Goal: Transaction & Acquisition: Purchase product/service

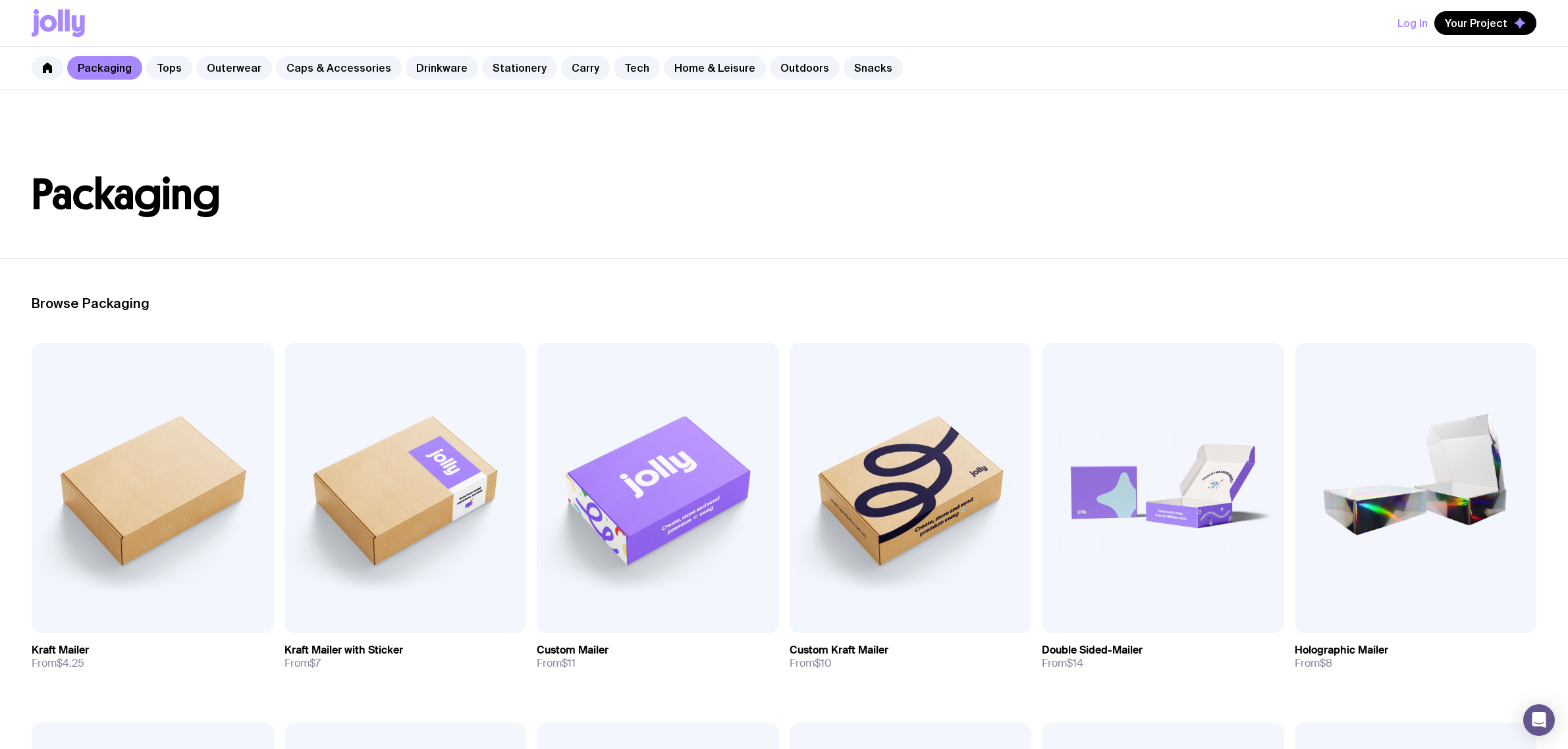
click at [432, 69] on link "Drinkware" at bounding box center [441, 68] width 73 height 24
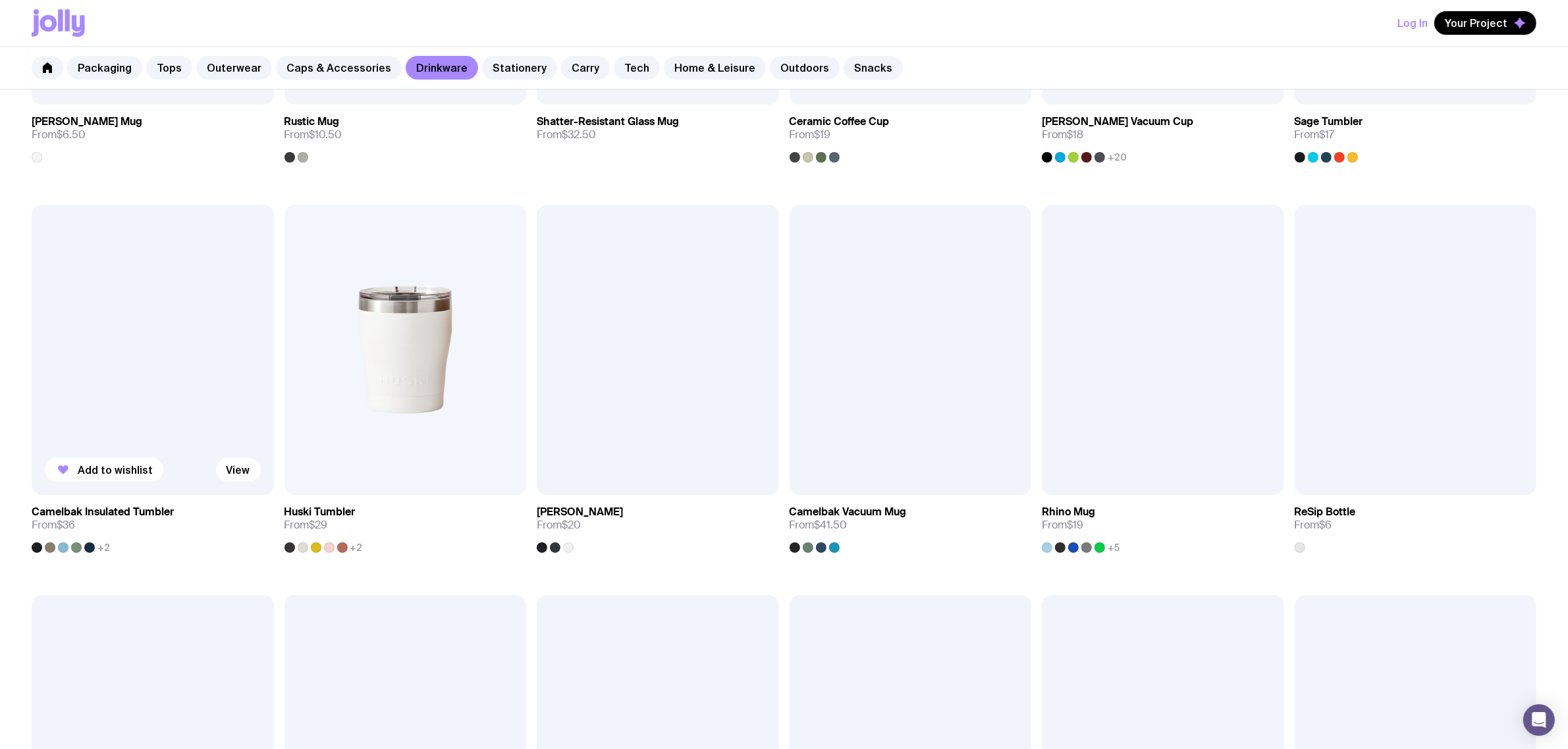
scroll to position [658, 0]
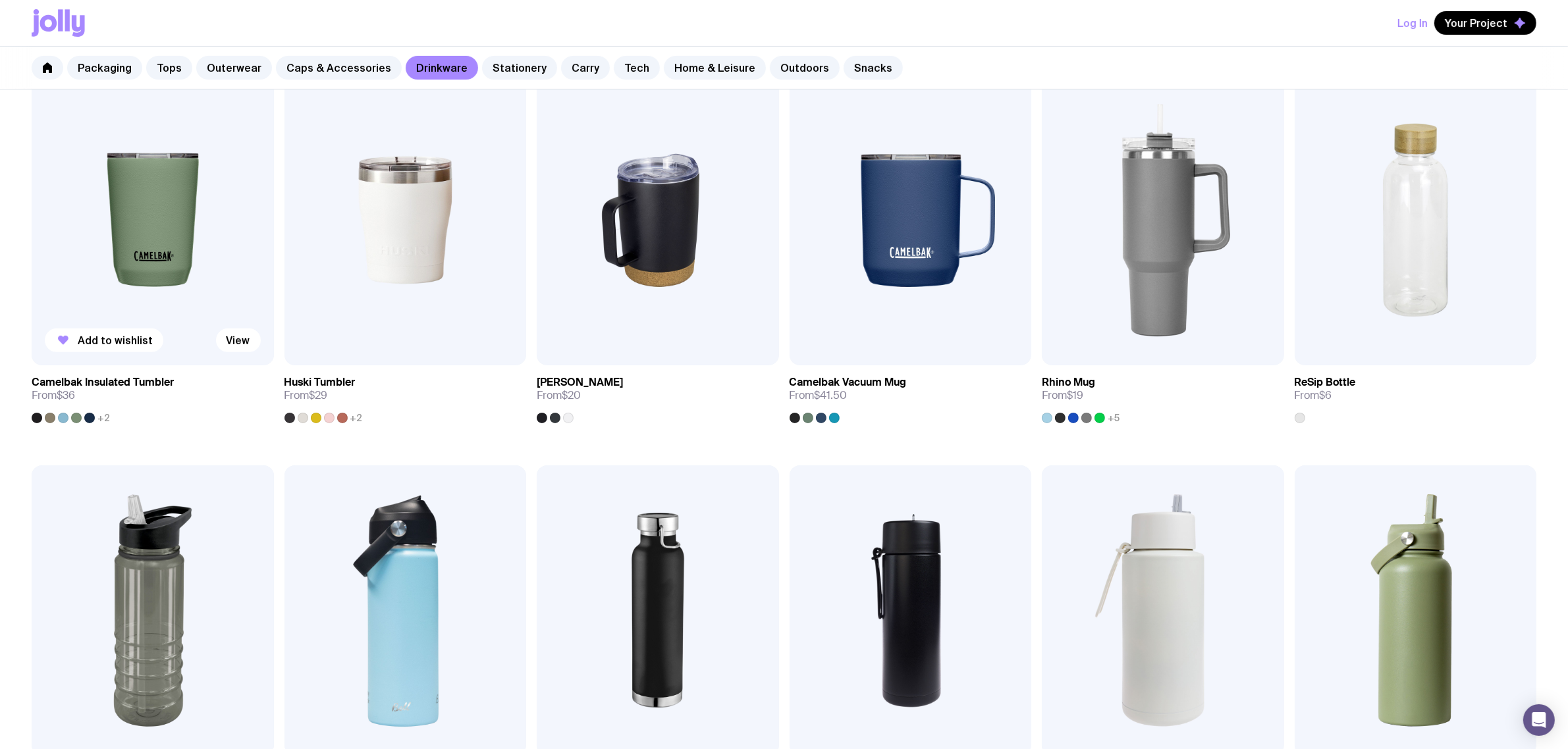
click at [143, 221] on img at bounding box center [152, 220] width 242 height 291
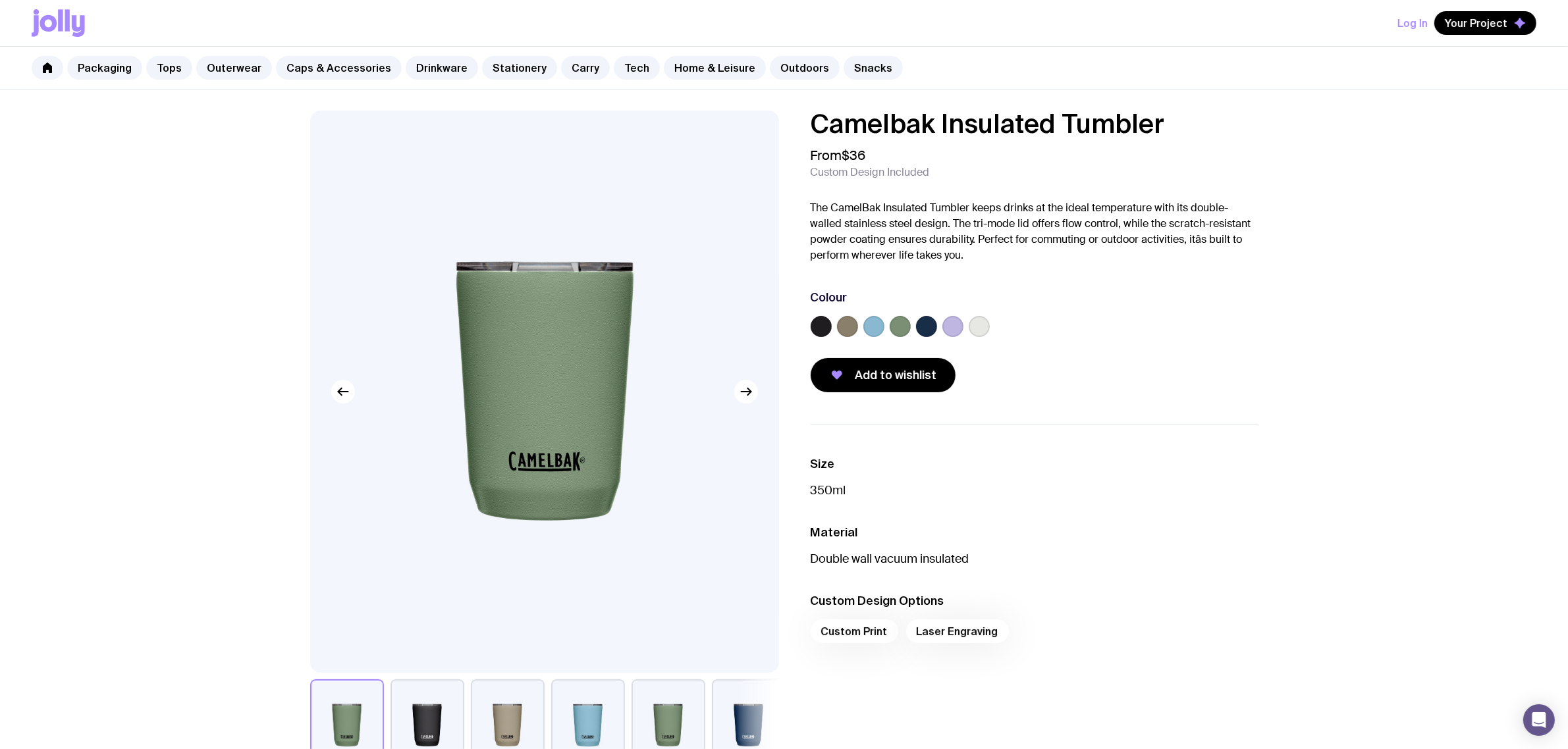
click at [939, 326] on div at bounding box center [1035, 329] width 448 height 26
click at [955, 325] on label at bounding box center [952, 326] width 21 height 21
click at [0, 0] on input "radio" at bounding box center [0, 0] width 0 height 0
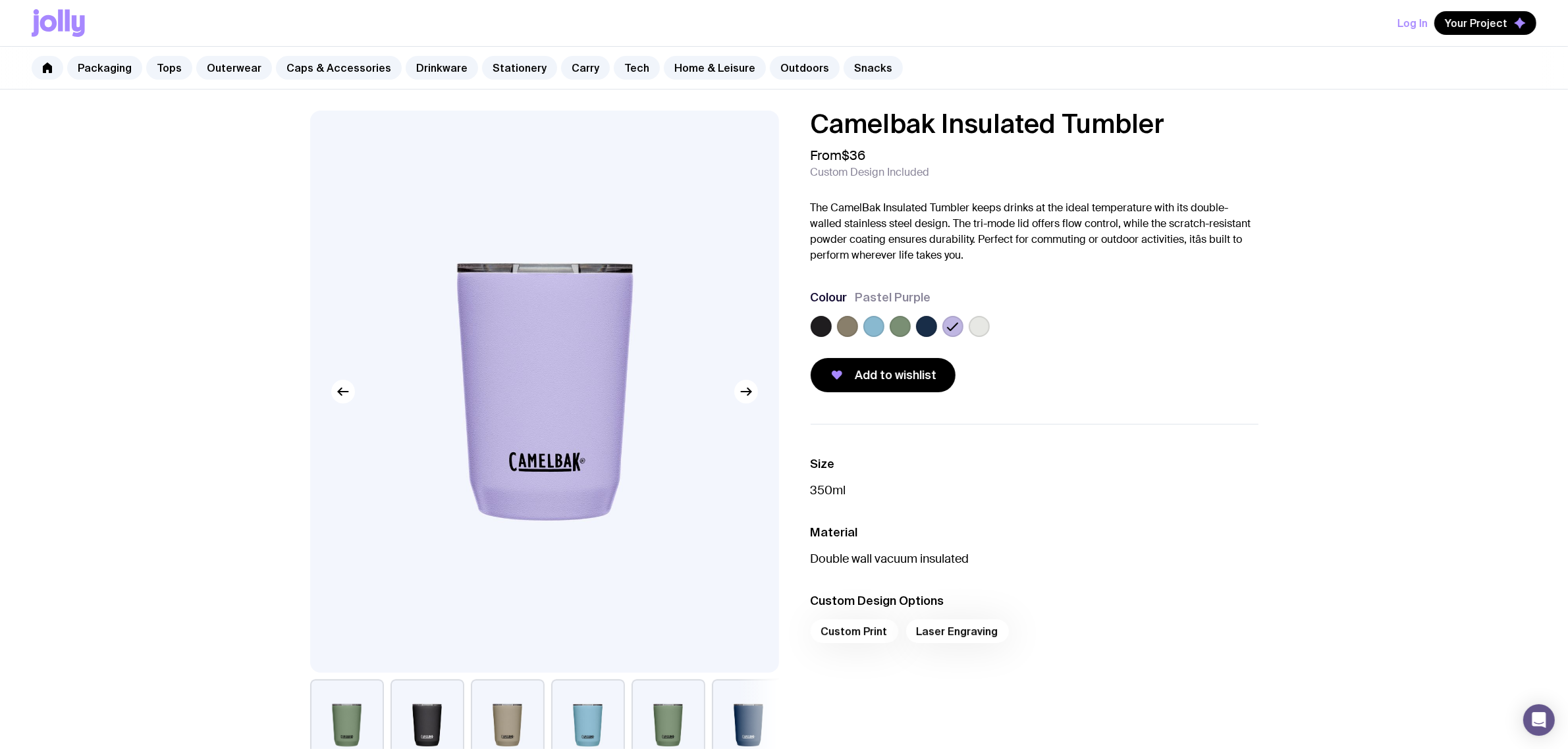
click at [926, 323] on label at bounding box center [926, 326] width 21 height 21
click at [0, 0] on input "radio" at bounding box center [0, 0] width 0 height 0
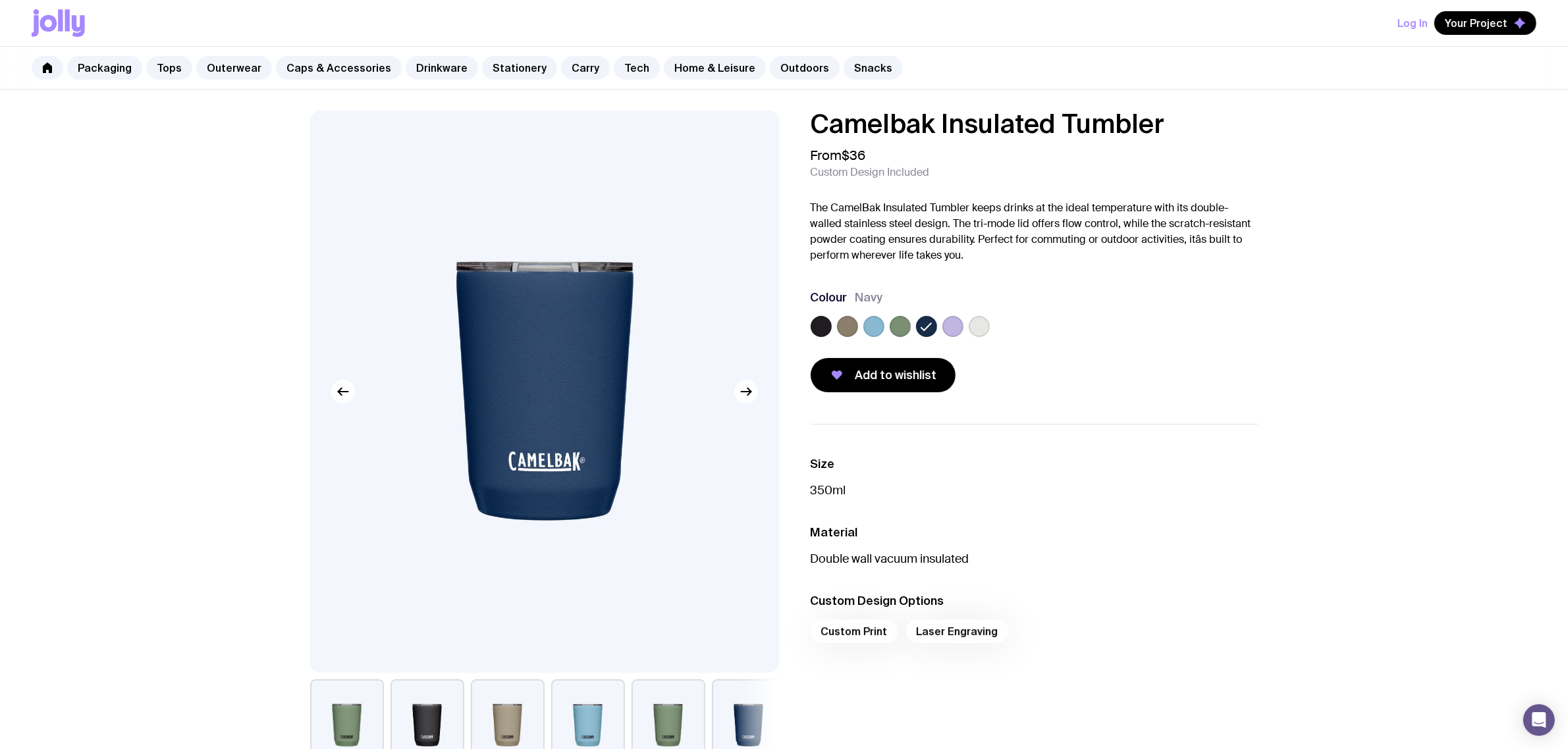
click at [873, 328] on label at bounding box center [874, 326] width 21 height 21
click at [0, 0] on input "radio" at bounding box center [0, 0] width 0 height 0
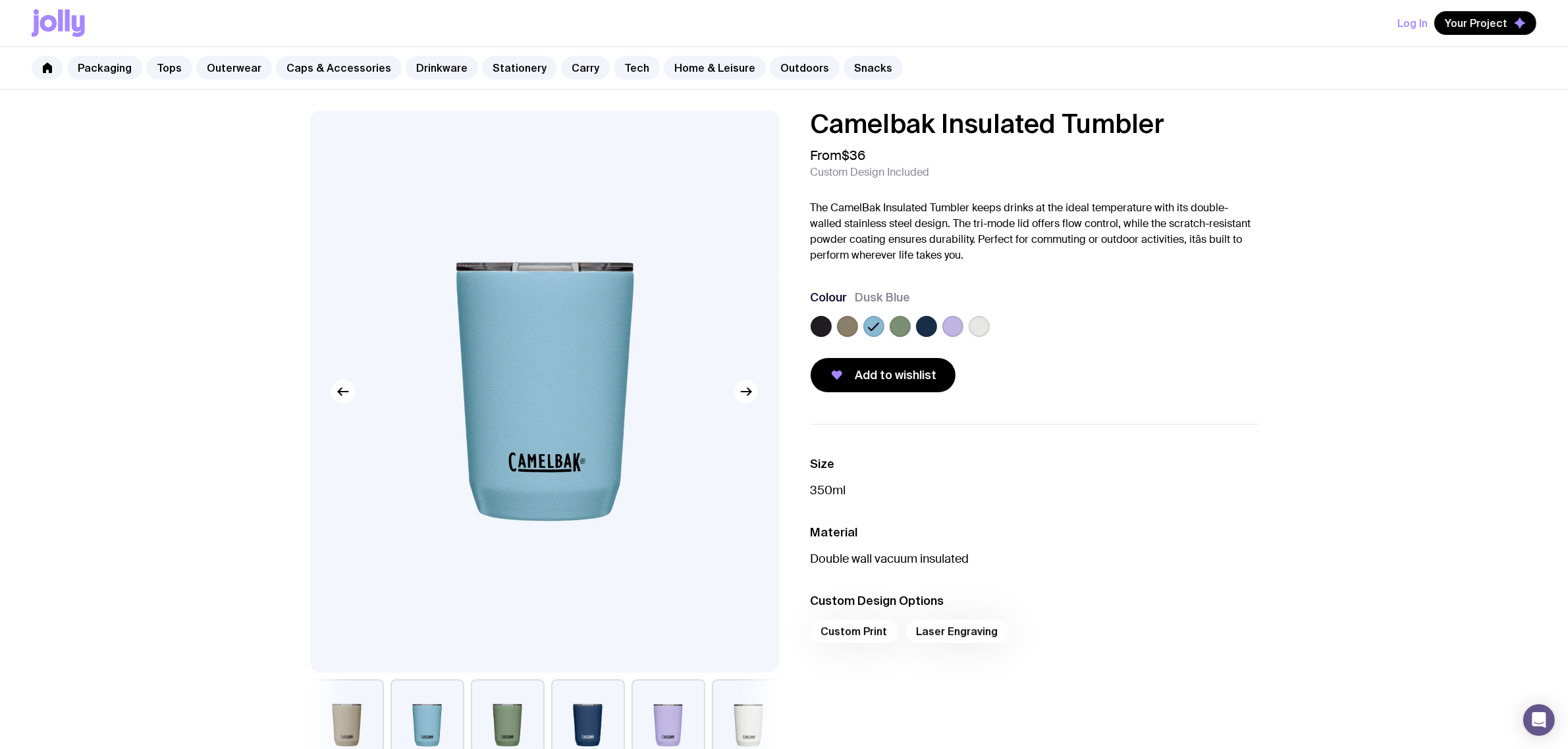
click at [840, 332] on label at bounding box center [847, 326] width 21 height 21
click at [0, 0] on input "radio" at bounding box center [0, 0] width 0 height 0
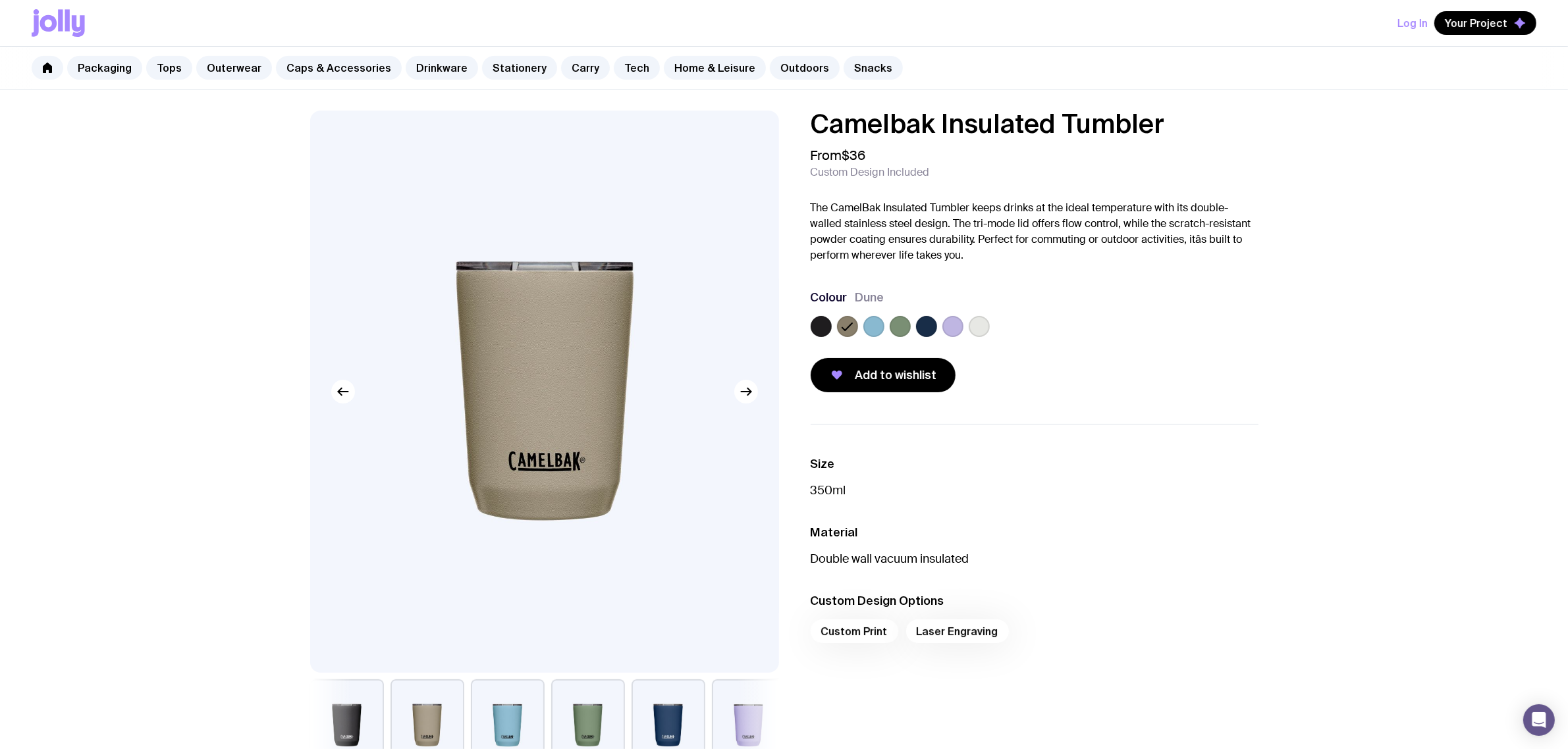
click at [911, 324] on div at bounding box center [900, 326] width 21 height 21
click at [897, 328] on label at bounding box center [900, 326] width 21 height 21
click at [0, 0] on input "radio" at bounding box center [0, 0] width 0 height 0
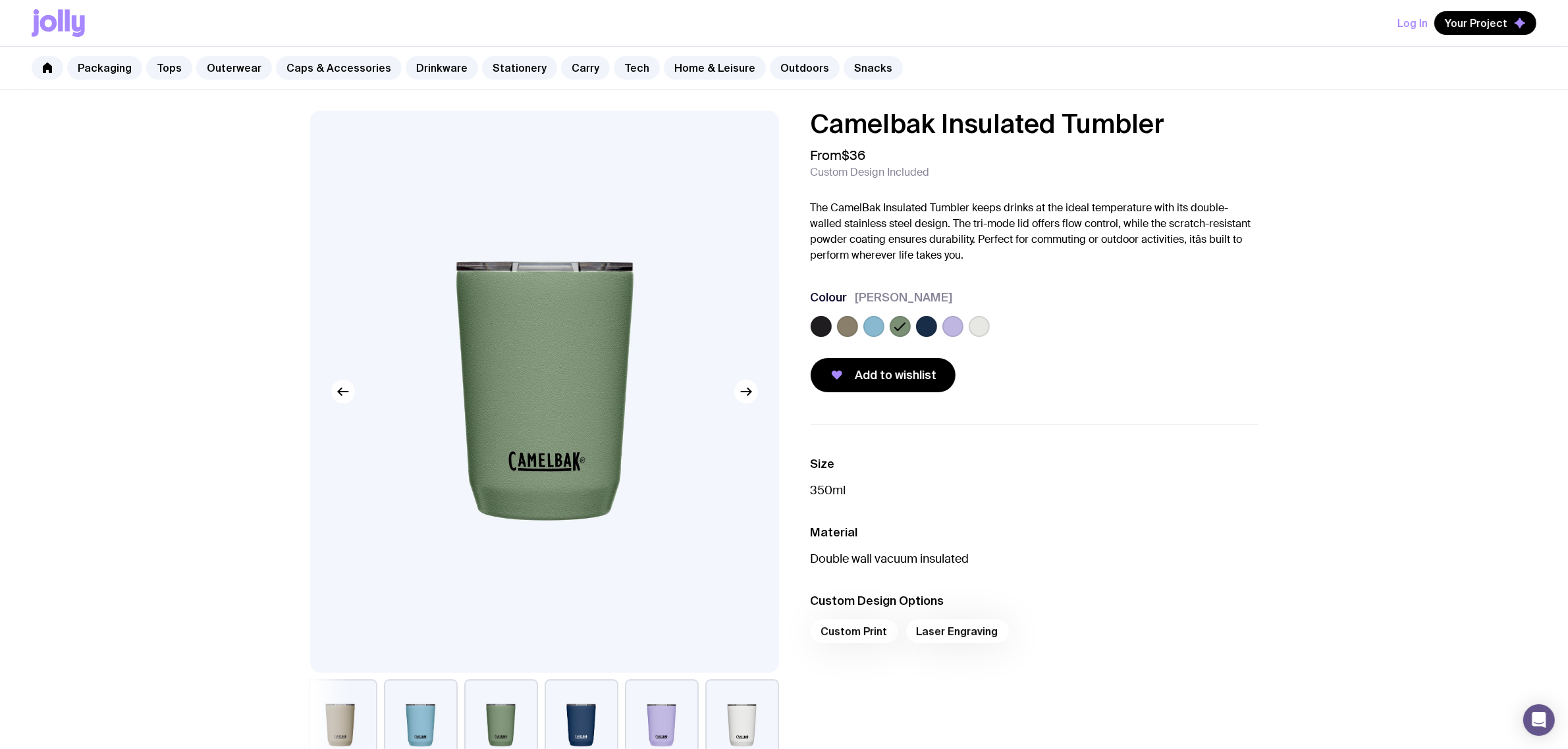
click at [864, 330] on label at bounding box center [874, 326] width 21 height 21
click at [0, 0] on input "radio" at bounding box center [0, 0] width 0 height 0
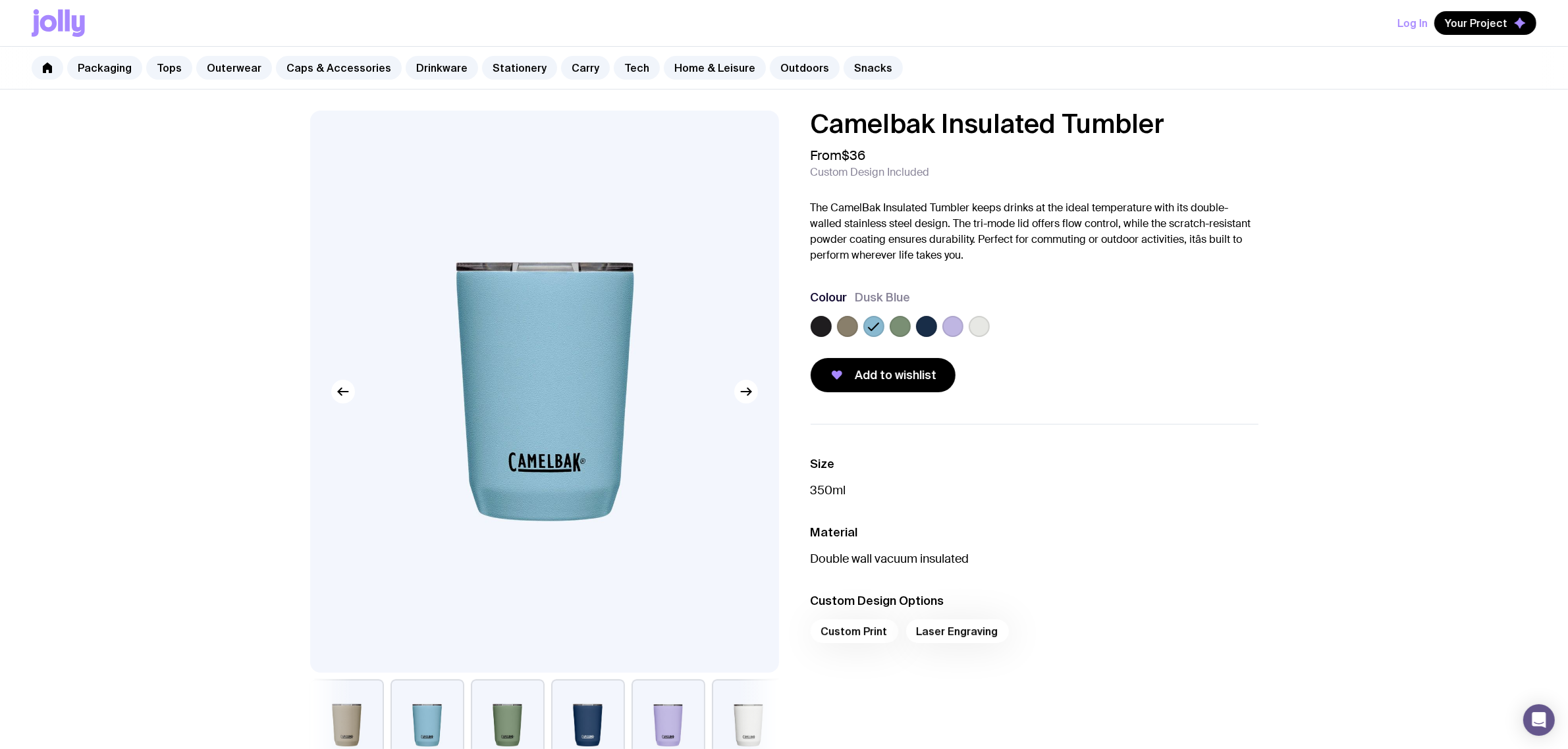
click at [886, 330] on div at bounding box center [1035, 329] width 448 height 26
click at [896, 327] on label at bounding box center [900, 326] width 21 height 21
click at [0, 0] on input "radio" at bounding box center [0, 0] width 0 height 0
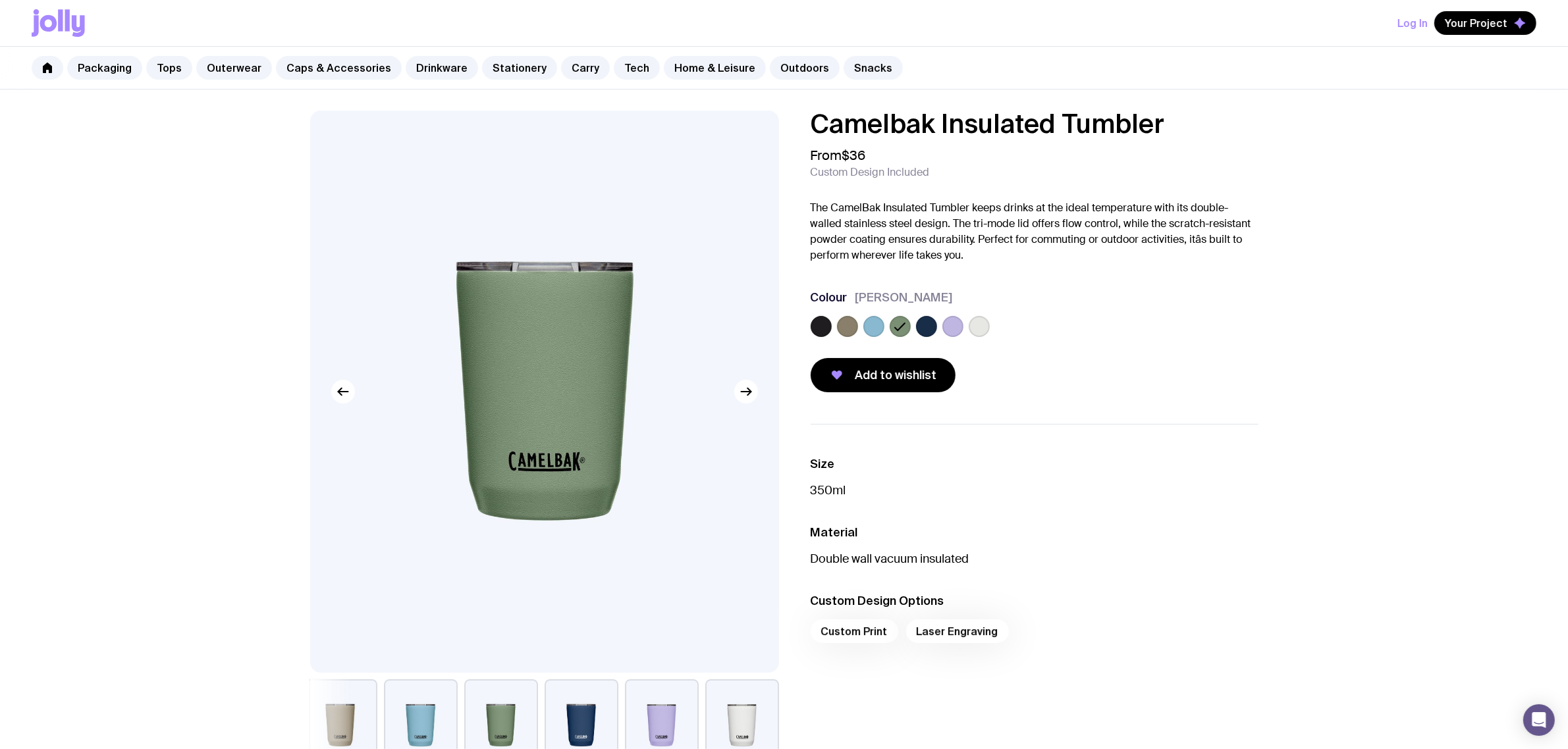
click at [831, 330] on label at bounding box center [821, 326] width 21 height 21
click at [0, 0] on input "radio" at bounding box center [0, 0] width 0 height 0
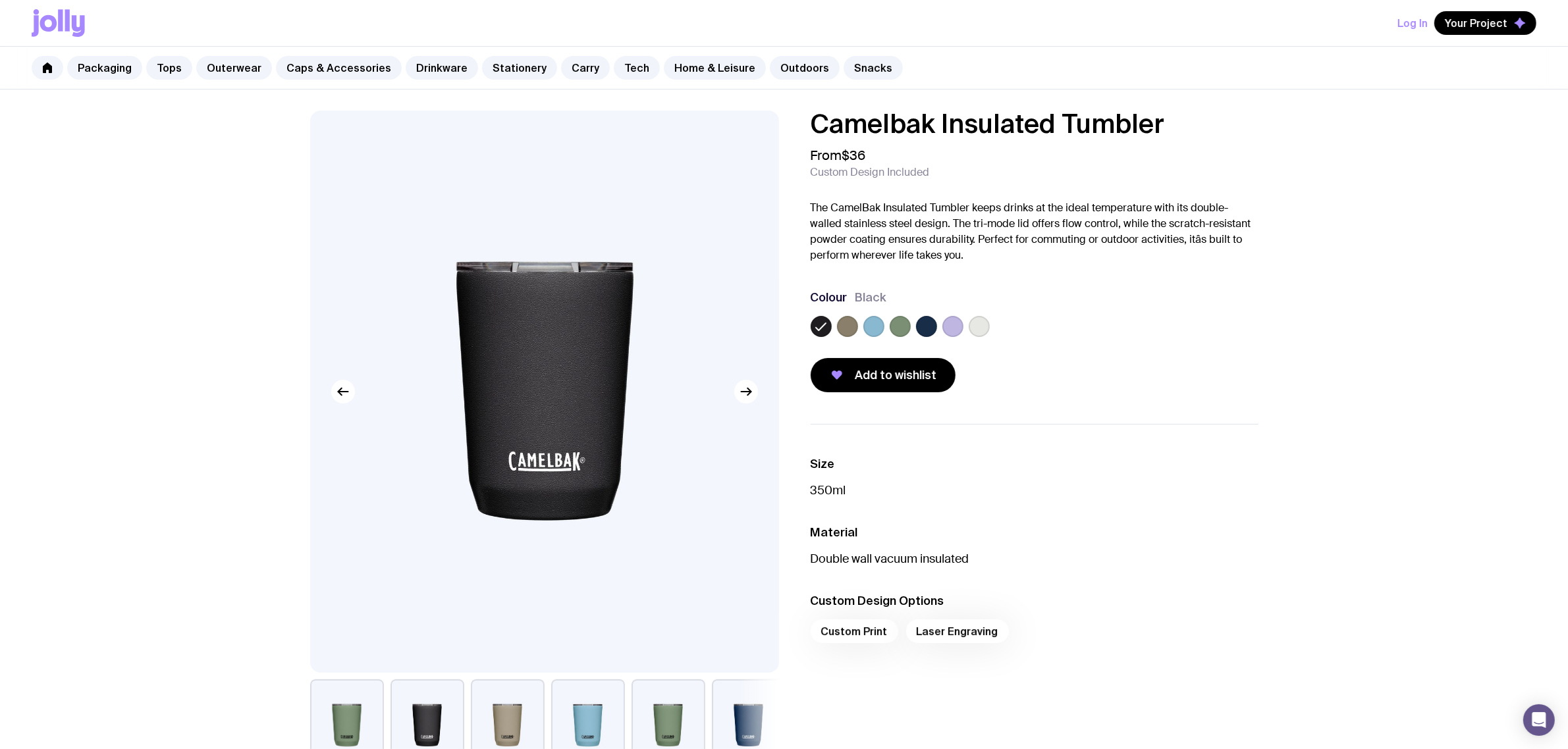
click at [973, 324] on label at bounding box center [979, 326] width 21 height 21
click at [0, 0] on input "radio" at bounding box center [0, 0] width 0 height 0
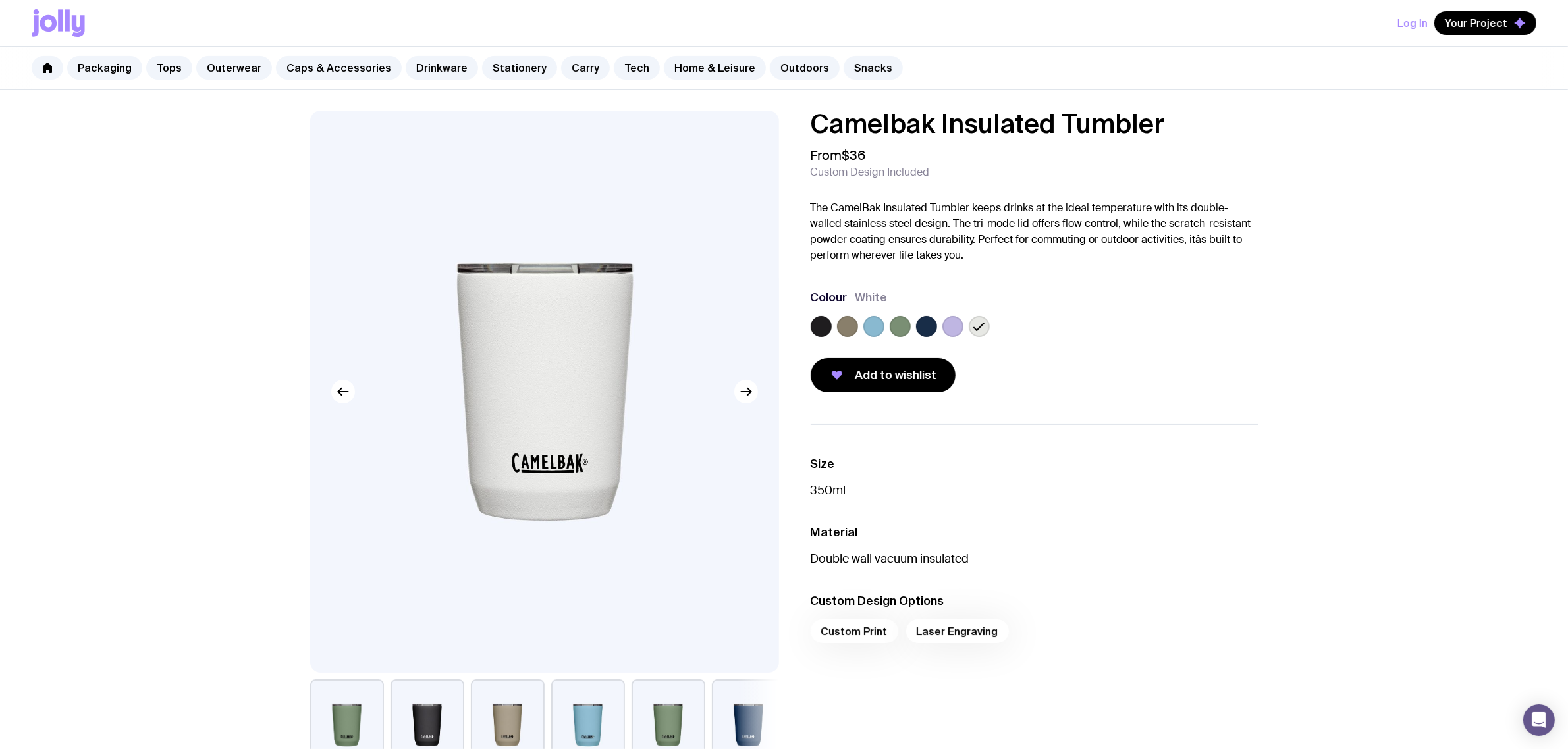
click at [847, 326] on label at bounding box center [847, 326] width 21 height 21
click at [0, 0] on input "radio" at bounding box center [0, 0] width 0 height 0
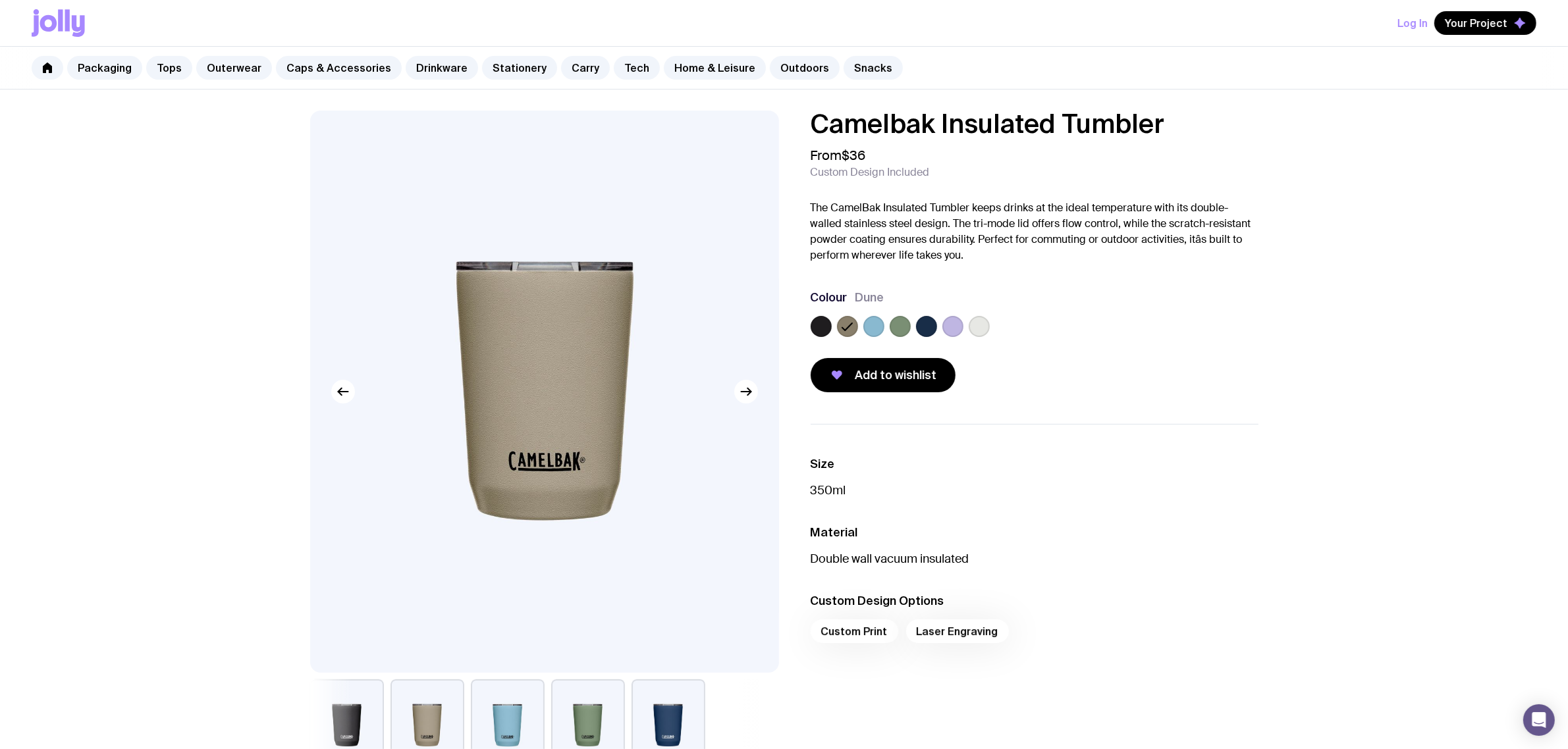
click at [821, 327] on label at bounding box center [821, 326] width 21 height 21
click at [0, 0] on input "radio" at bounding box center [0, 0] width 0 height 0
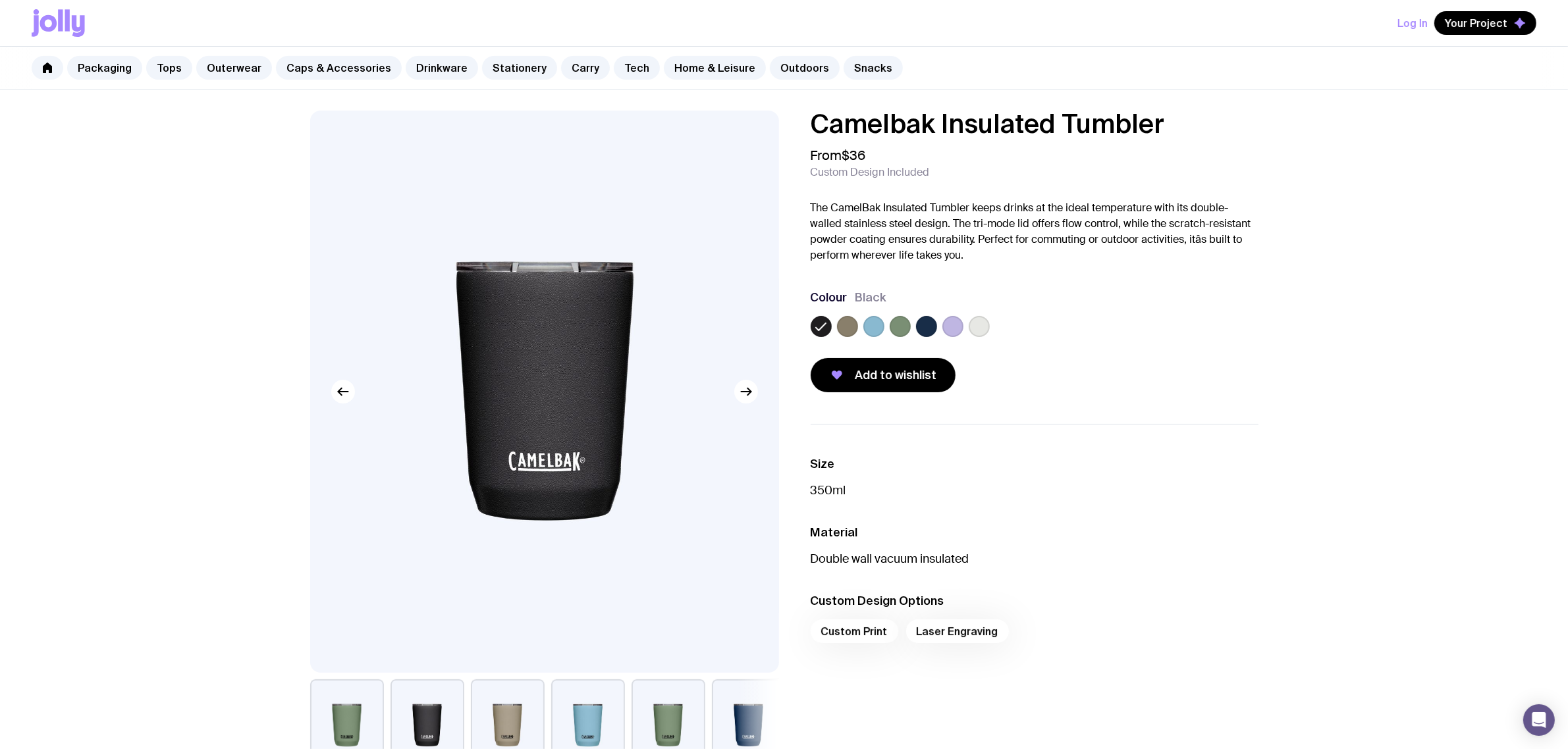
click at [1106, 342] on div at bounding box center [1035, 329] width 448 height 26
click at [981, 330] on label at bounding box center [979, 326] width 21 height 21
click at [0, 0] on input "radio" at bounding box center [0, 0] width 0 height 0
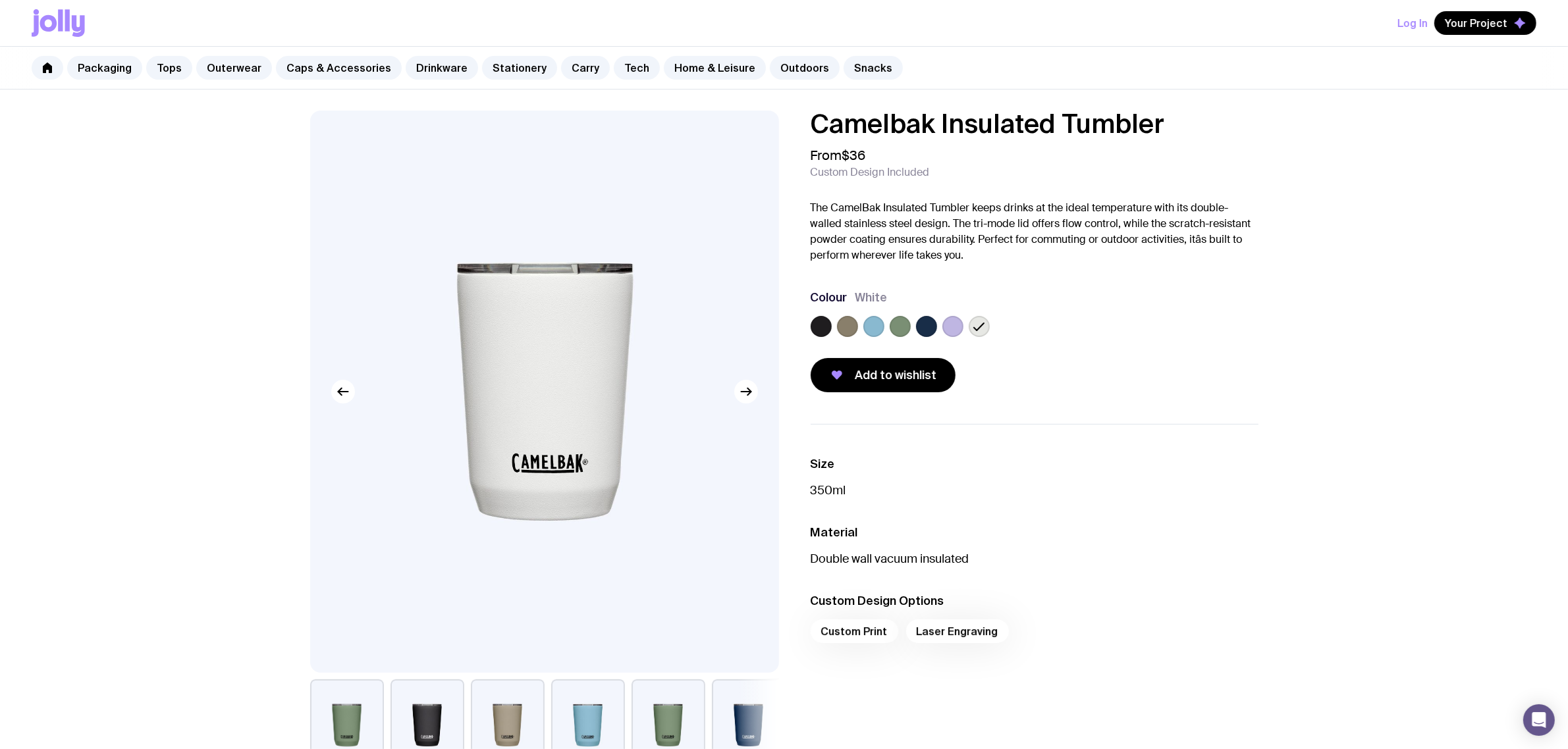
click at [827, 326] on label at bounding box center [821, 326] width 21 height 21
click at [0, 0] on input "radio" at bounding box center [0, 0] width 0 height 0
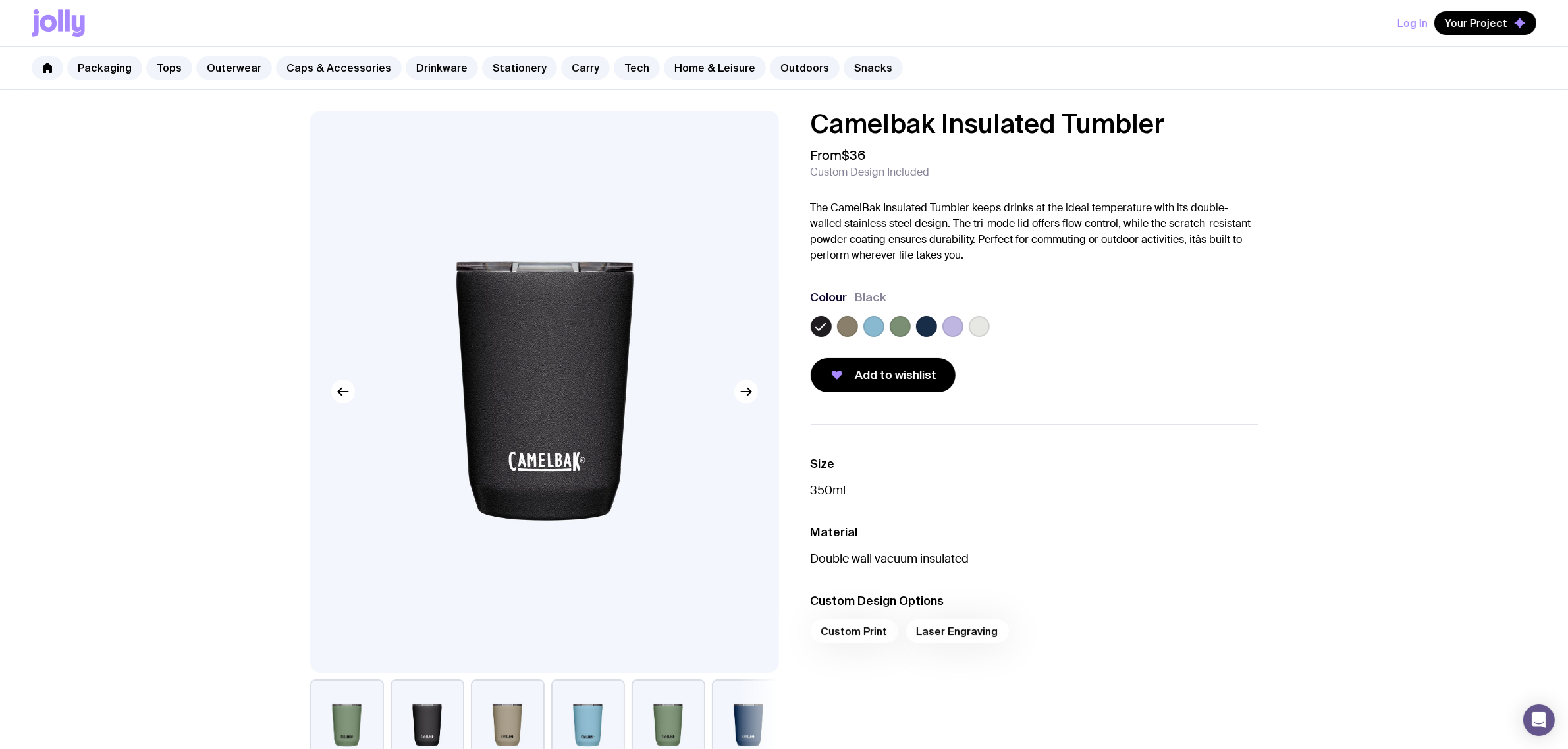
click at [908, 327] on label at bounding box center [900, 326] width 21 height 21
click at [0, 0] on input "radio" at bounding box center [0, 0] width 0 height 0
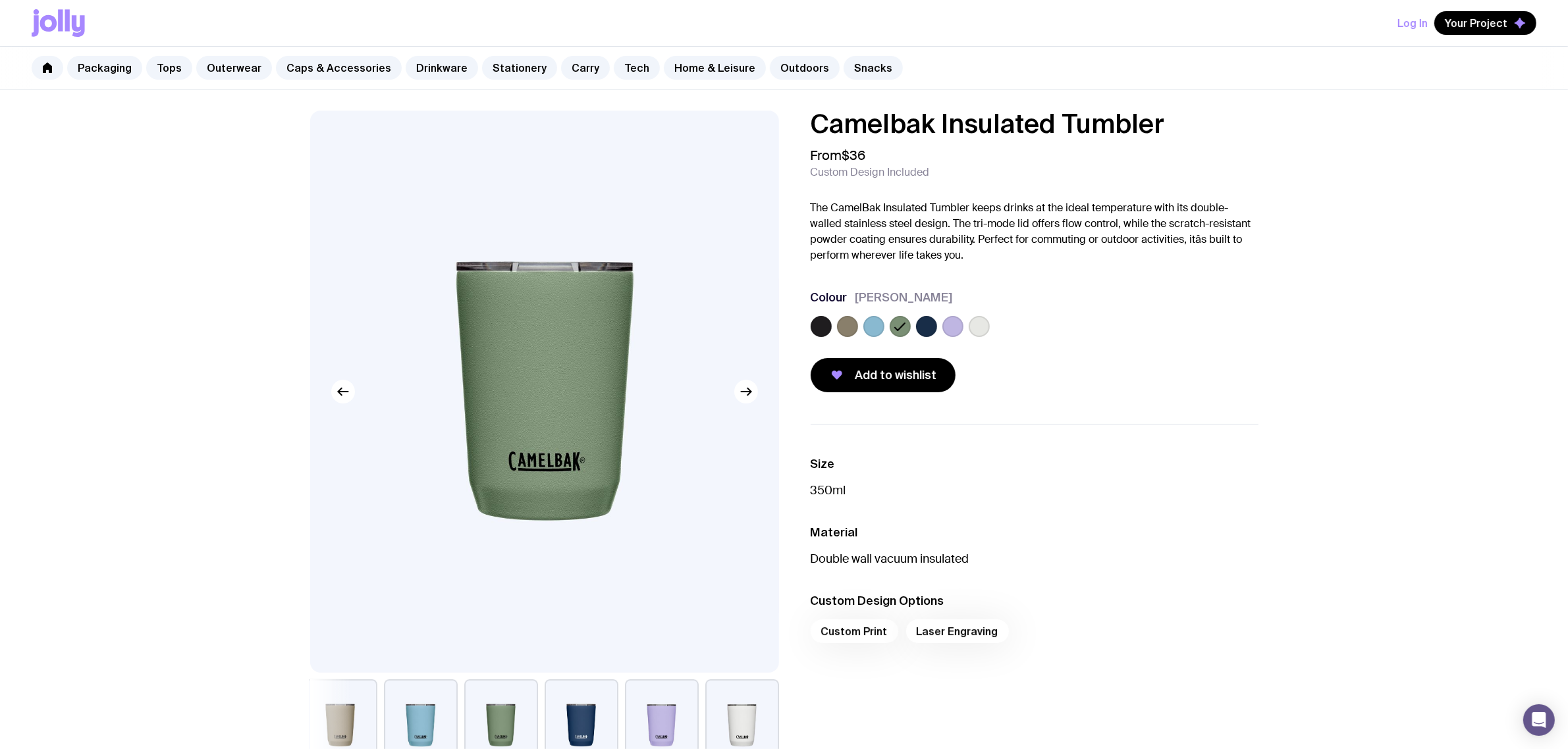
click at [926, 326] on label at bounding box center [926, 326] width 21 height 21
click at [0, 0] on input "radio" at bounding box center [0, 0] width 0 height 0
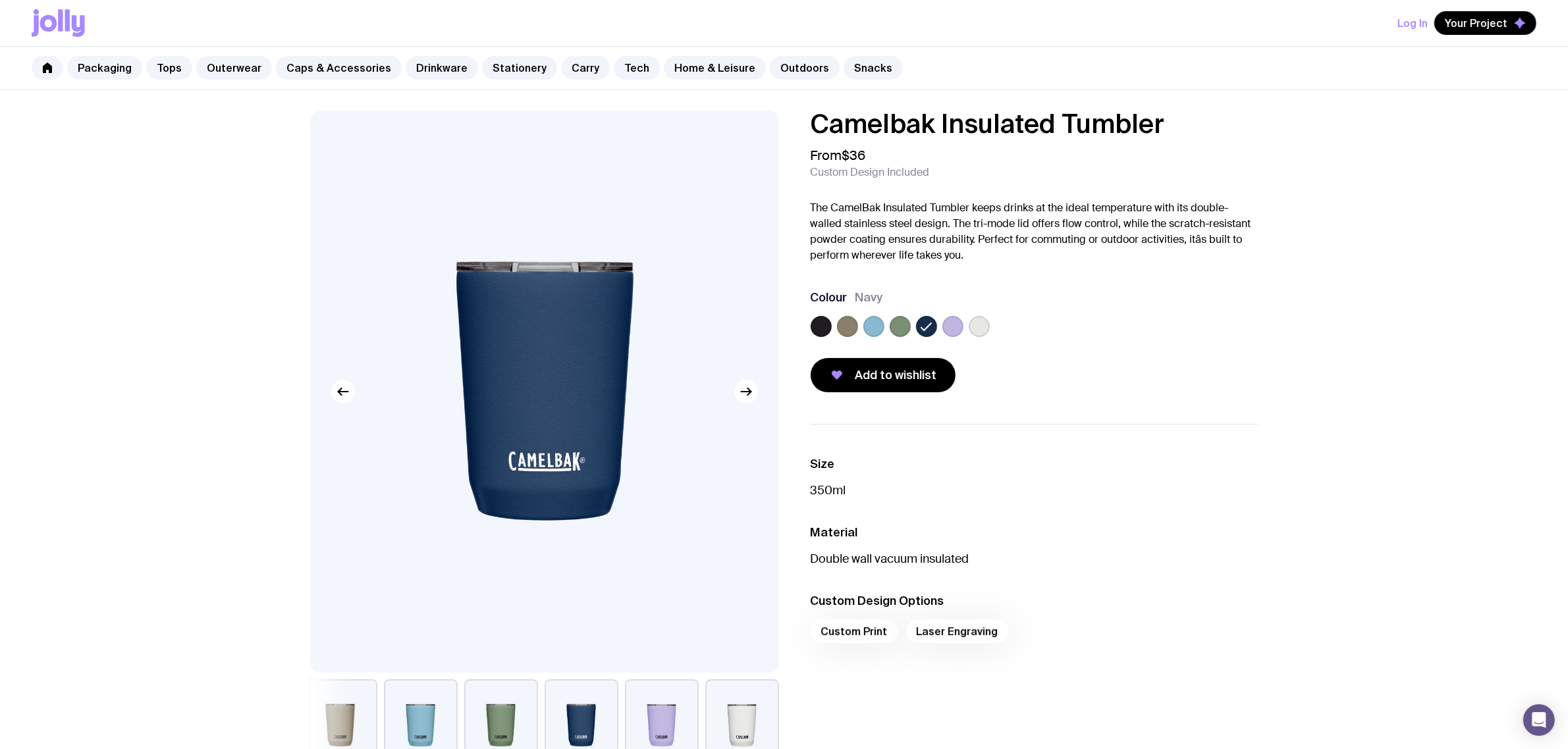
click at [910, 328] on label at bounding box center [900, 326] width 21 height 21
click at [0, 0] on input "radio" at bounding box center [0, 0] width 0 height 0
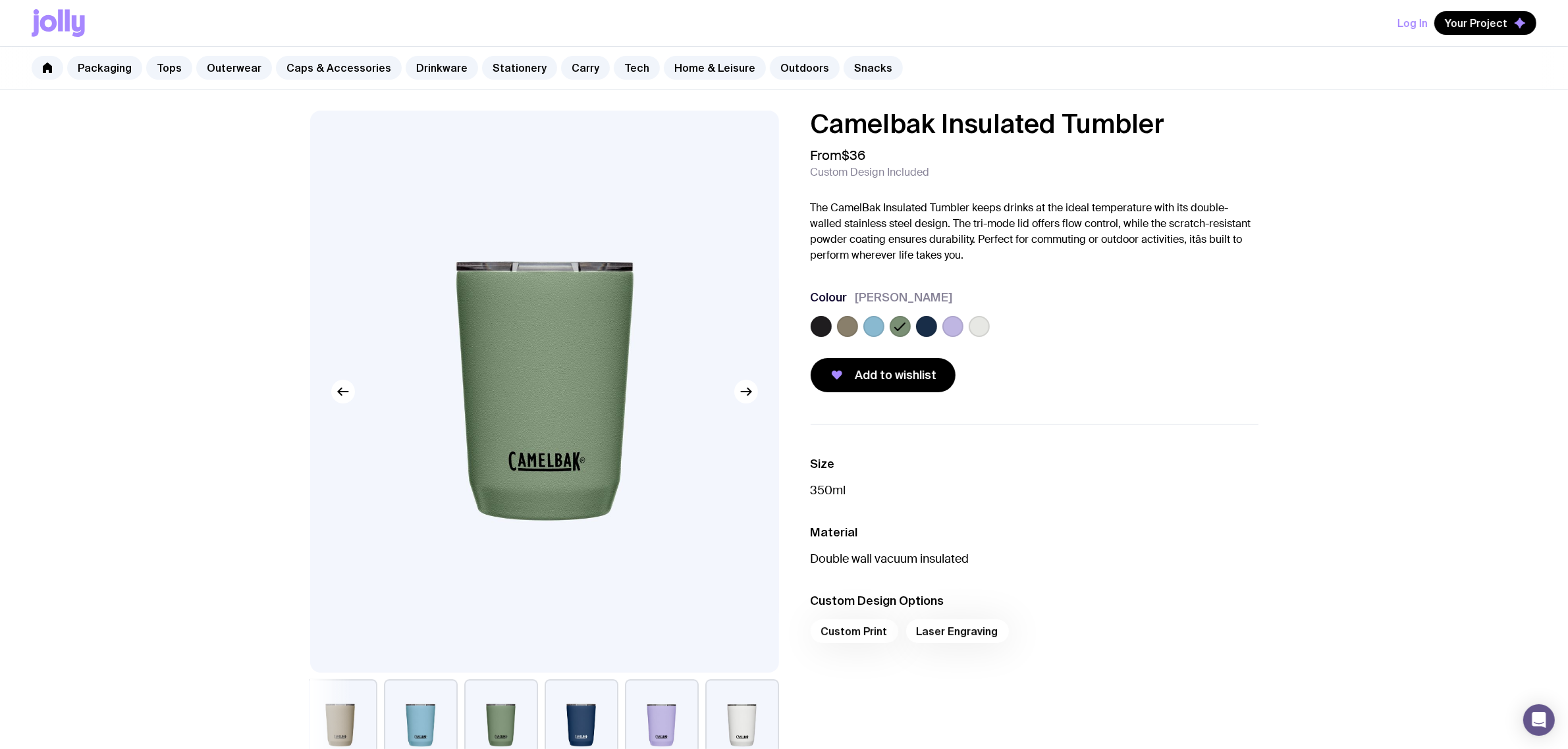
click at [959, 330] on label at bounding box center [952, 326] width 21 height 21
click at [0, 0] on input "radio" at bounding box center [0, 0] width 0 height 0
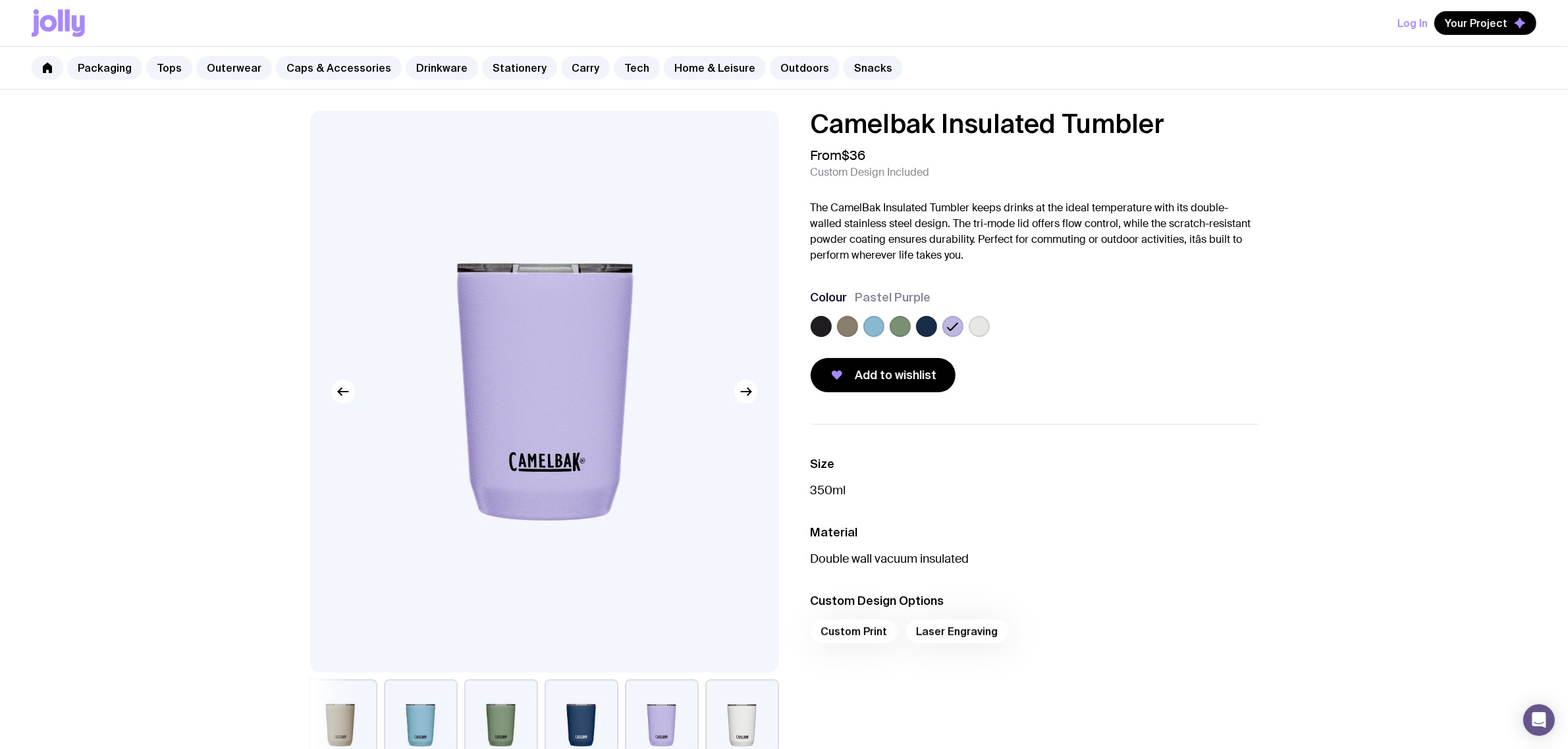
click at [982, 330] on label at bounding box center [979, 326] width 21 height 21
click at [0, 0] on input "radio" at bounding box center [0, 0] width 0 height 0
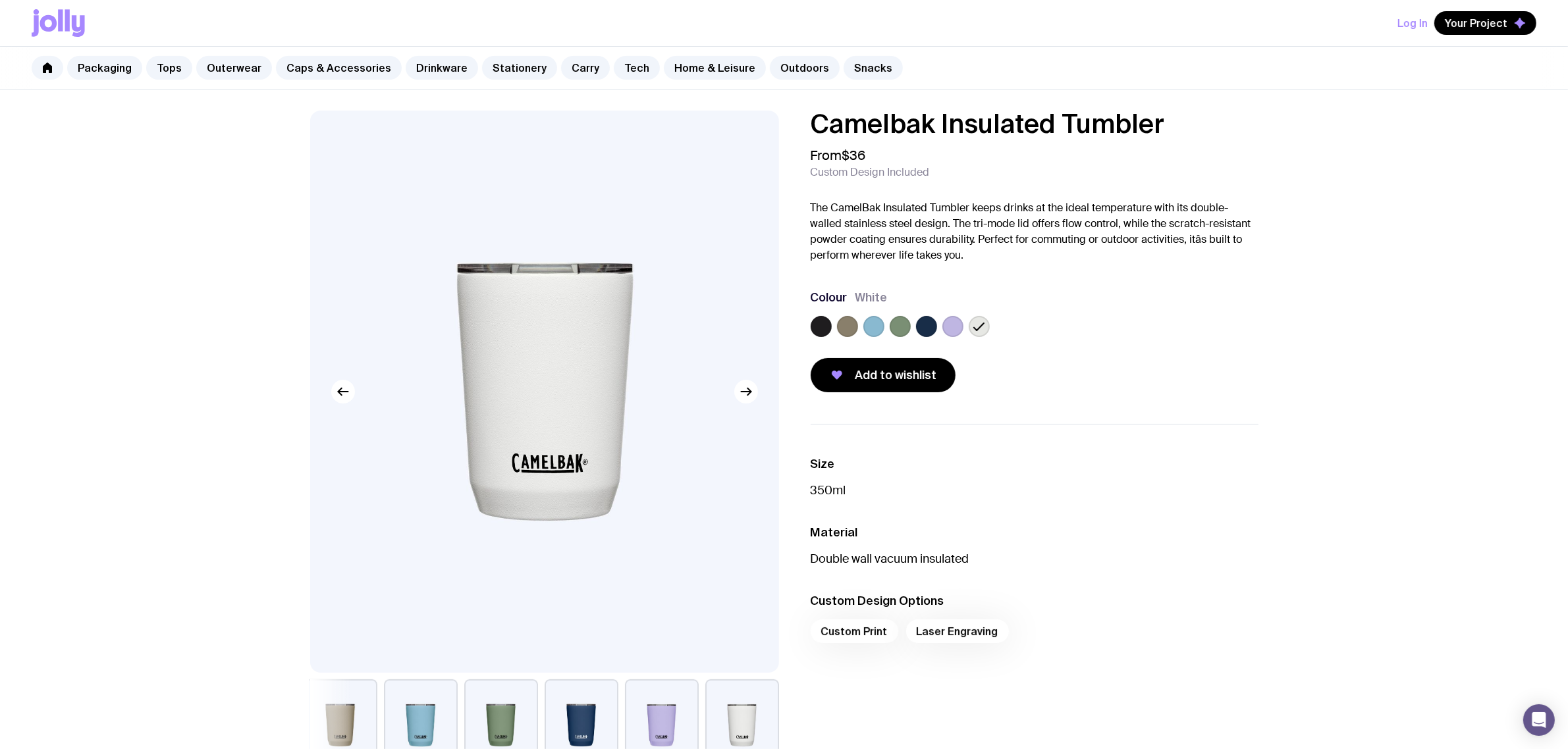
click at [871, 328] on label at bounding box center [874, 326] width 21 height 21
click at [0, 0] on input "radio" at bounding box center [0, 0] width 0 height 0
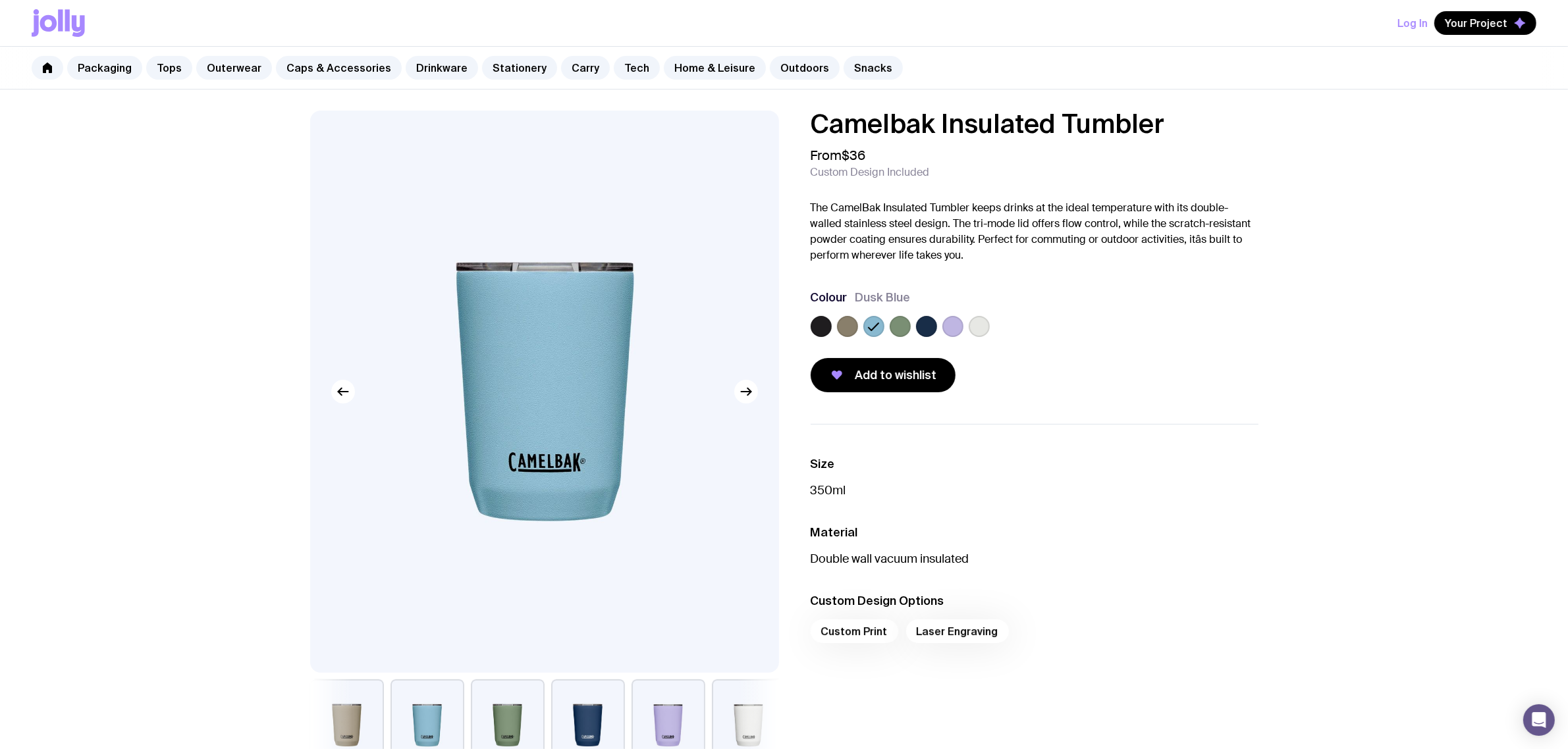
click at [850, 328] on label at bounding box center [847, 326] width 21 height 21
click at [0, 0] on input "radio" at bounding box center [0, 0] width 0 height 0
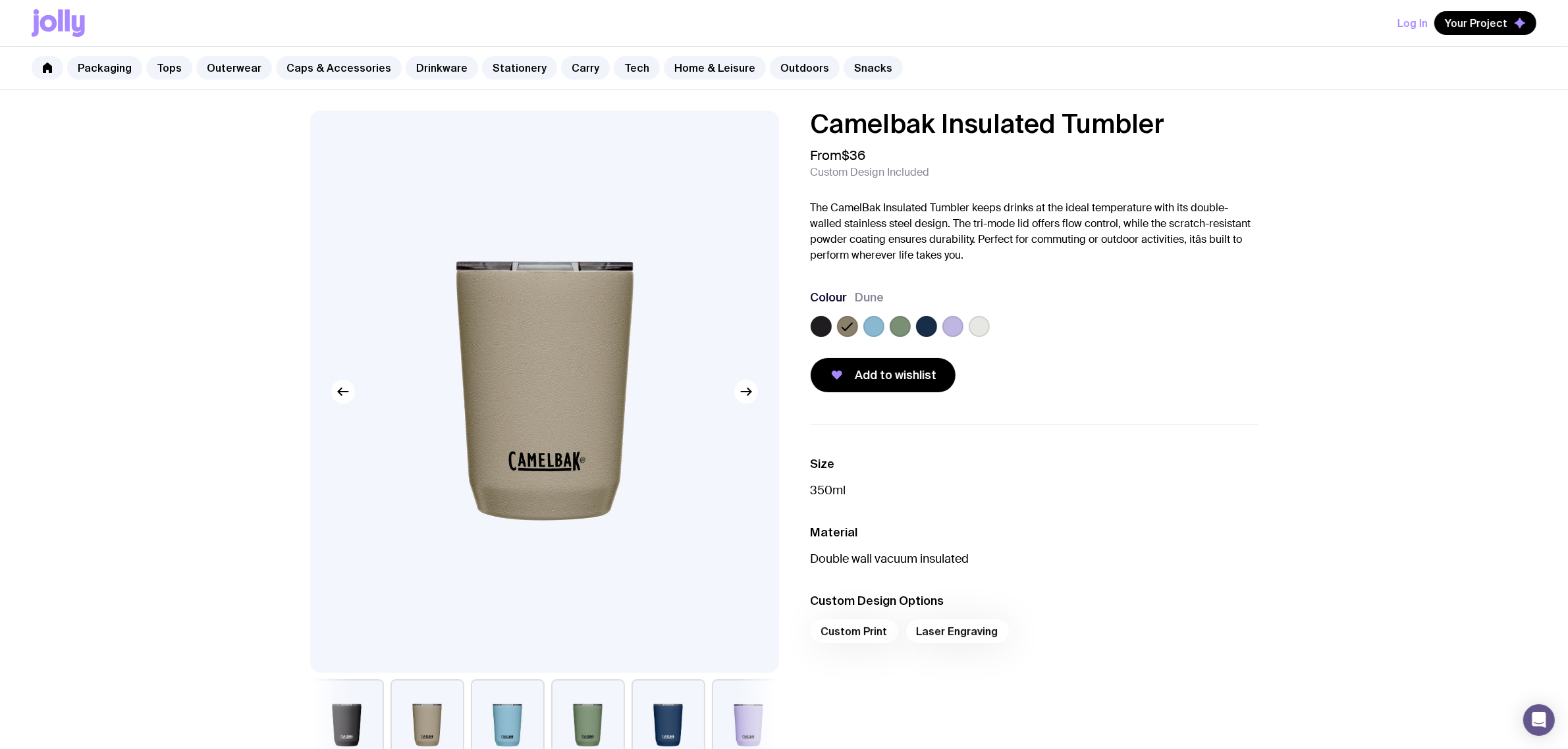
click at [832, 328] on div at bounding box center [1035, 329] width 448 height 26
click at [821, 324] on label at bounding box center [821, 326] width 21 height 21
click at [0, 0] on input "radio" at bounding box center [0, 0] width 0 height 0
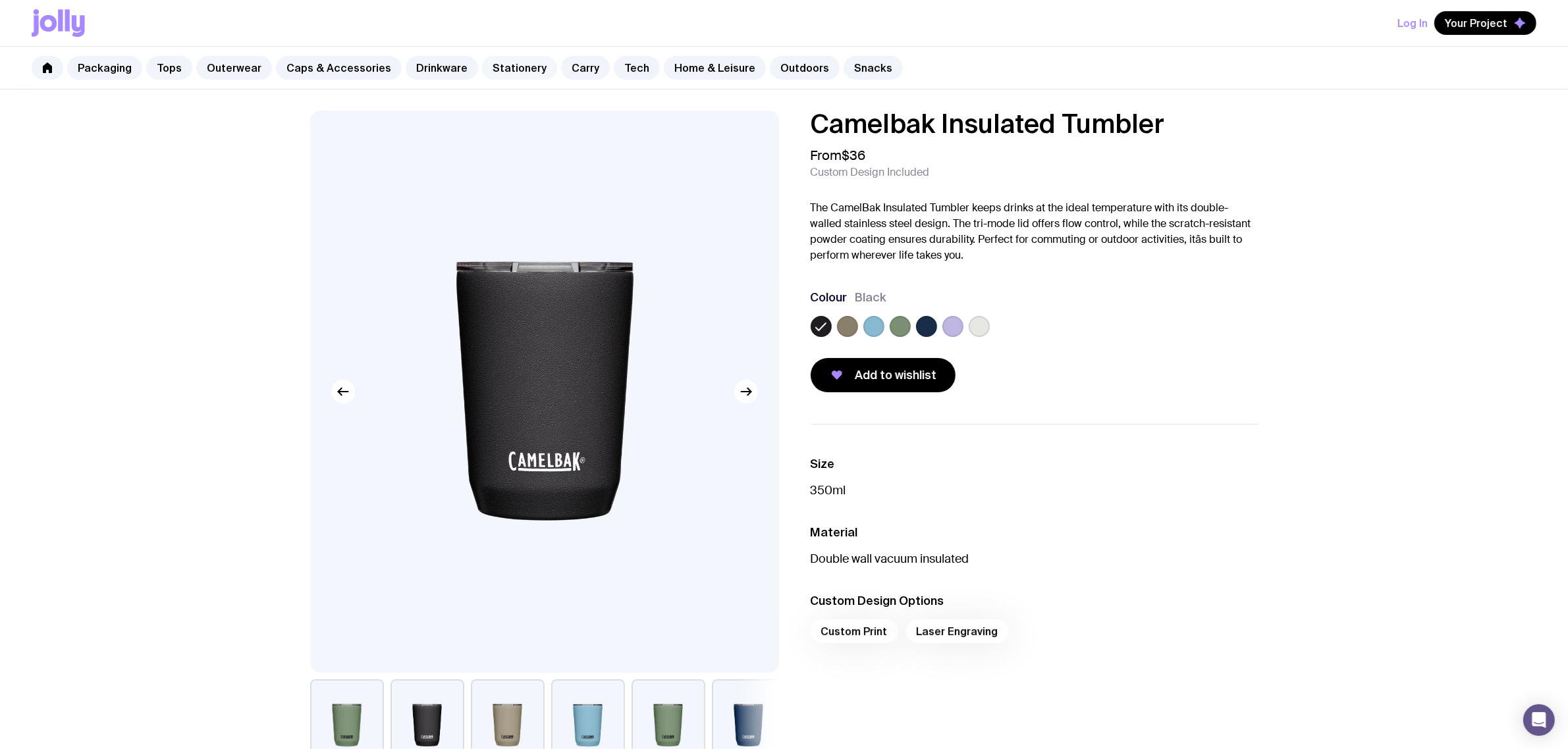
click at [487, 64] on link "Stationery" at bounding box center [519, 68] width 75 height 24
click at [419, 65] on link "Drinkware" at bounding box center [441, 68] width 73 height 24
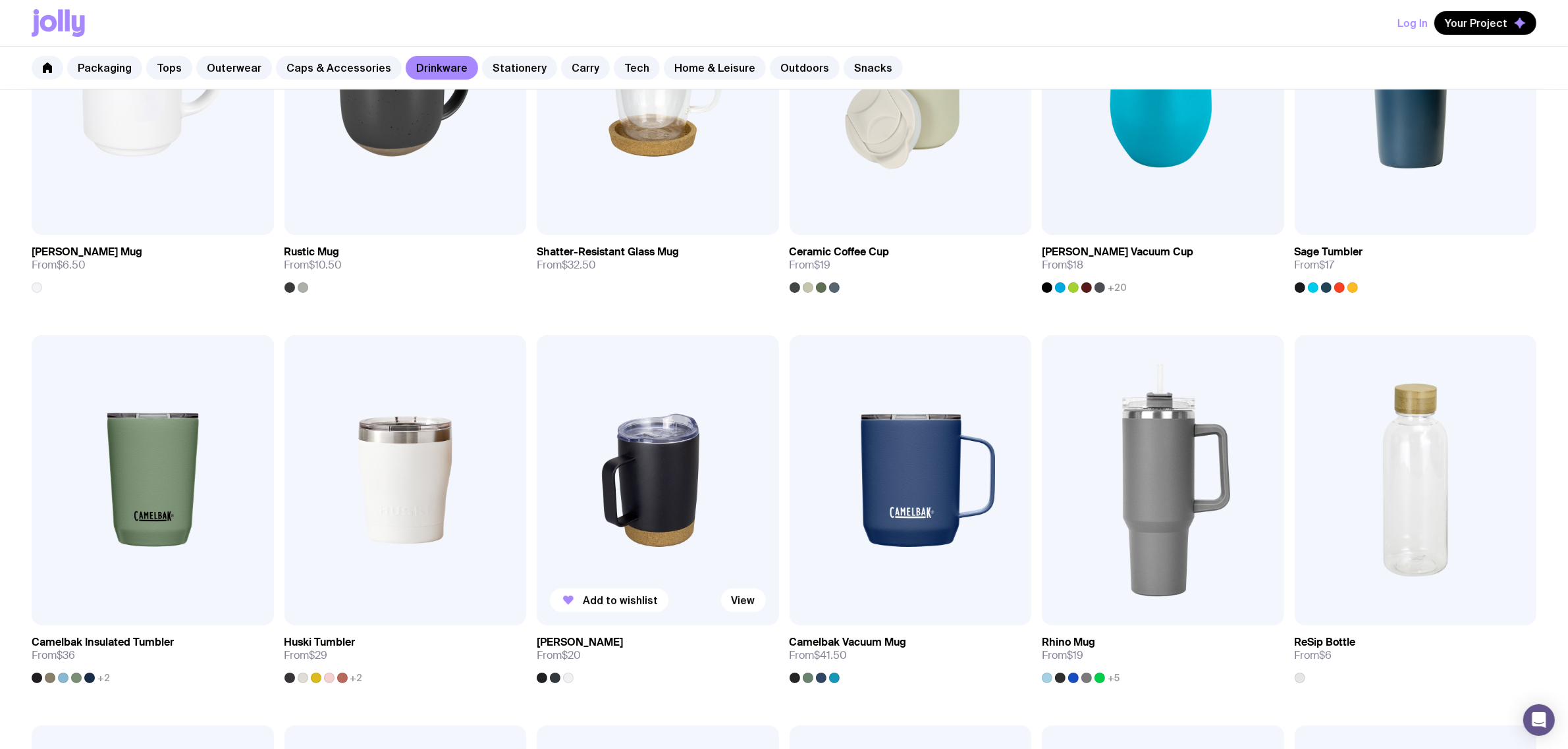
scroll to position [494, 0]
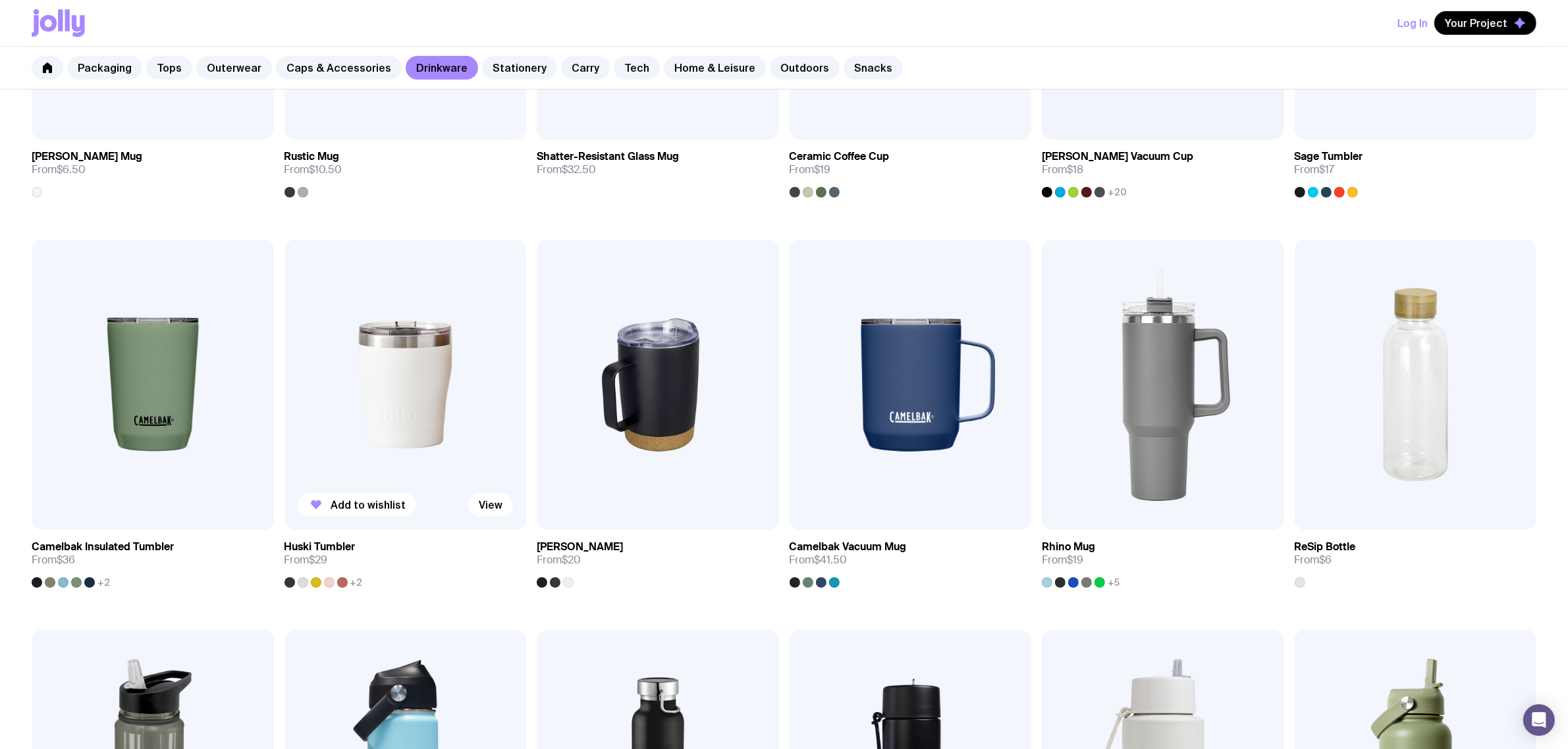
click at [379, 392] on img at bounding box center [405, 385] width 242 height 291
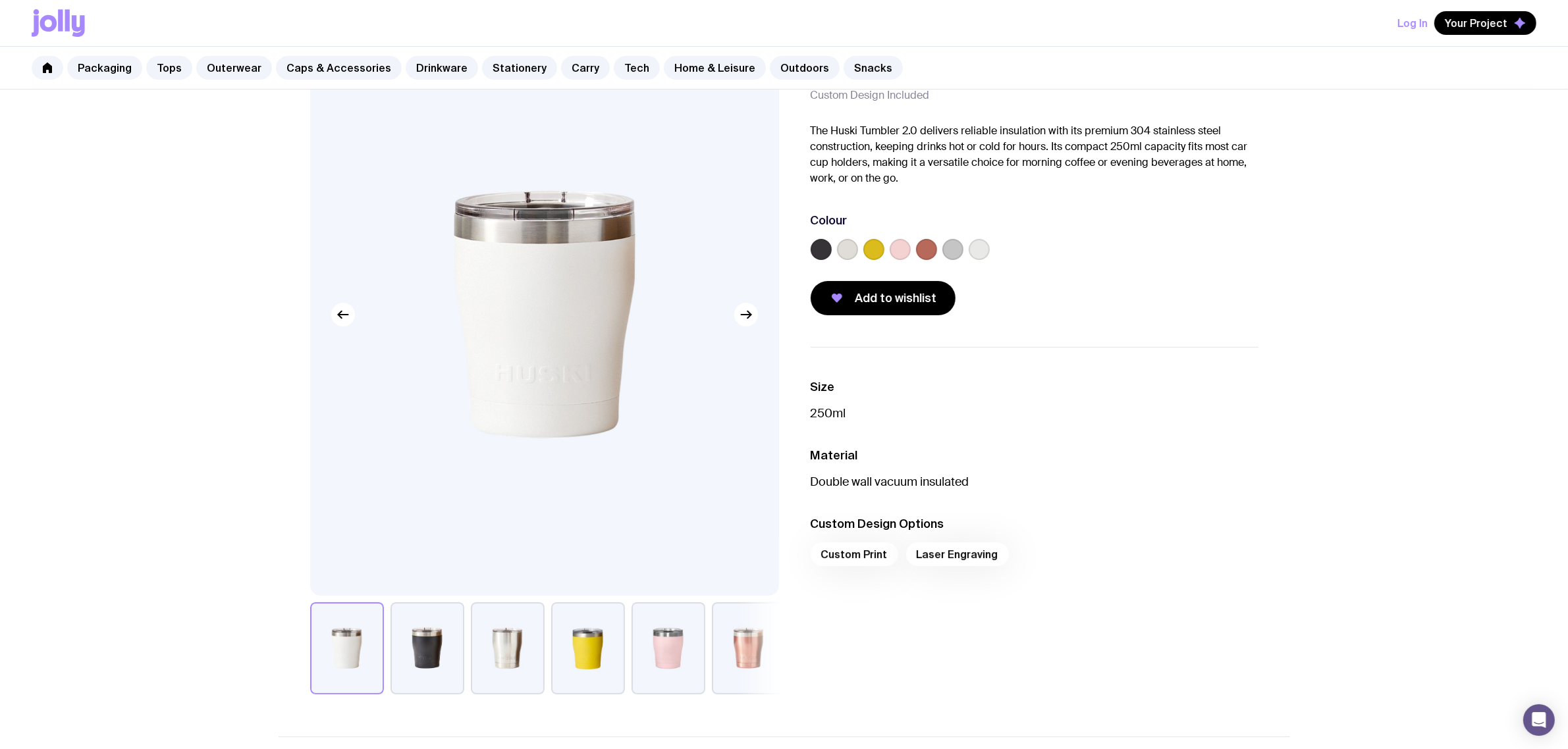
scroll to position [164, 0]
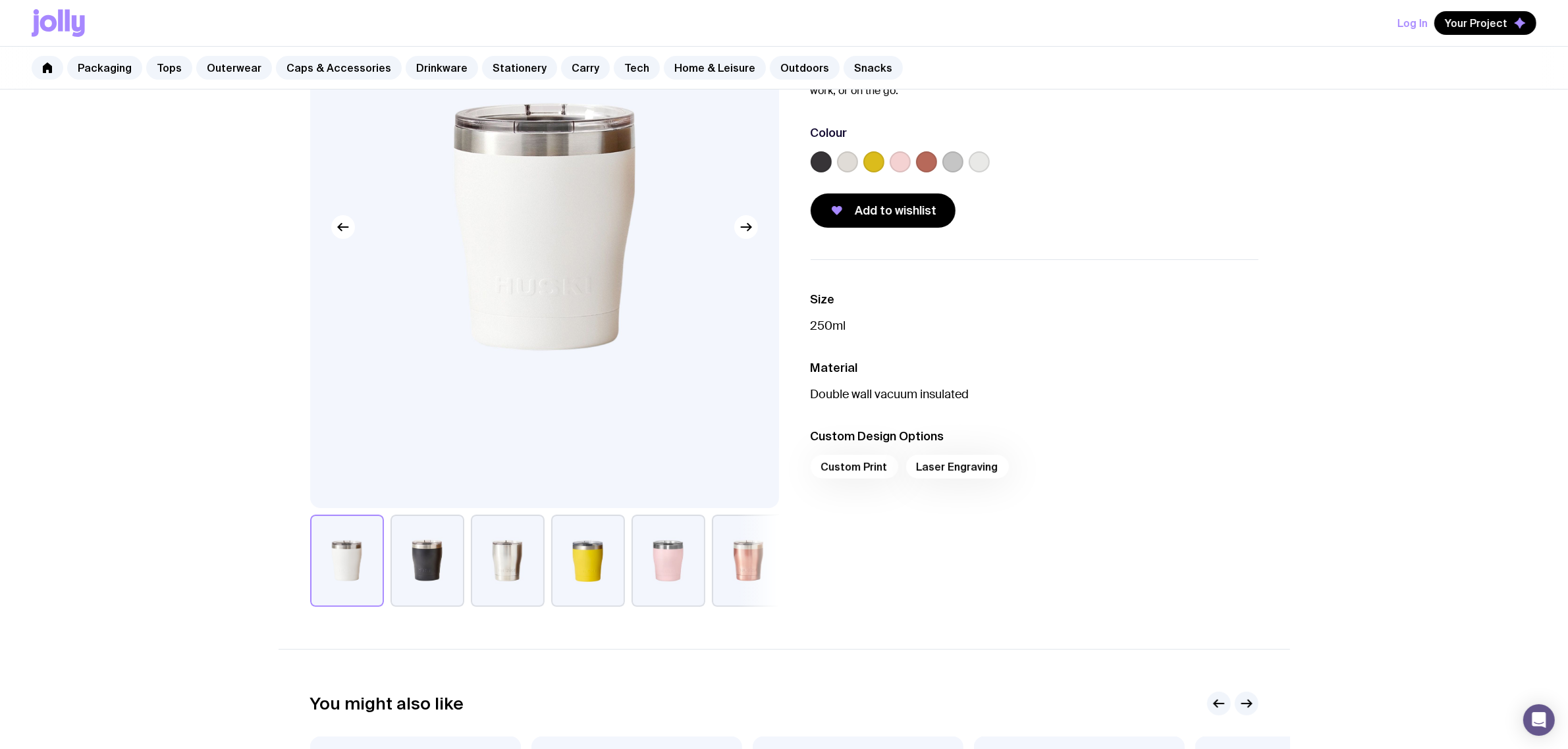
click at [433, 573] on button "button" at bounding box center [427, 561] width 74 height 93
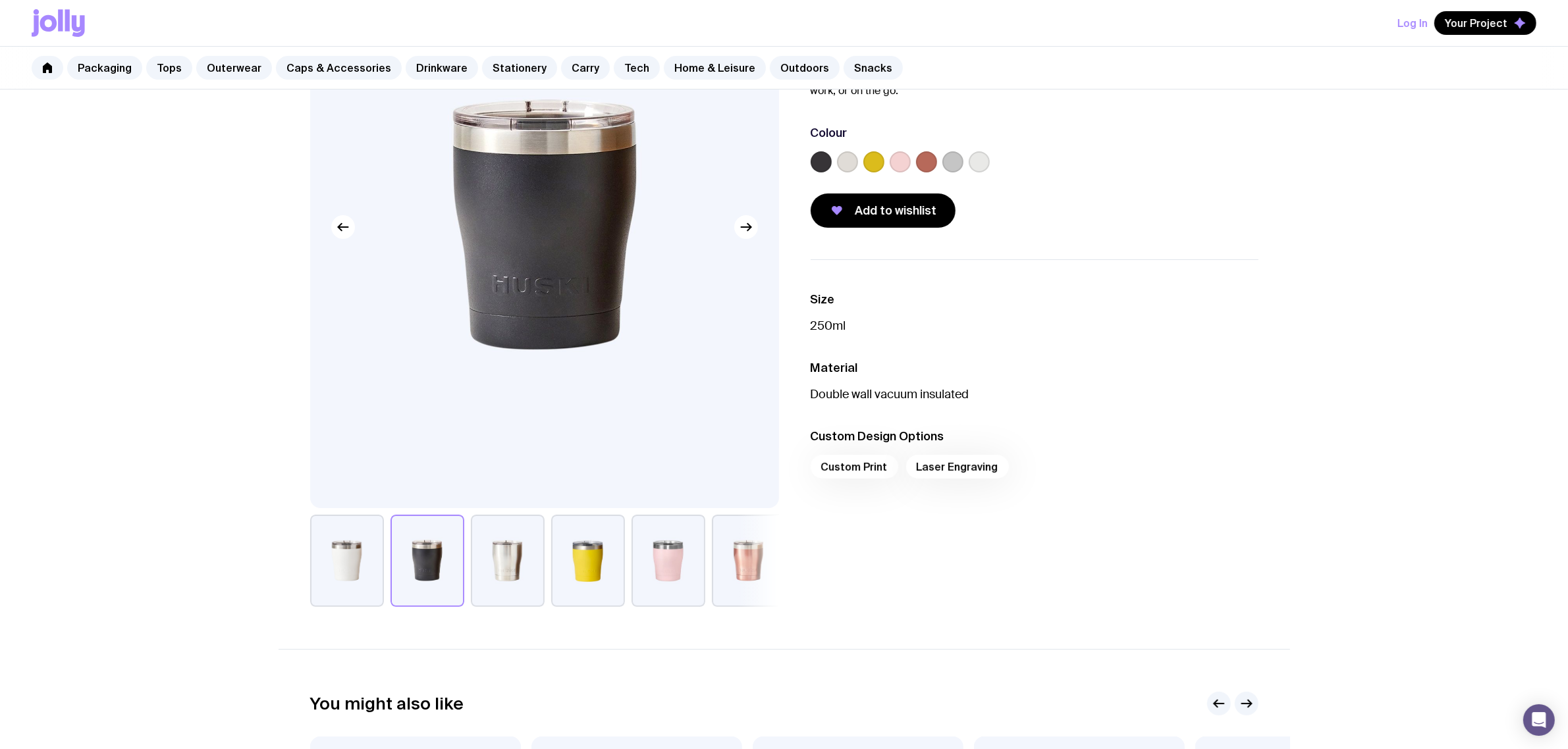
click at [520, 571] on button "button" at bounding box center [508, 561] width 74 height 93
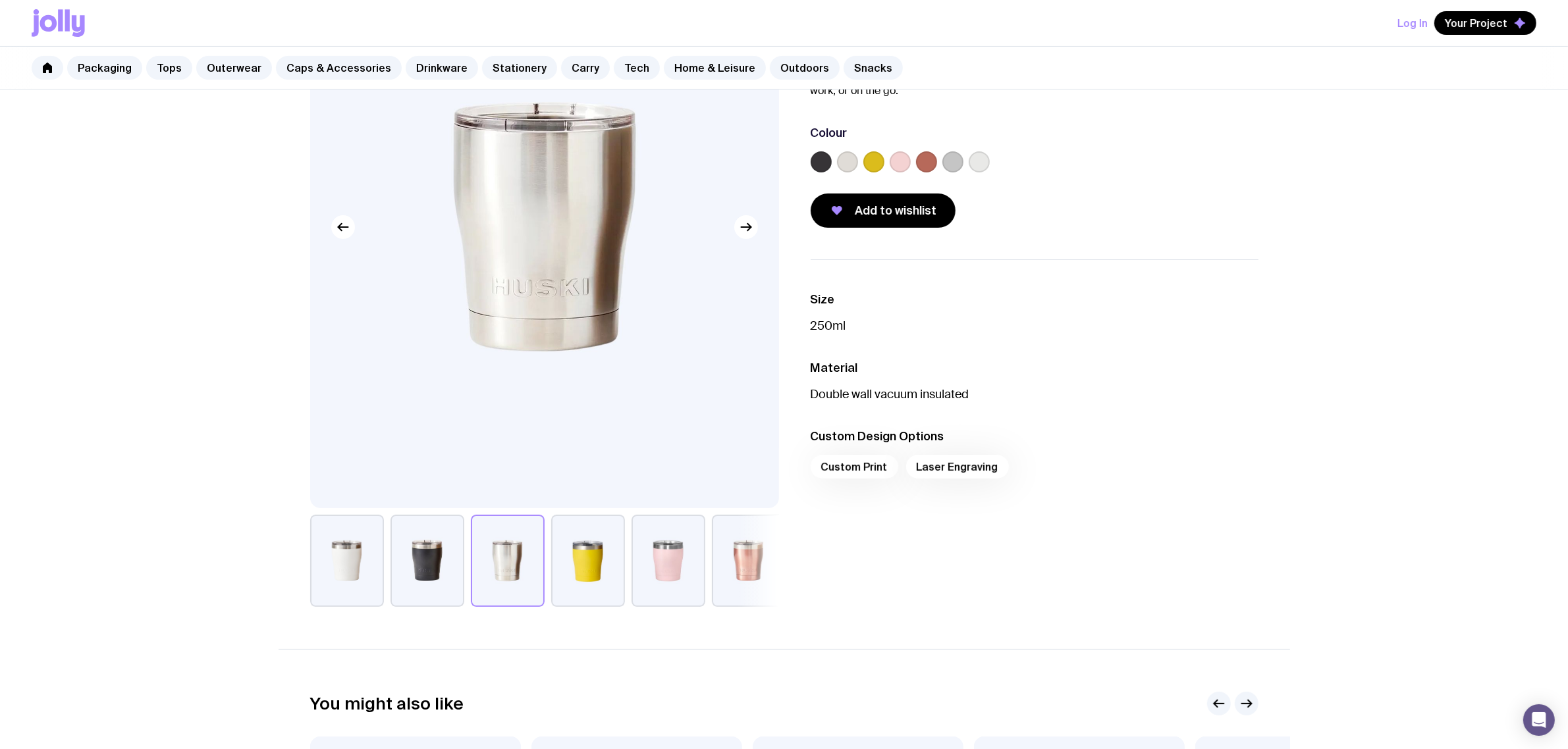
click at [613, 569] on button "button" at bounding box center [588, 561] width 74 height 93
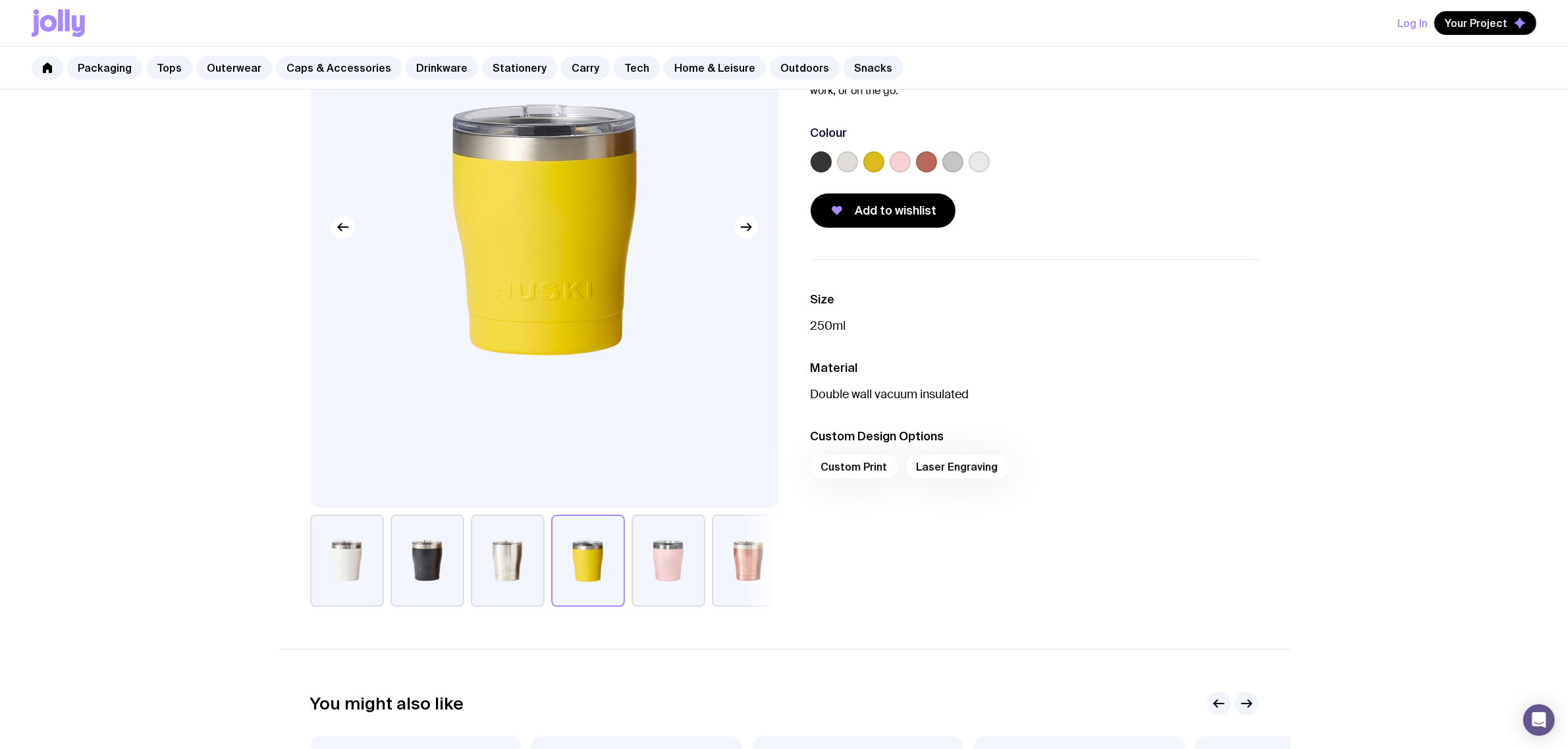
click at [647, 564] on button "button" at bounding box center [668, 561] width 74 height 93
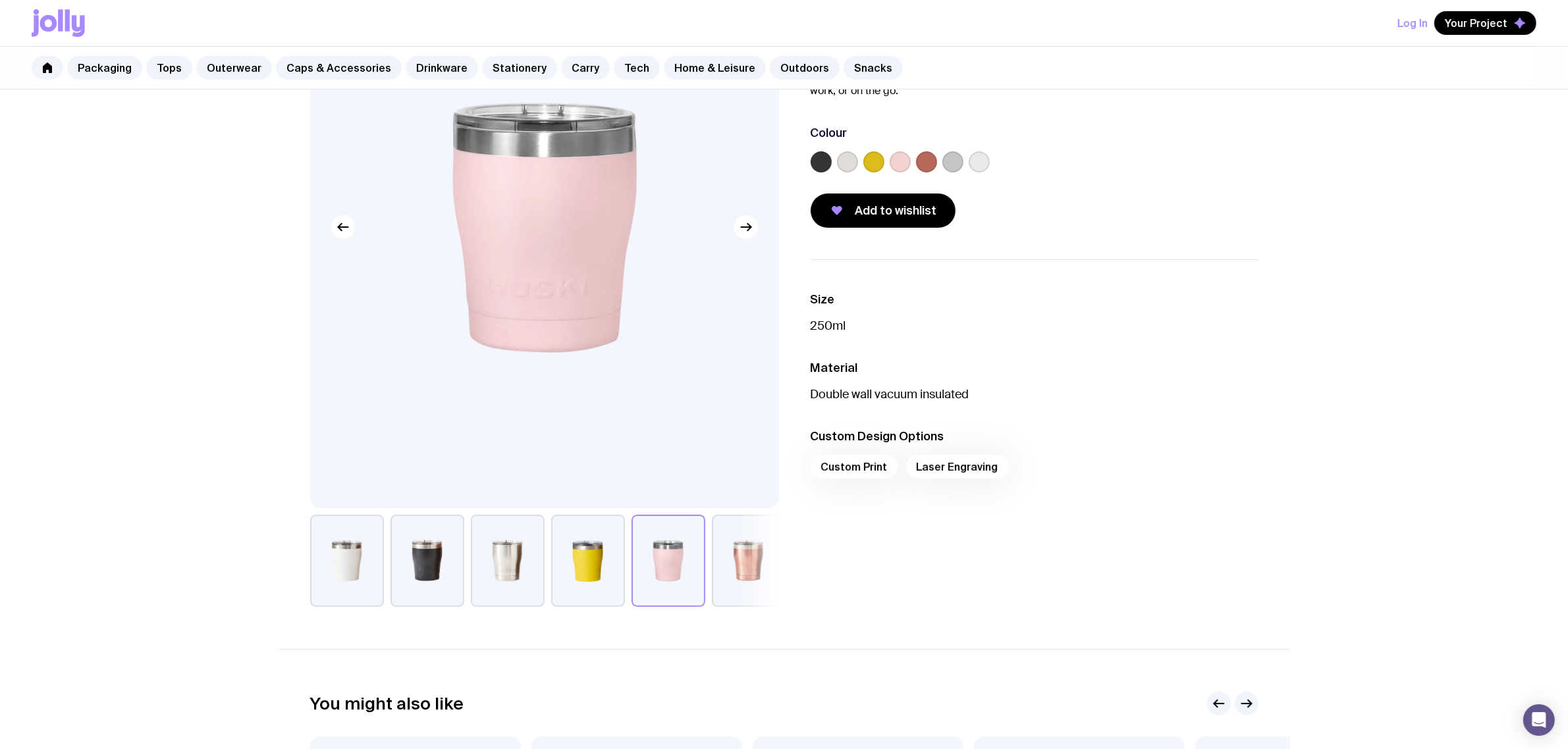
click at [759, 560] on button "button" at bounding box center [749, 561] width 74 height 93
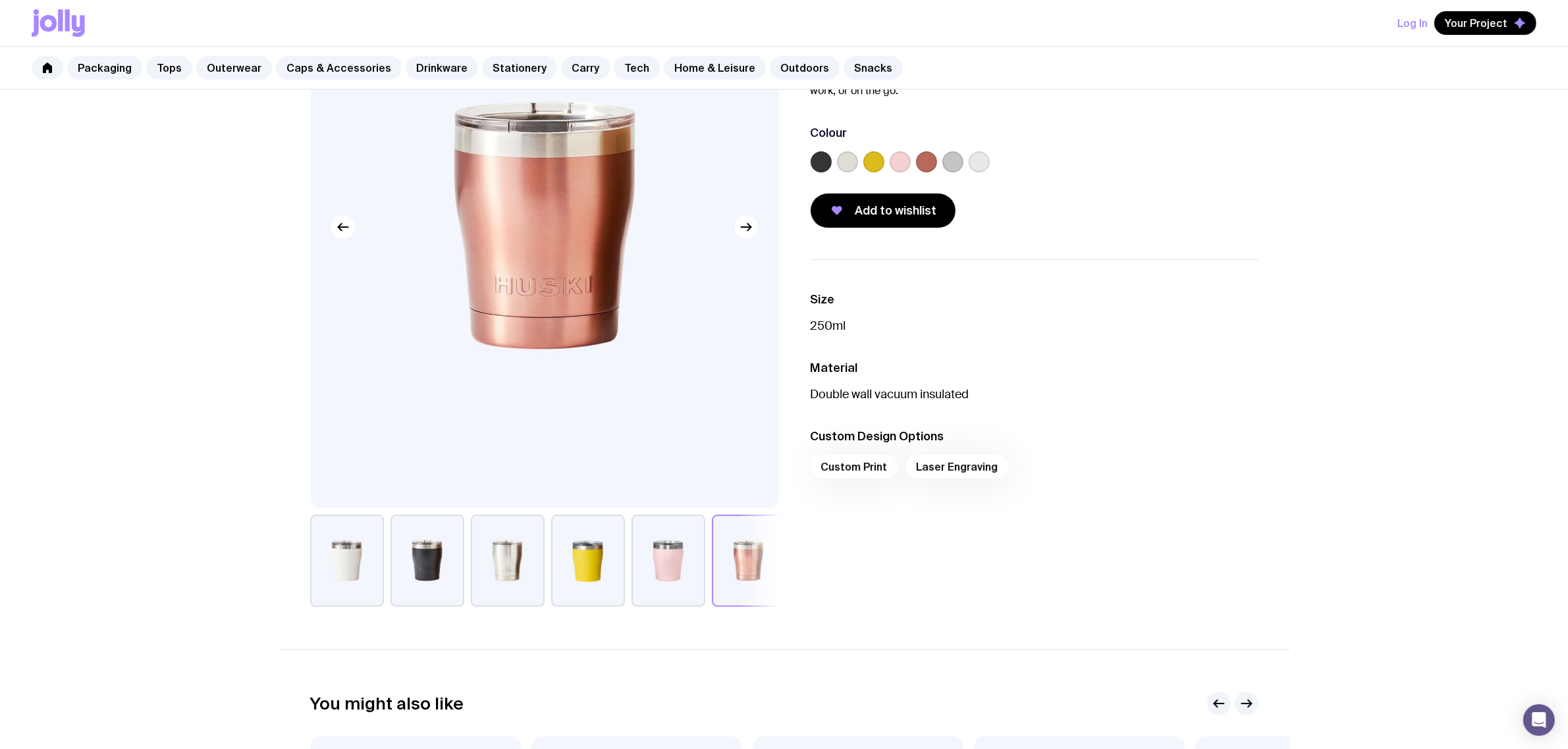
click at [448, 561] on button "button" at bounding box center [427, 561] width 74 height 93
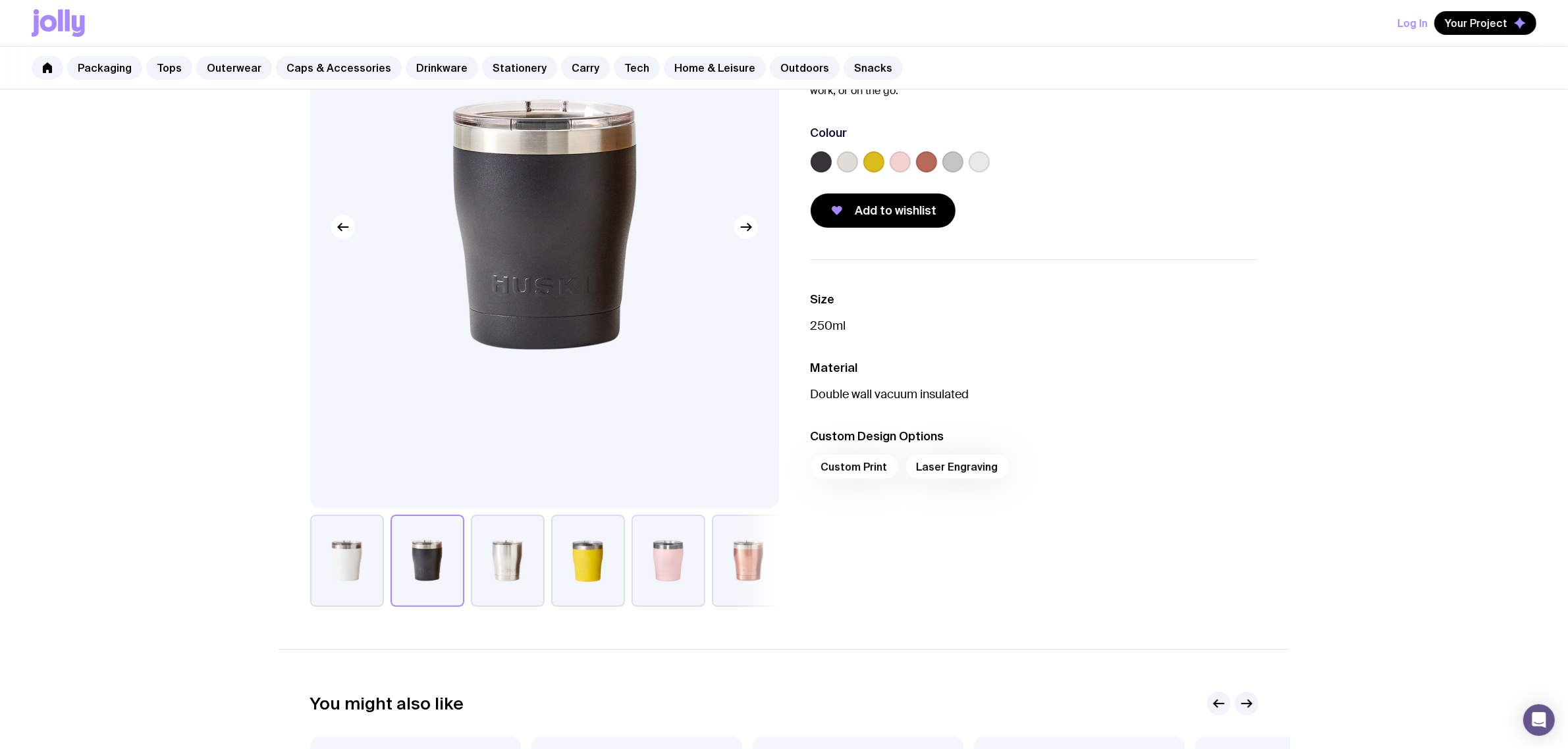
click at [381, 571] on button "button" at bounding box center [347, 561] width 74 height 93
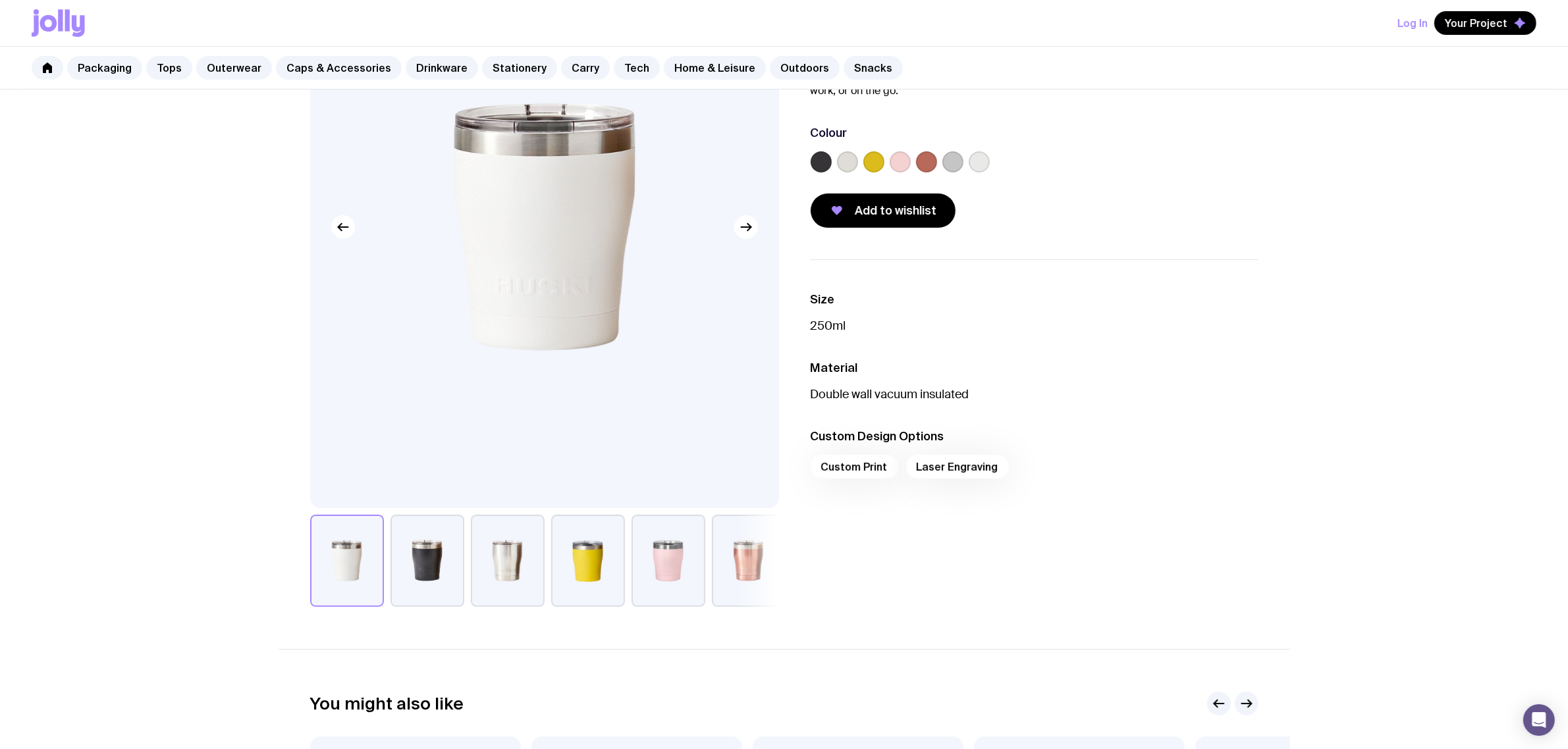
click at [432, 567] on button "button" at bounding box center [427, 561] width 74 height 93
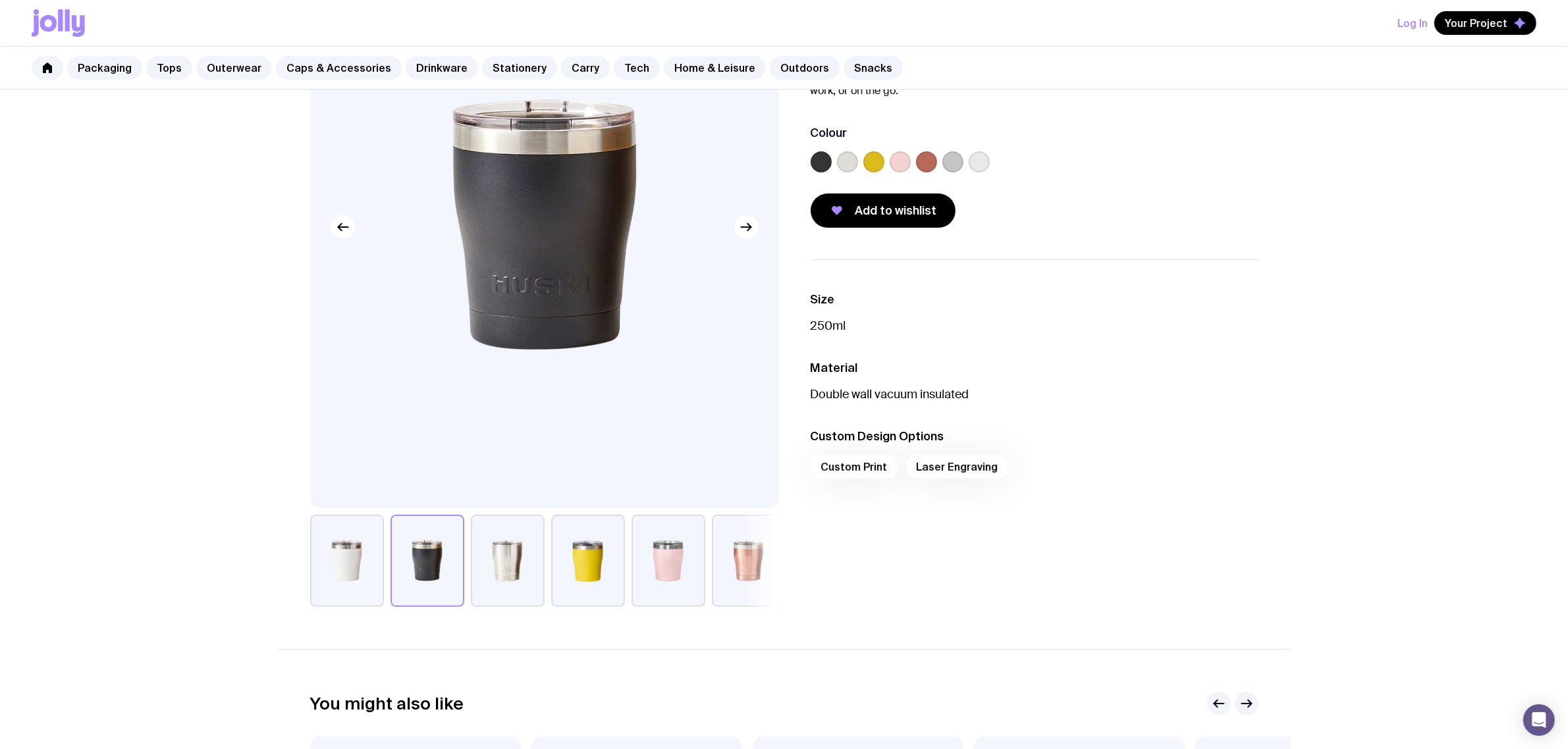
scroll to position [0, 0]
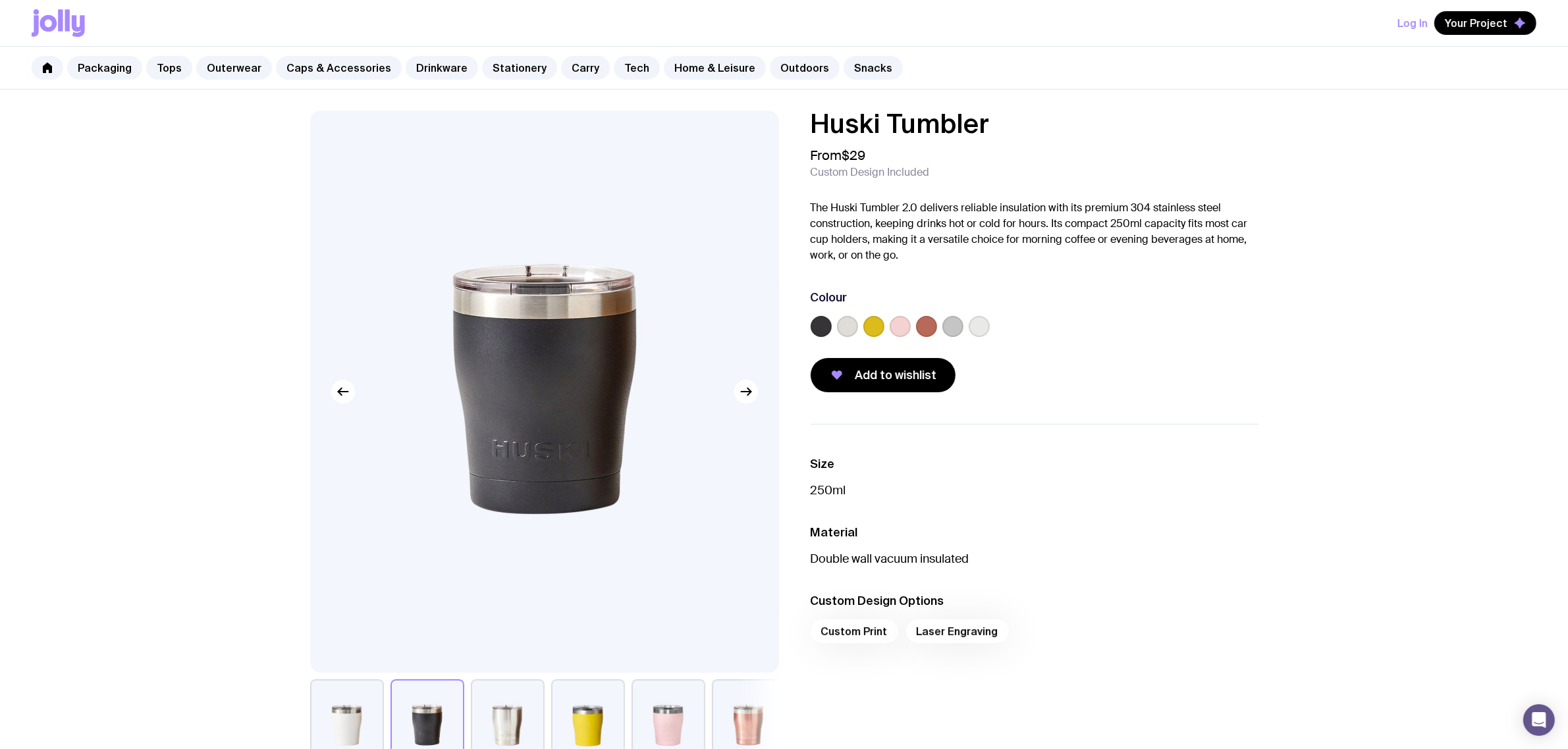
click at [1195, 259] on p "The Huski Tumbler 2.0 delivers reliable insulation with its premium 304 stainle…" at bounding box center [1035, 231] width 448 height 63
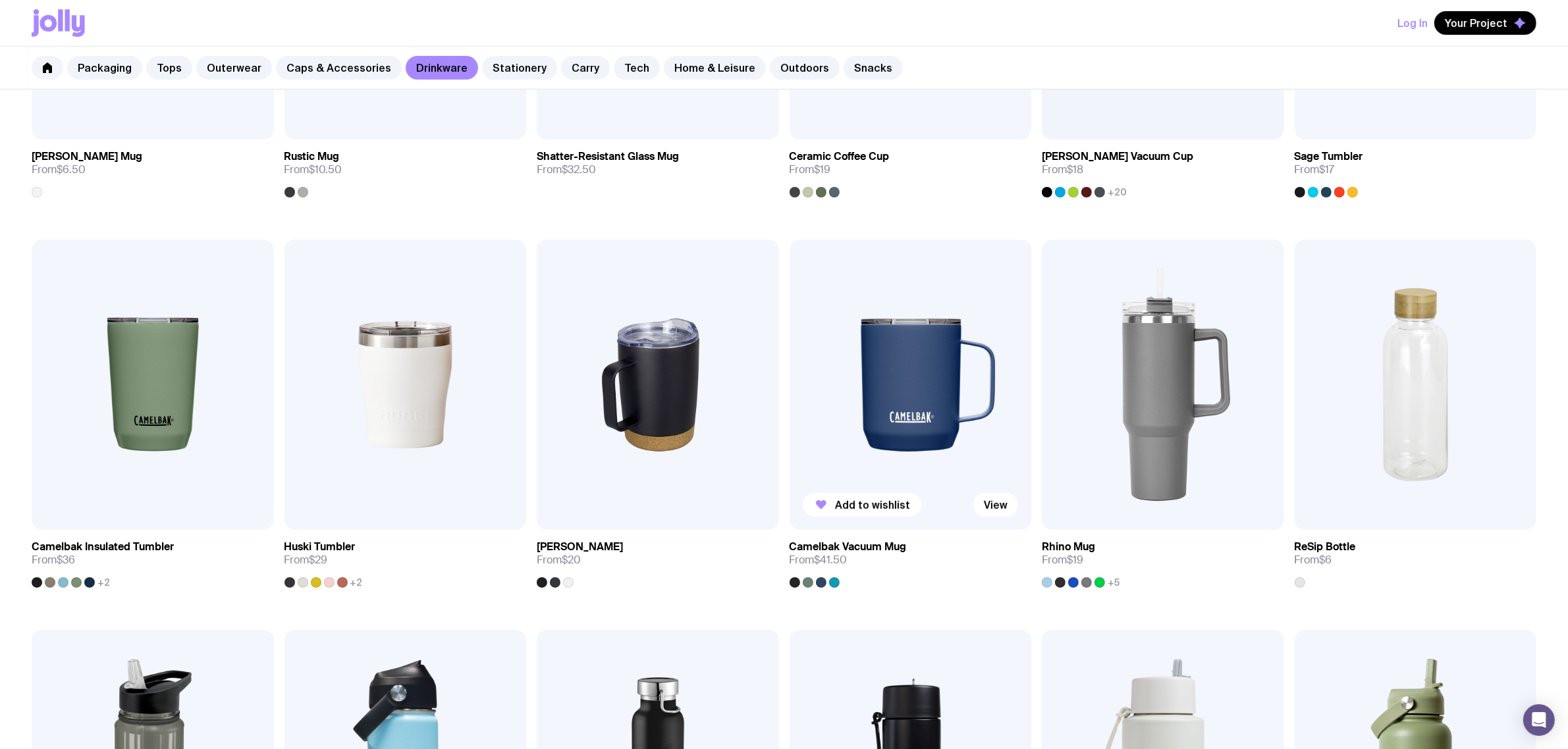
click at [923, 393] on img at bounding box center [911, 385] width 242 height 291
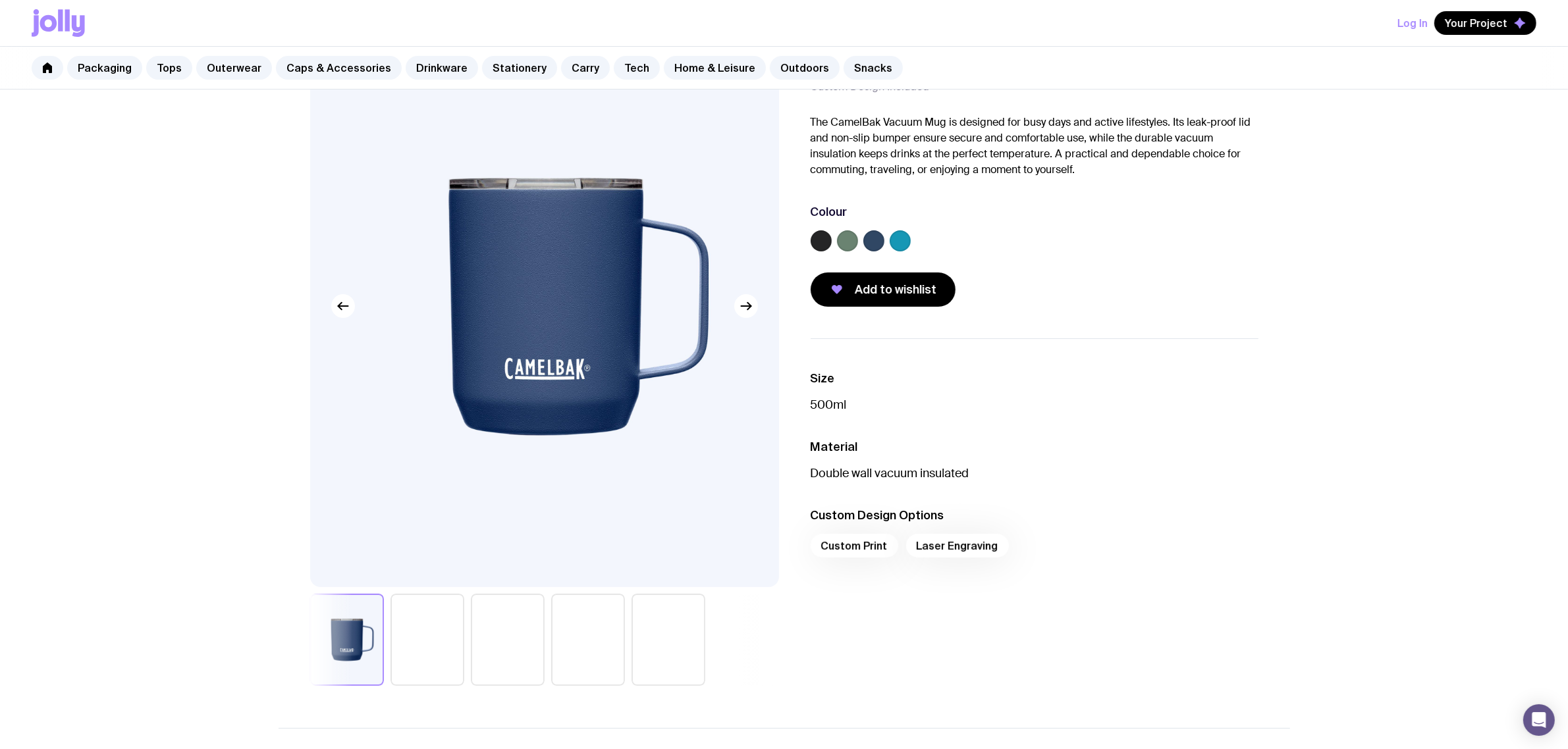
scroll to position [164, 0]
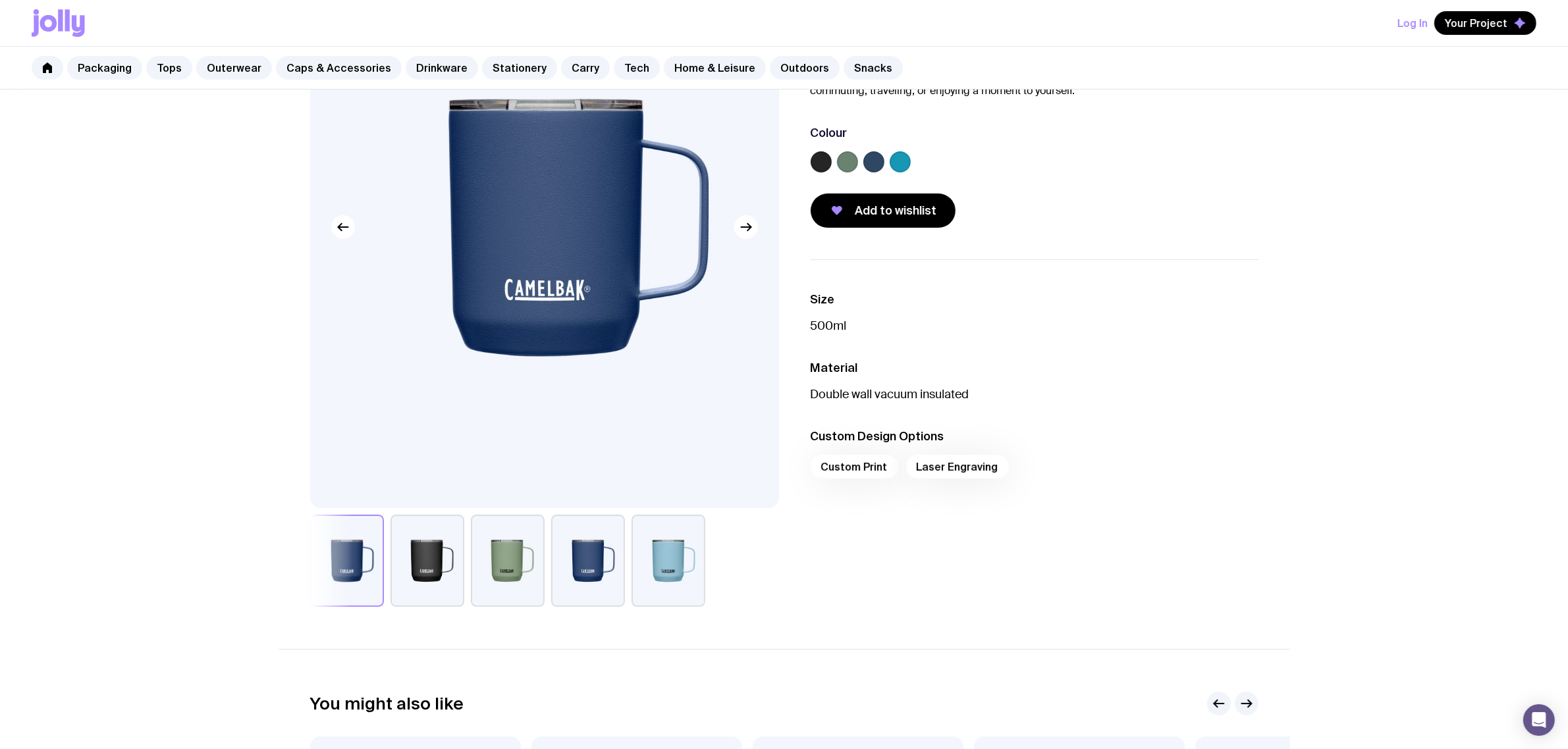
click at [519, 554] on button "button" at bounding box center [508, 561] width 74 height 93
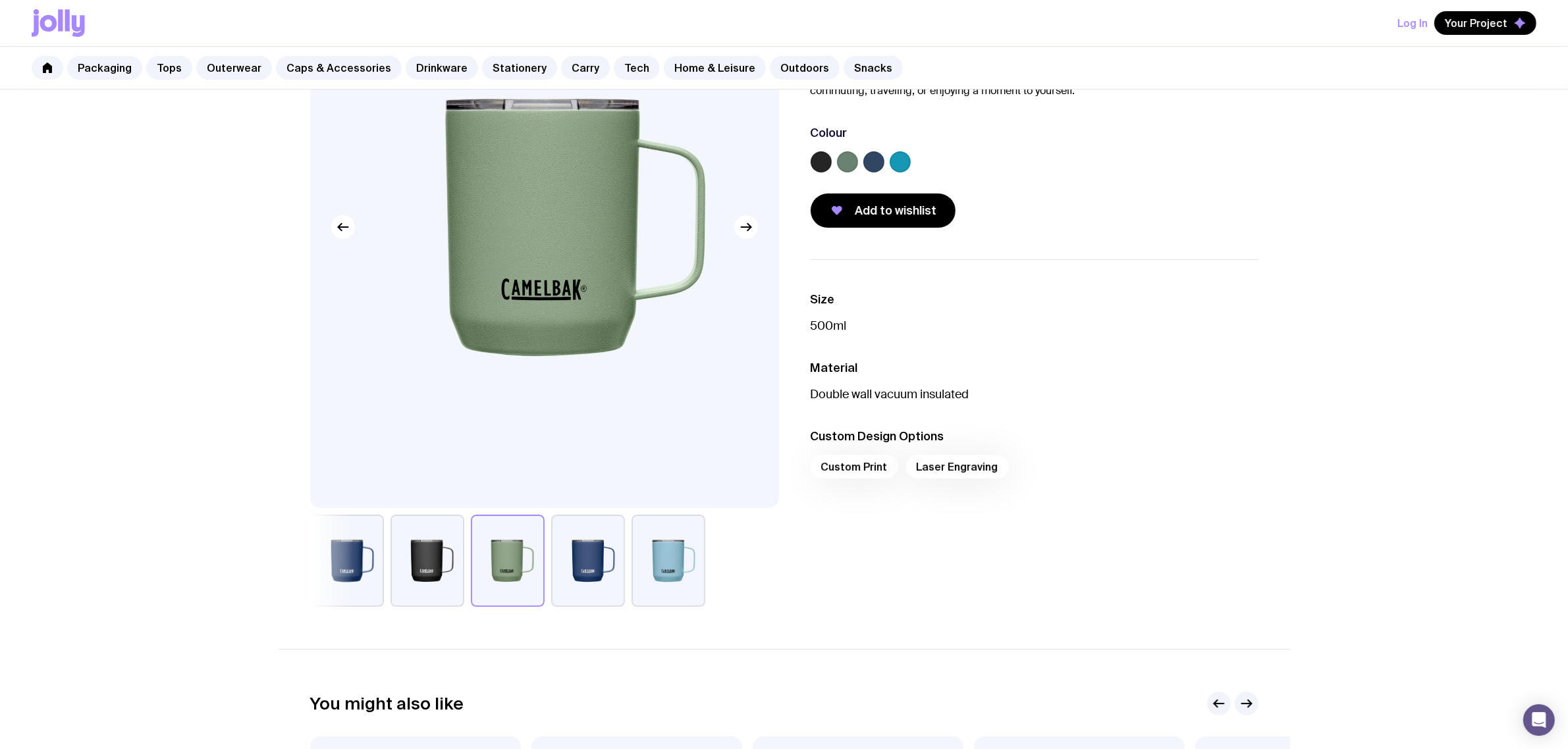
click at [597, 565] on button "button" at bounding box center [588, 561] width 74 height 93
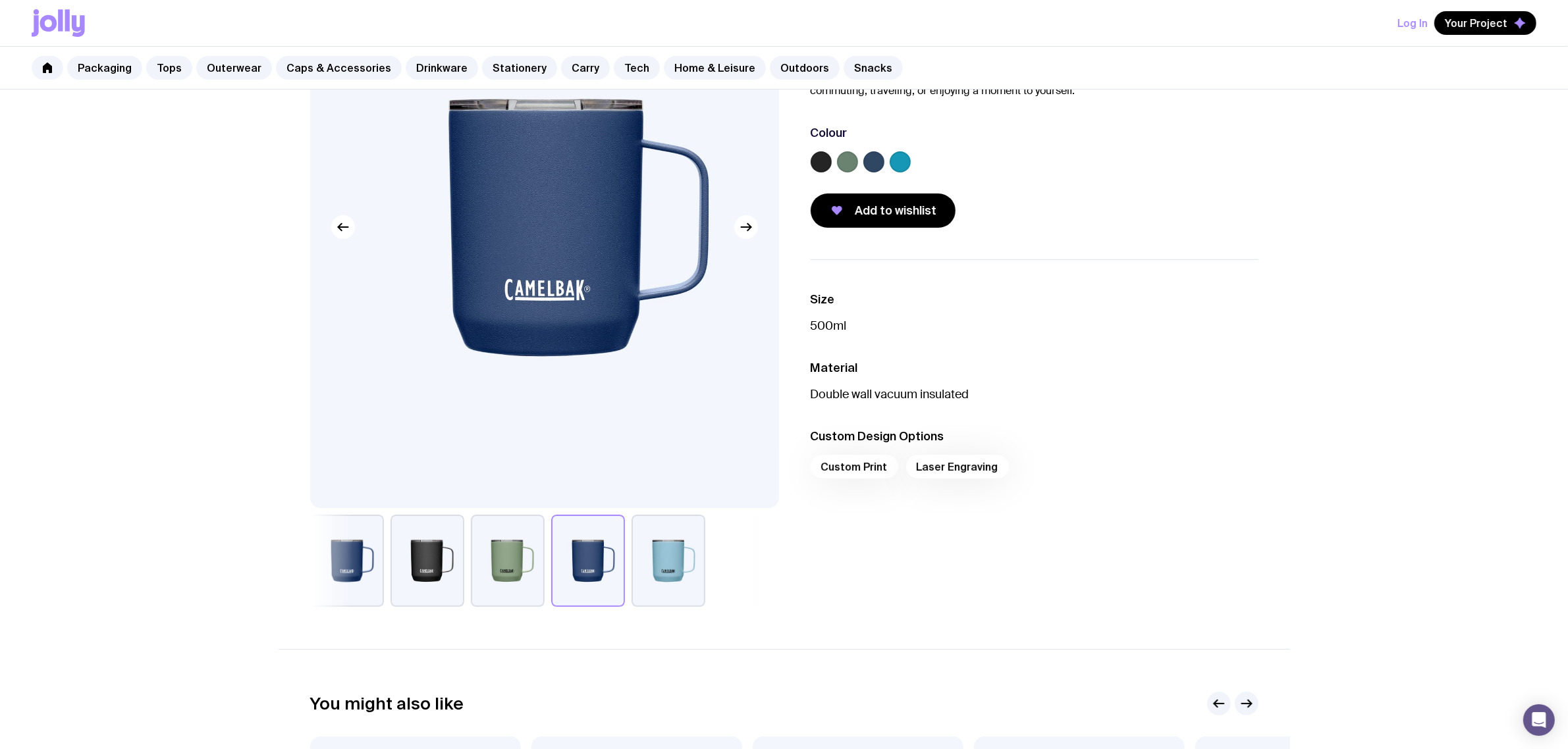
click at [518, 574] on button "button" at bounding box center [508, 561] width 74 height 93
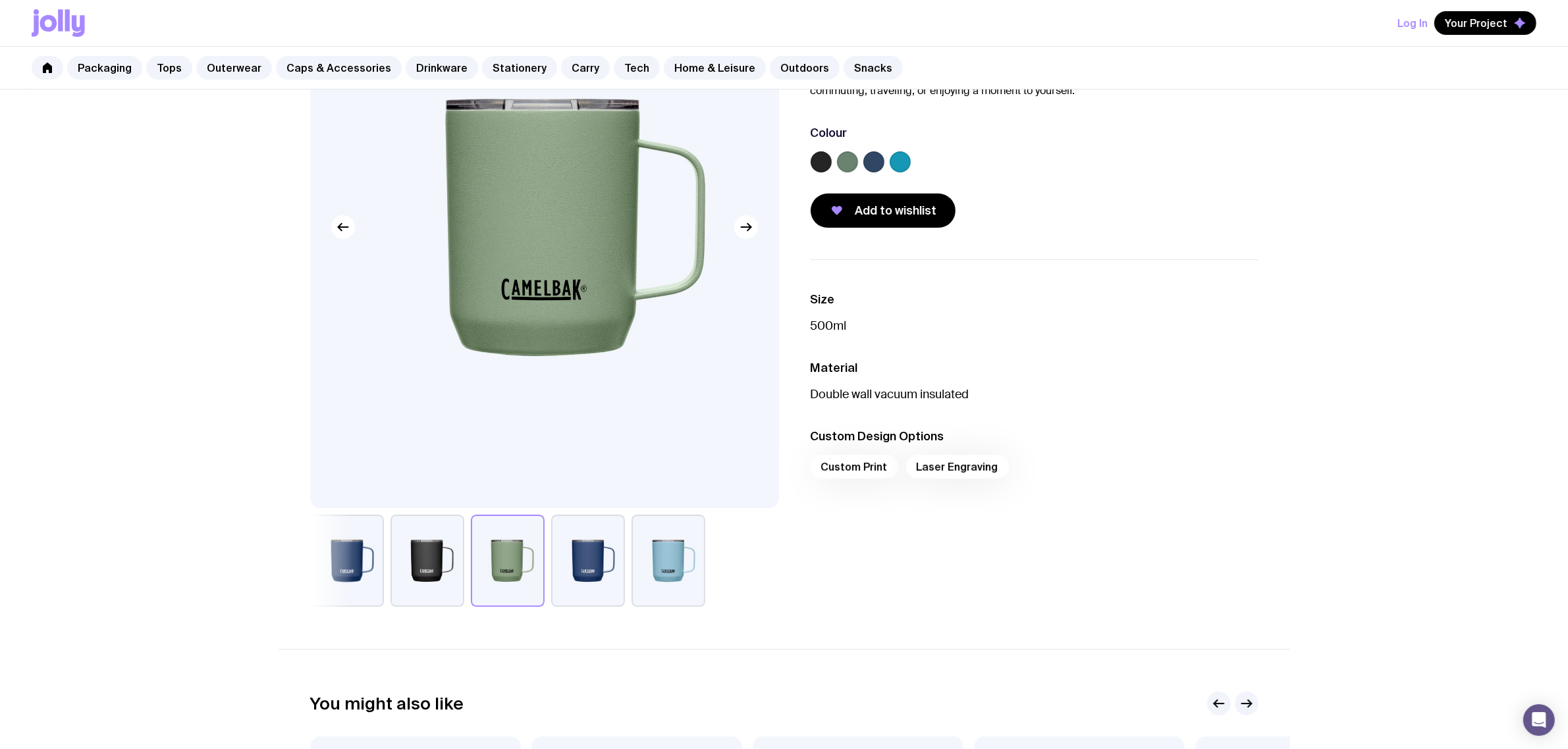
scroll to position [83, 0]
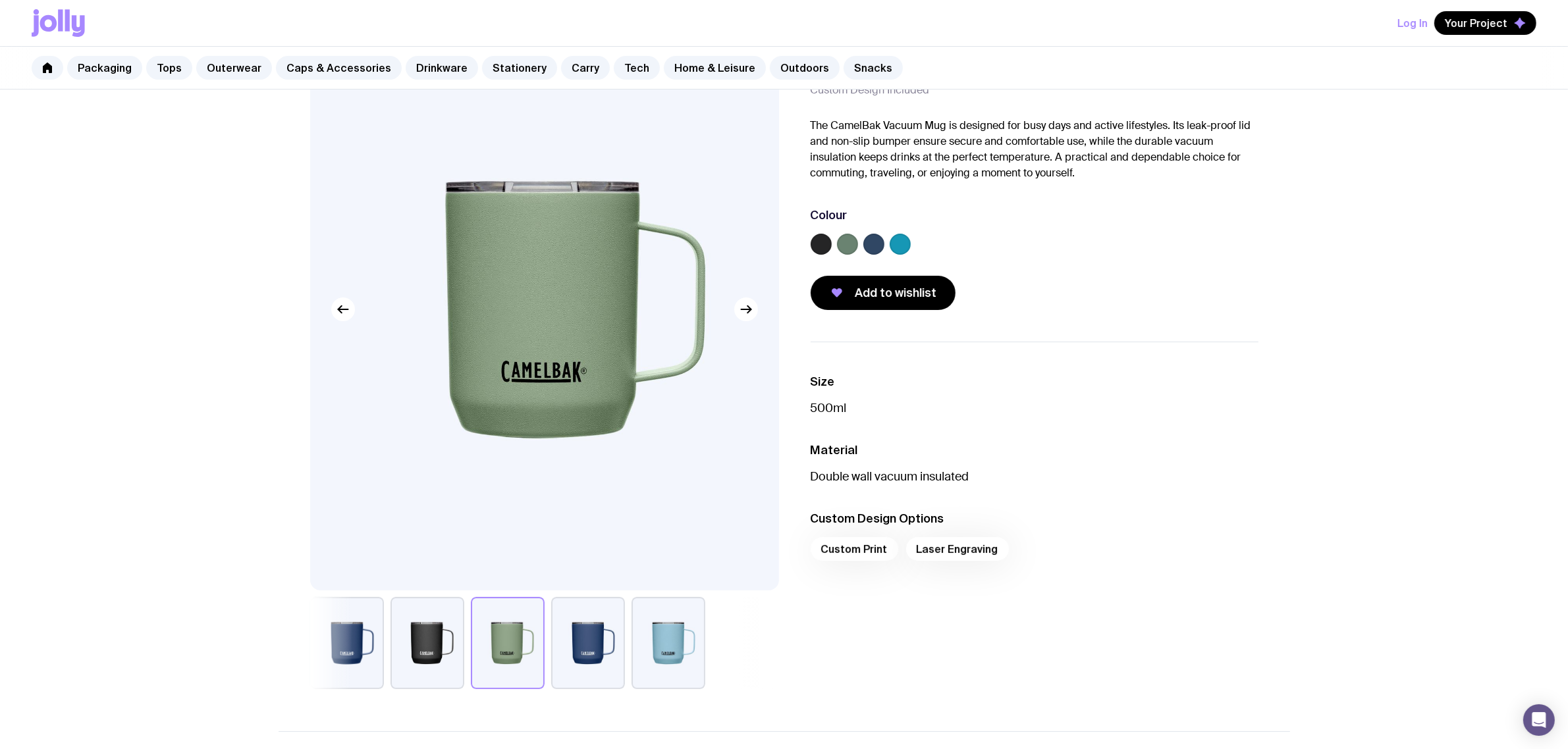
click at [654, 666] on button "button" at bounding box center [668, 643] width 74 height 93
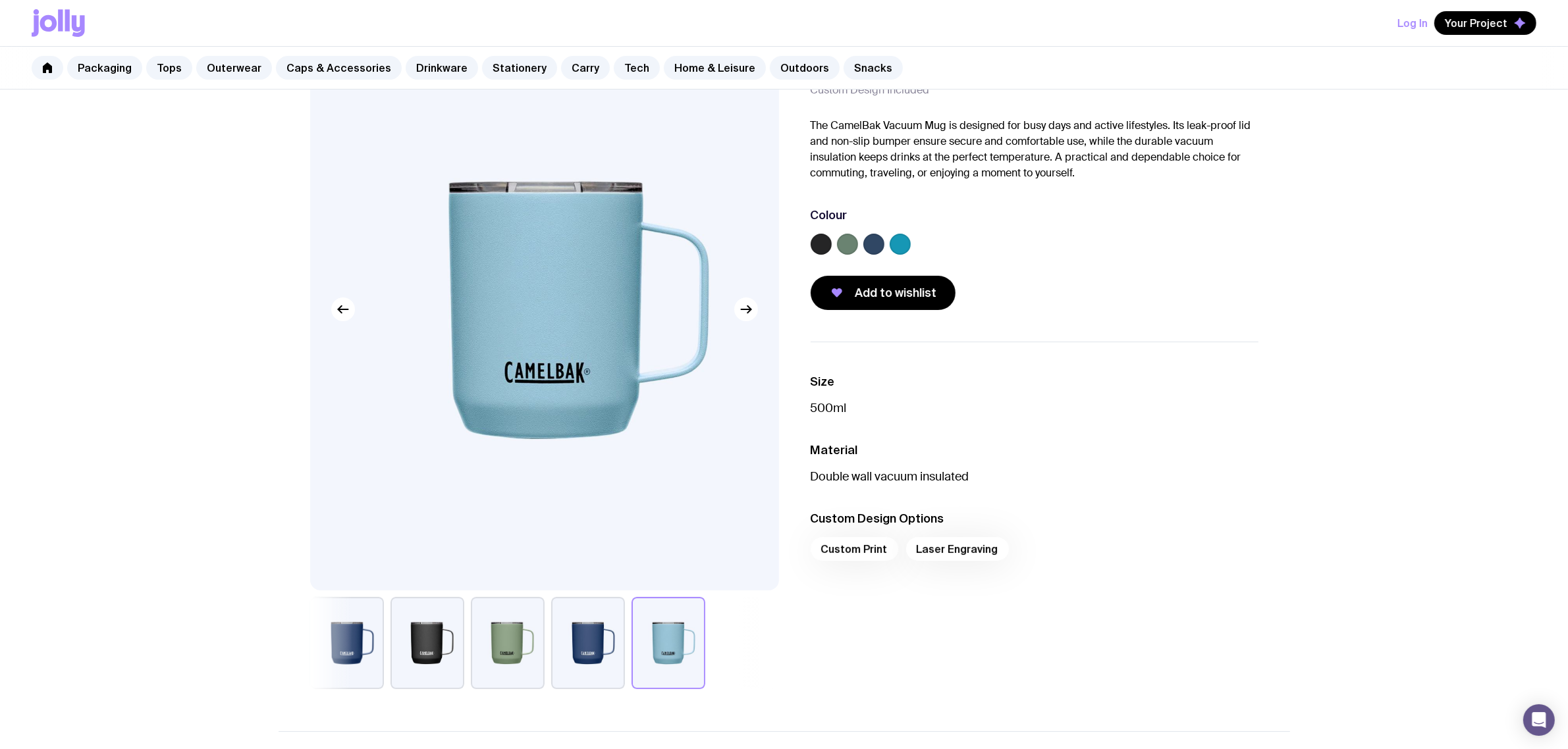
click at [595, 634] on button "button" at bounding box center [588, 643] width 74 height 93
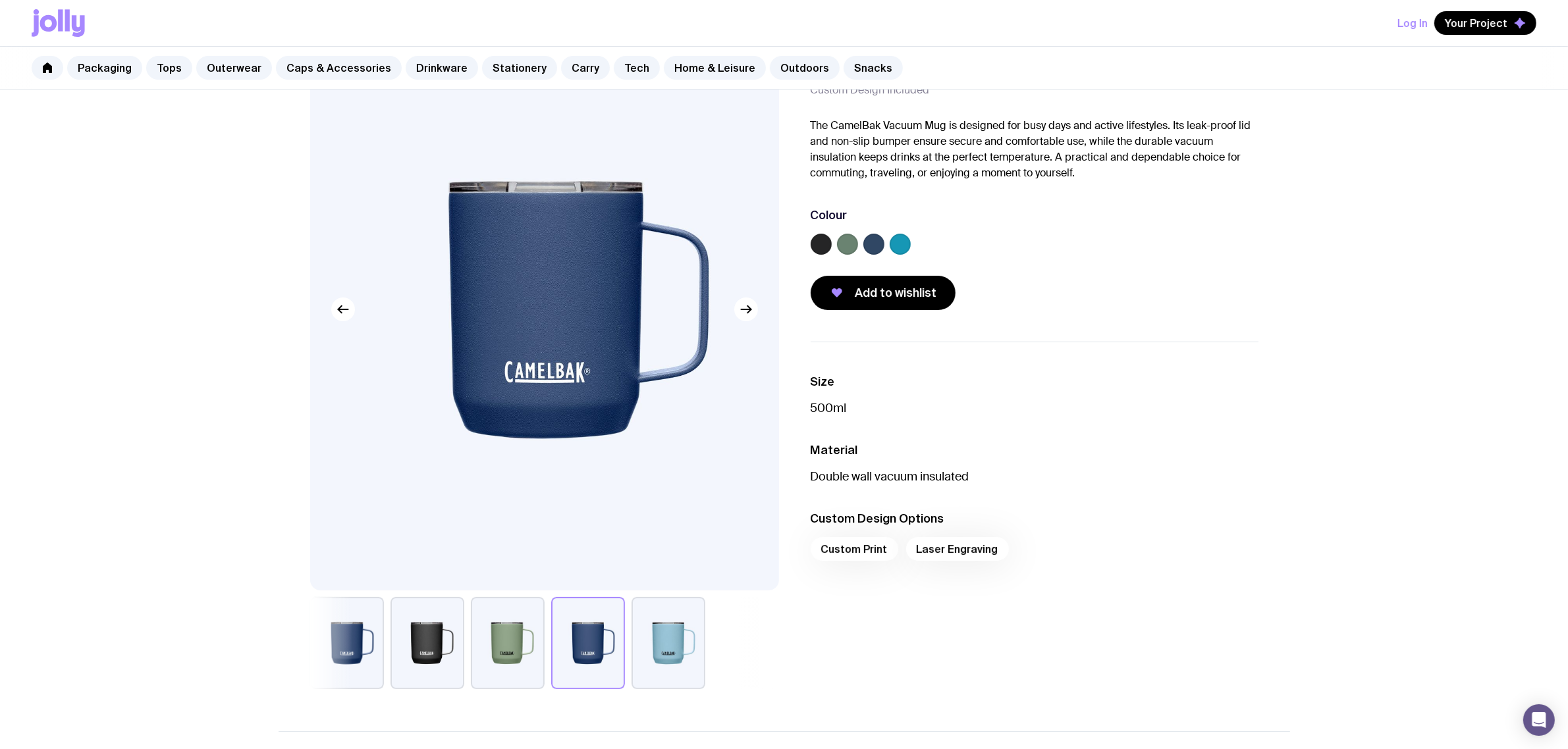
click at [675, 642] on button "button" at bounding box center [668, 643] width 74 height 93
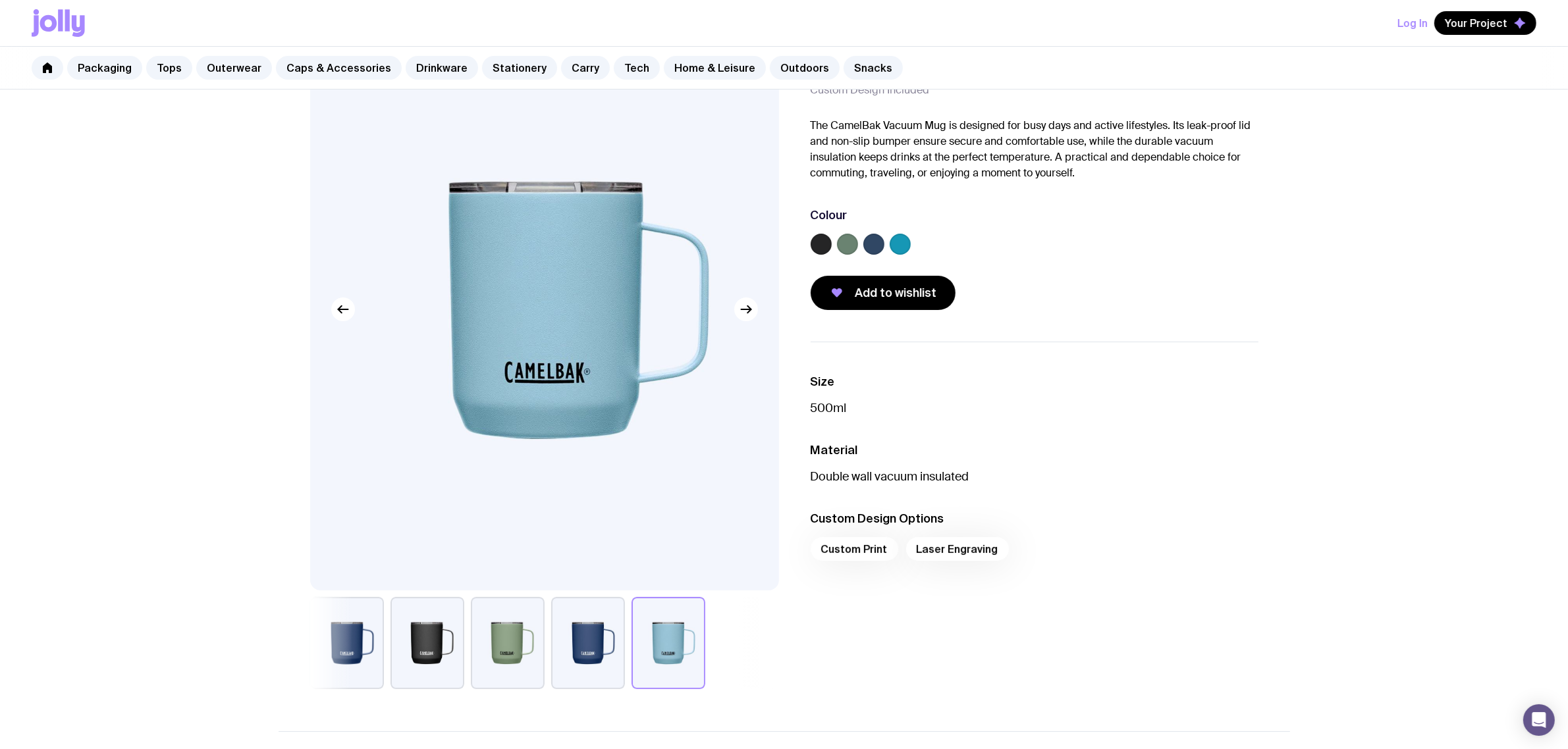
click at [344, 646] on button "button" at bounding box center [347, 643] width 74 height 93
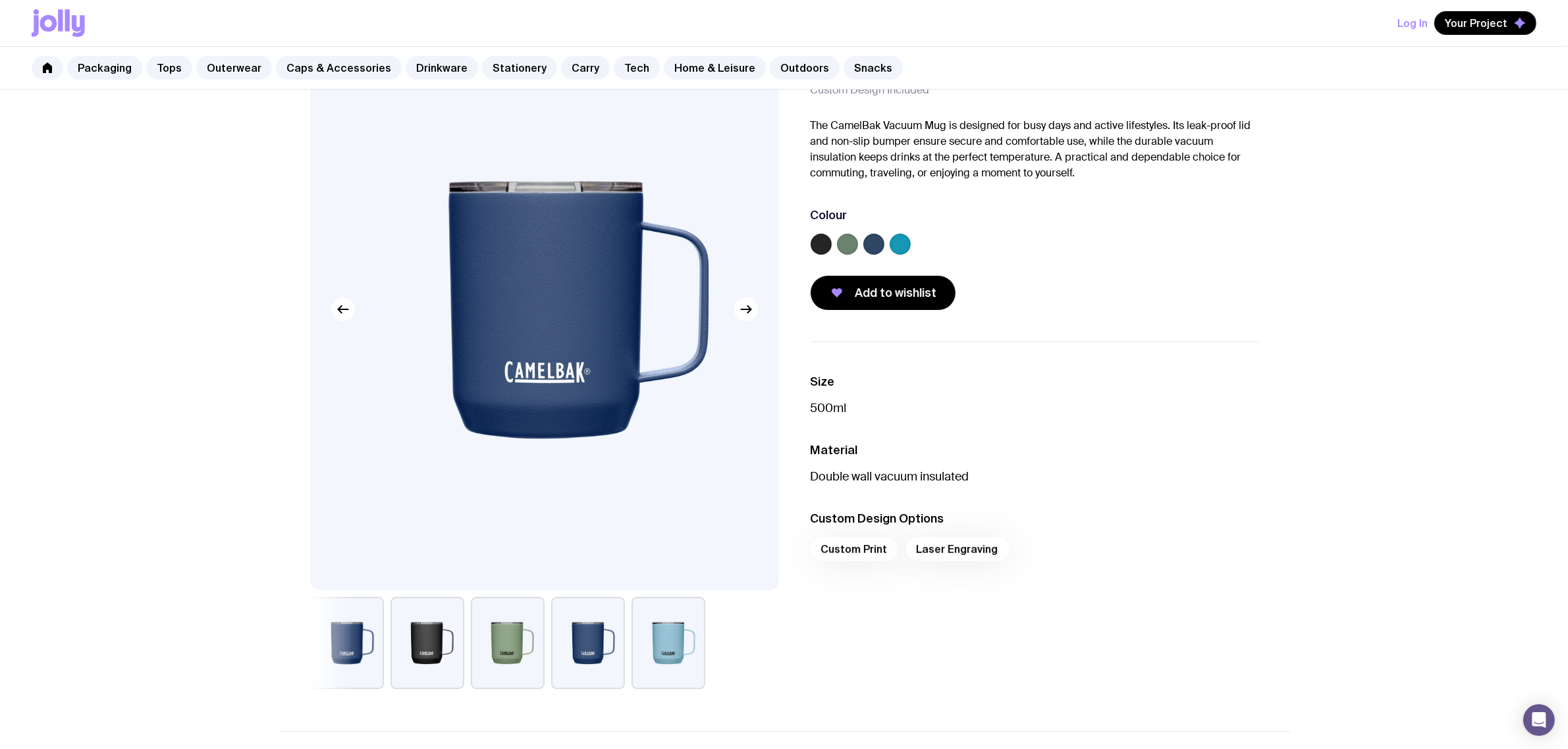
click at [442, 657] on button "button" at bounding box center [427, 643] width 74 height 93
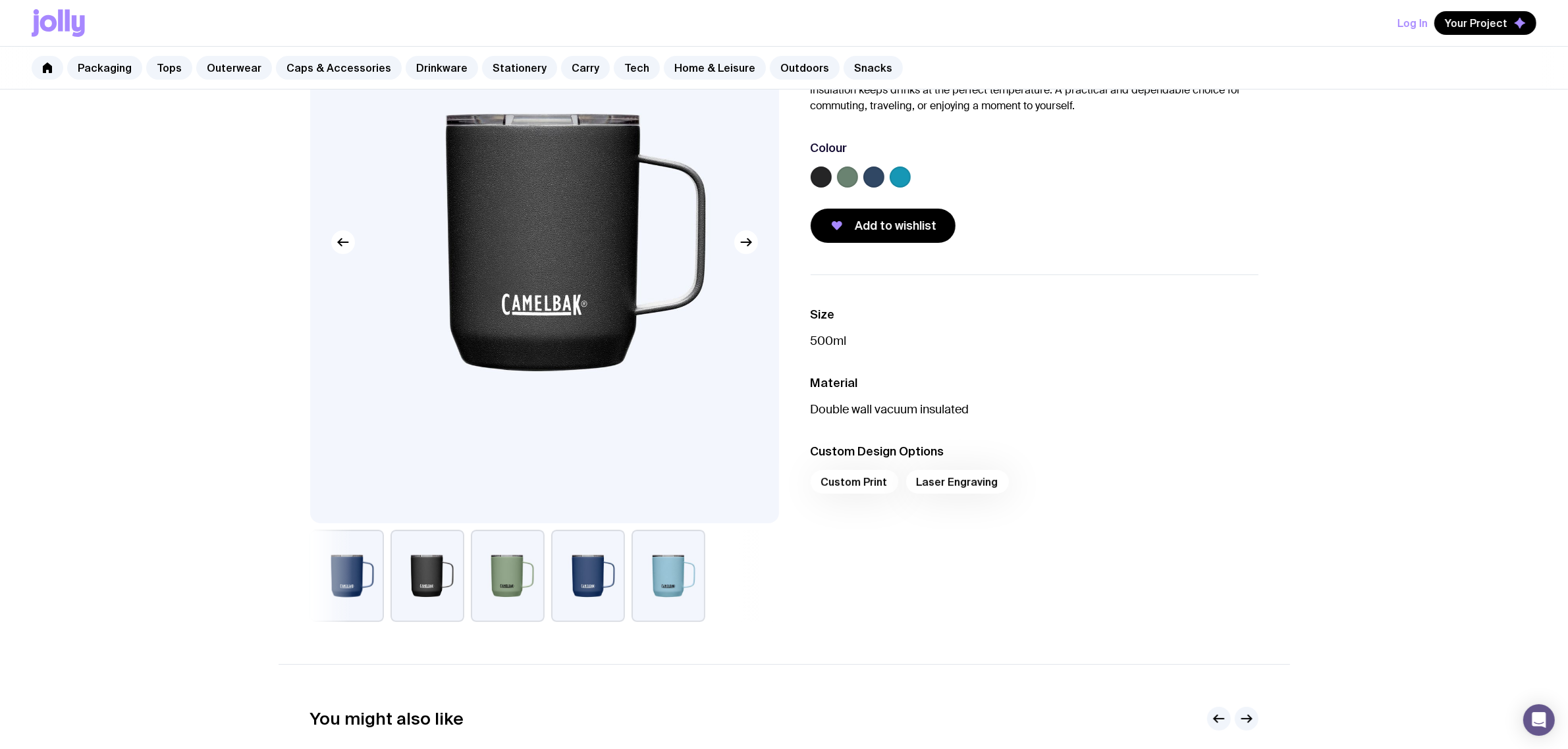
scroll to position [164, 0]
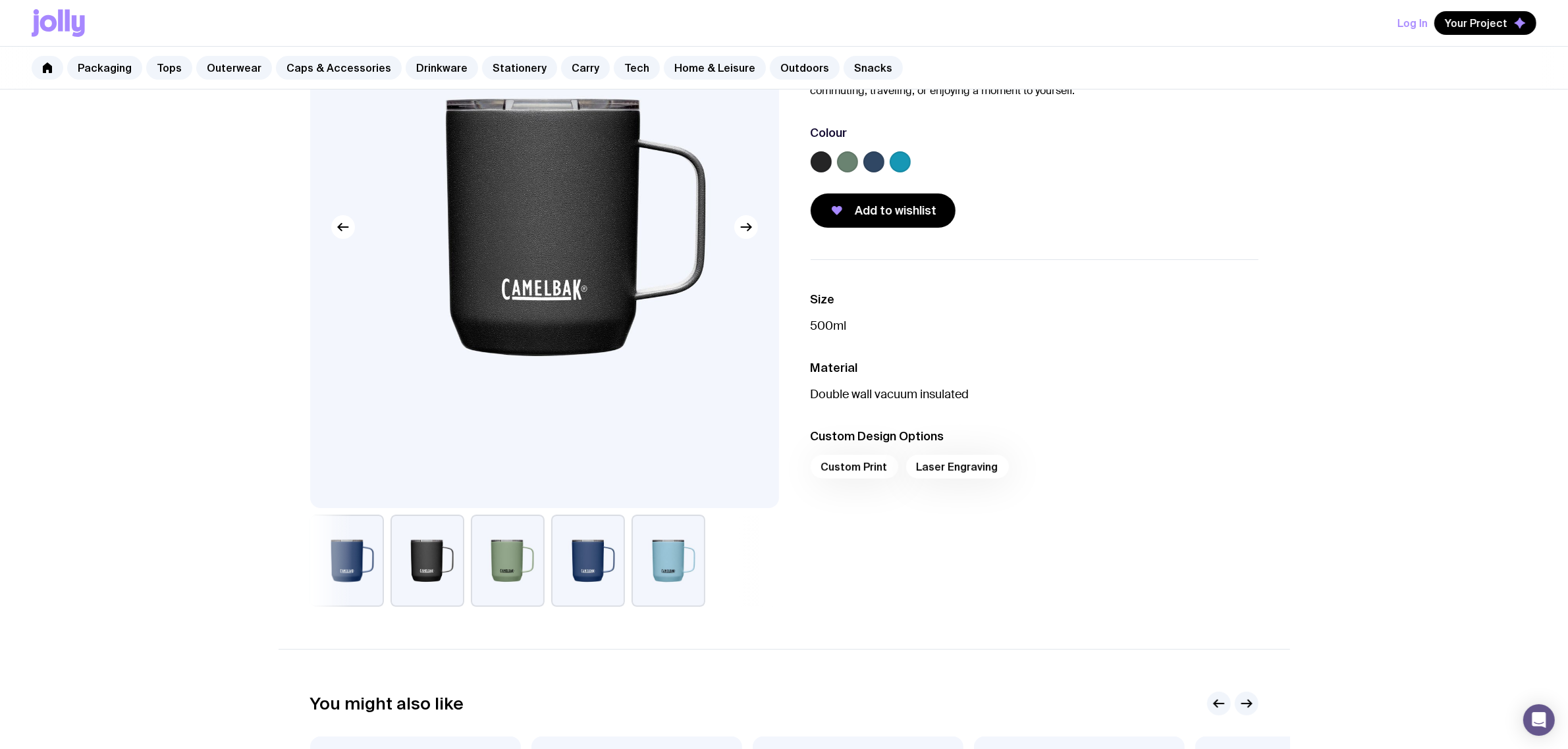
click at [516, 578] on button "button" at bounding box center [508, 561] width 74 height 93
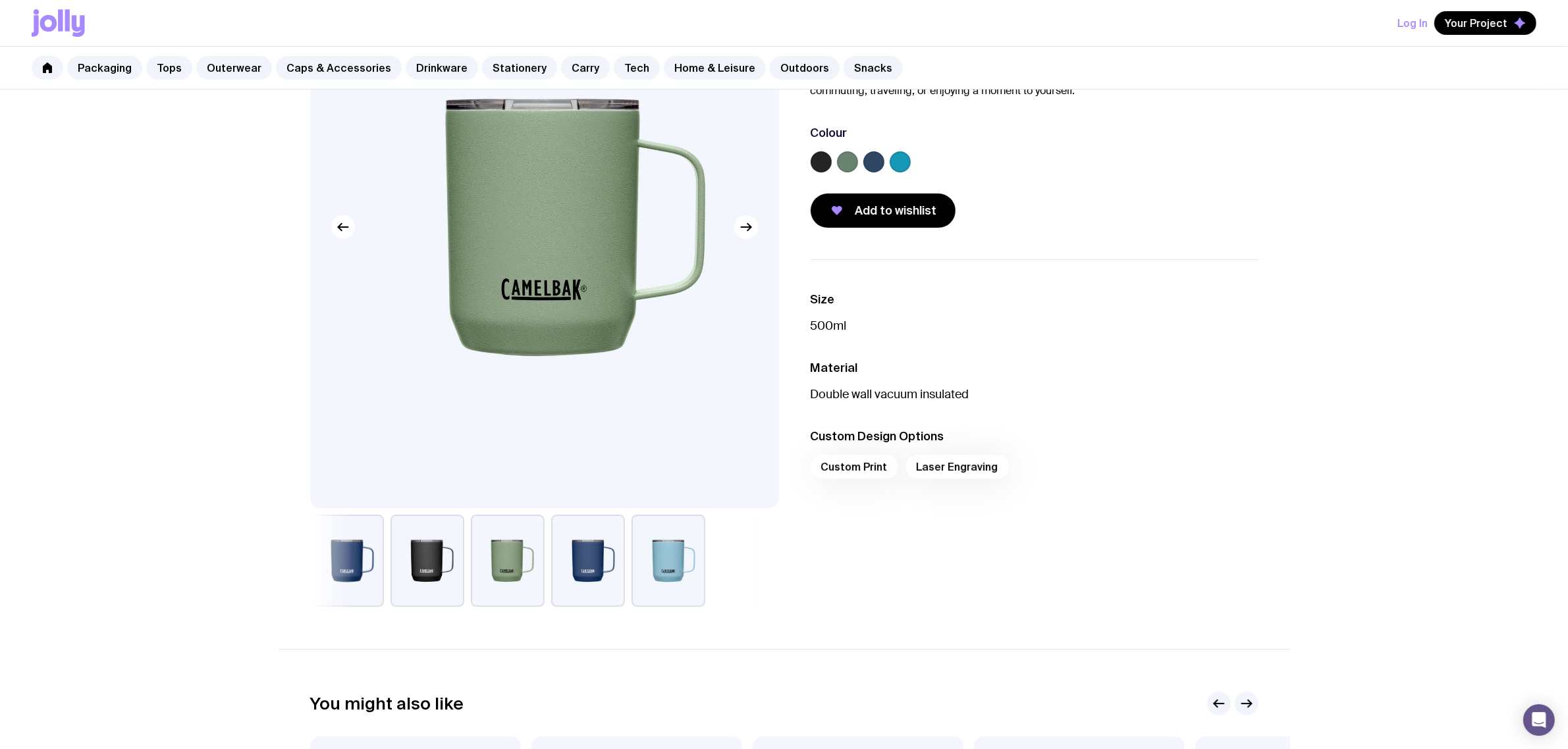
click at [612, 581] on button "button" at bounding box center [588, 561] width 74 height 93
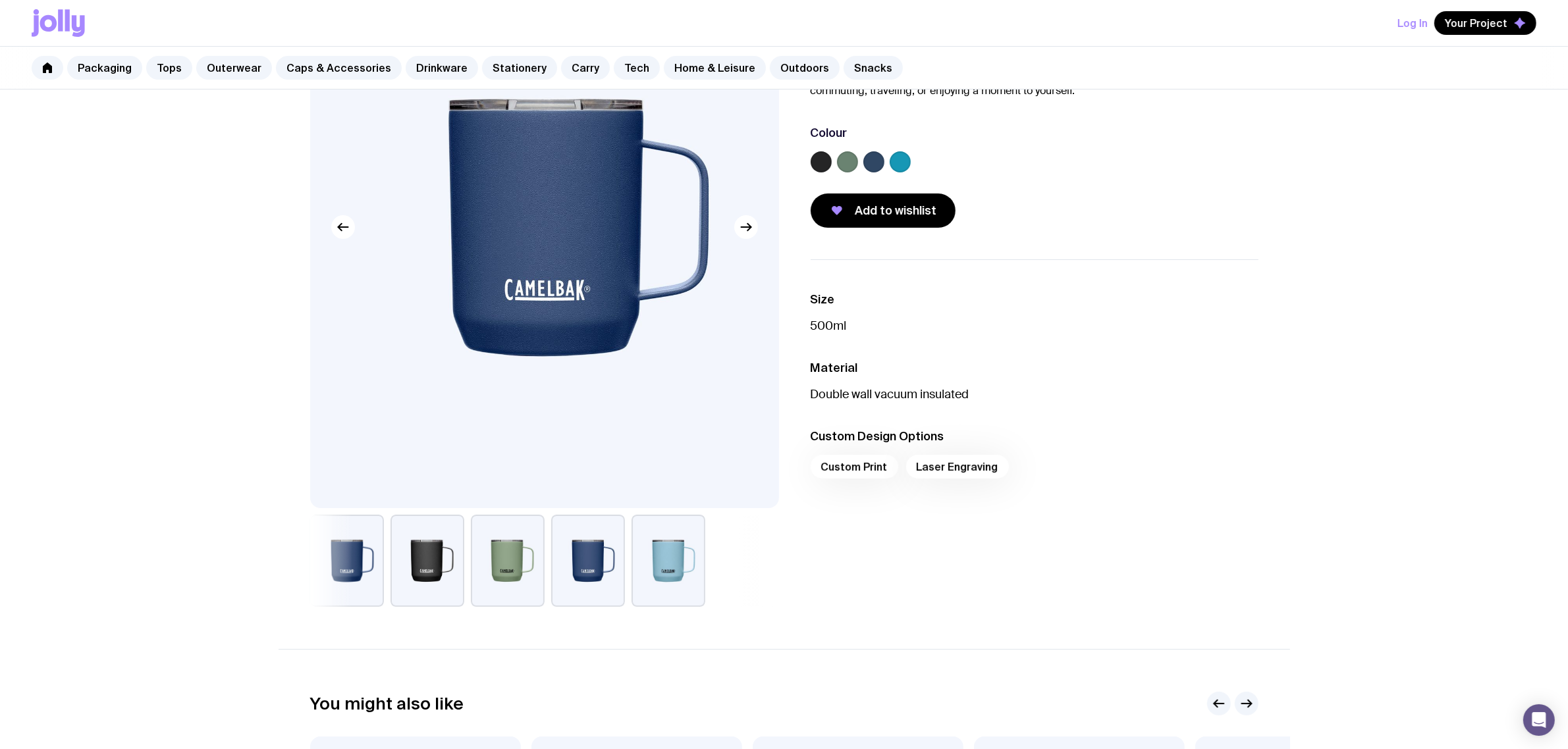
click at [356, 555] on button "button" at bounding box center [347, 561] width 74 height 93
click at [354, 565] on button "button" at bounding box center [347, 561] width 74 height 93
click at [590, 564] on button "button" at bounding box center [588, 561] width 74 height 93
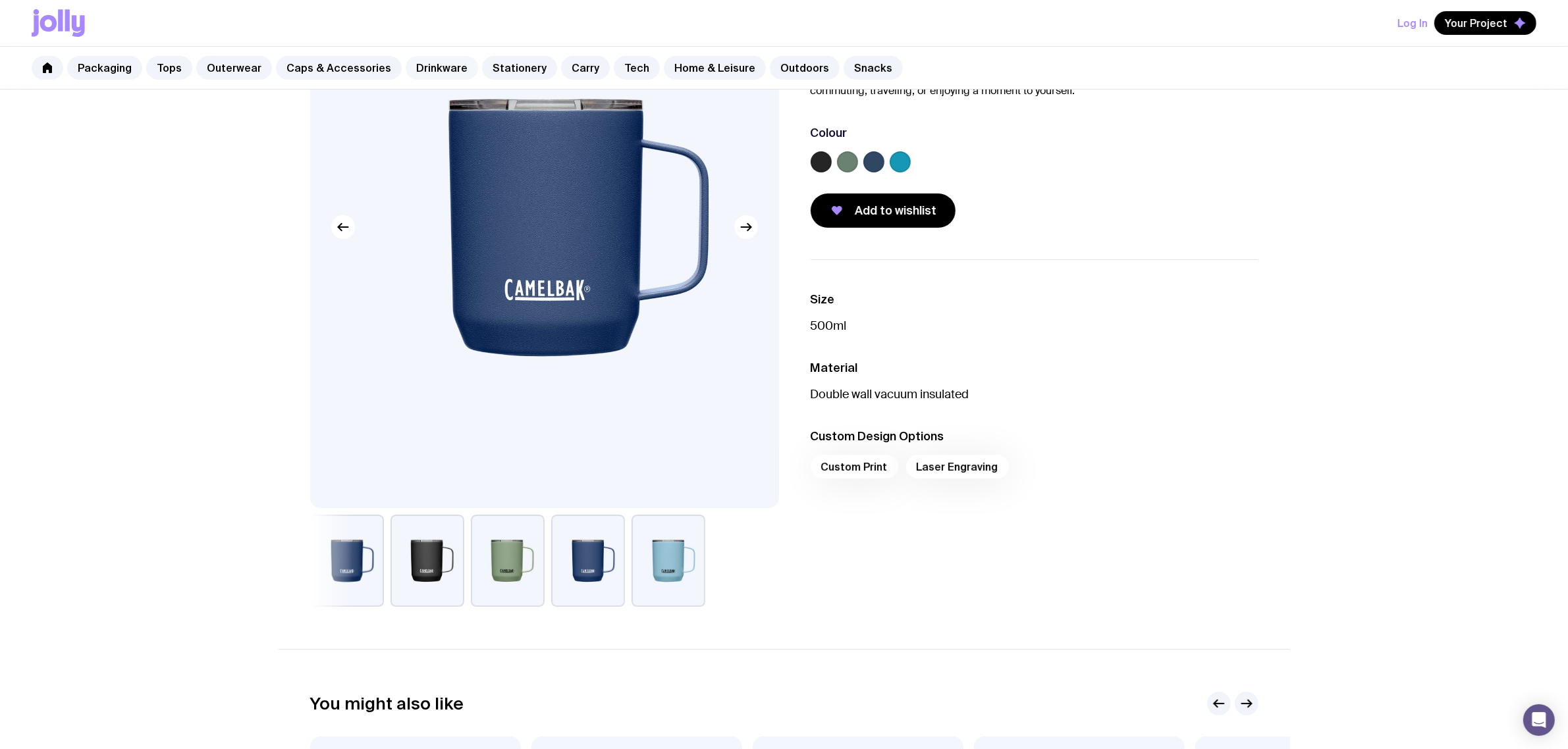
scroll to position [0, 0]
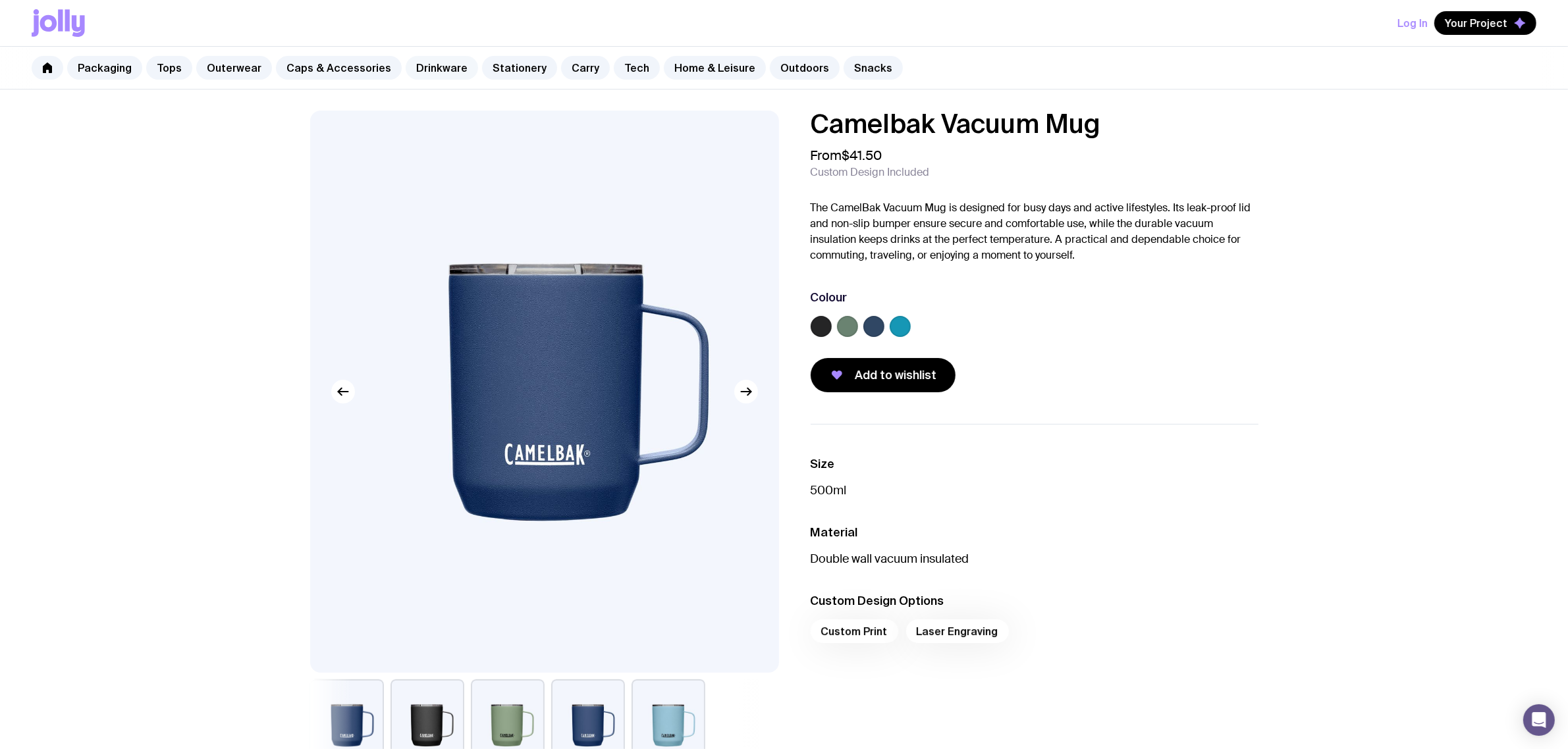
click at [438, 67] on link "Drinkware" at bounding box center [441, 68] width 73 height 24
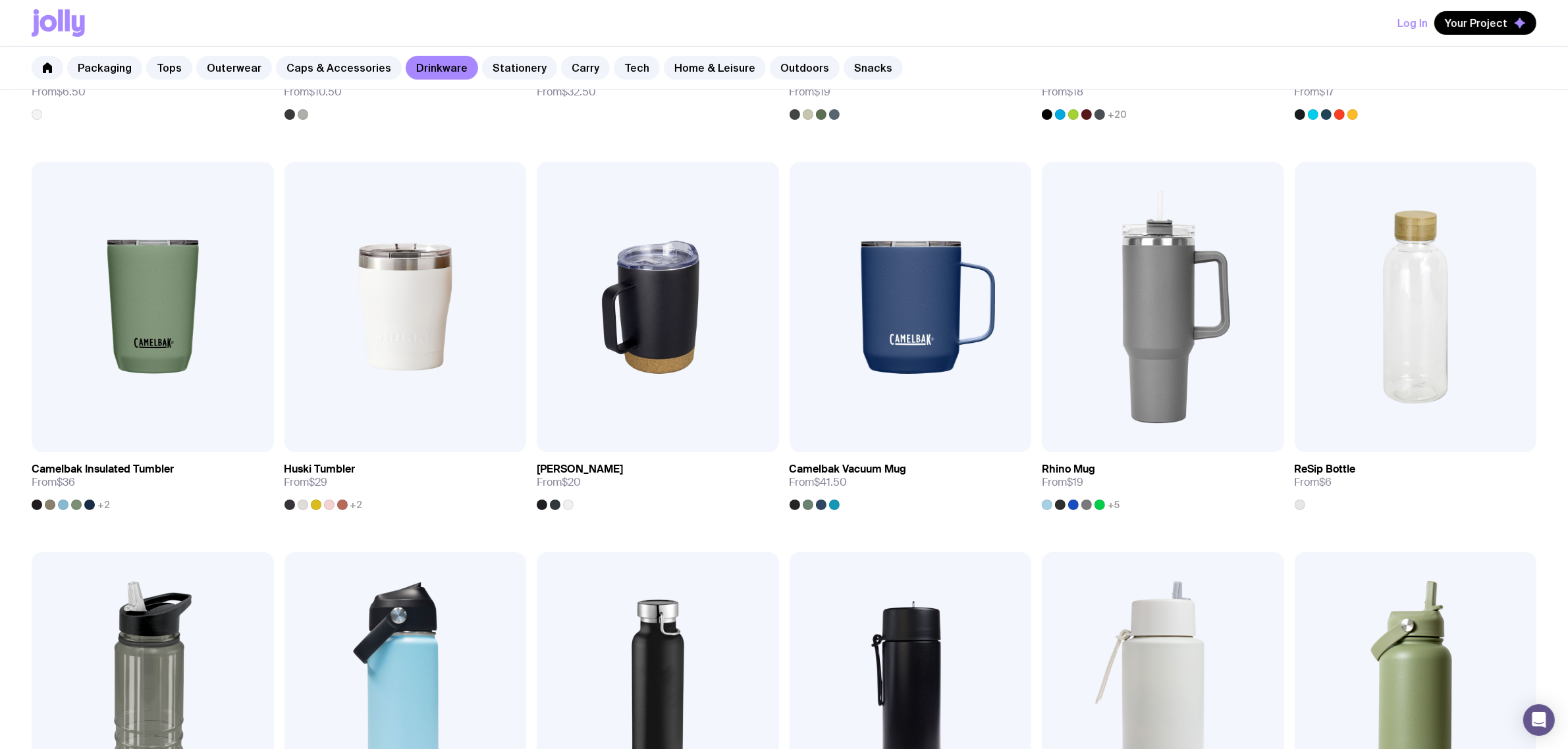
scroll to position [247, 0]
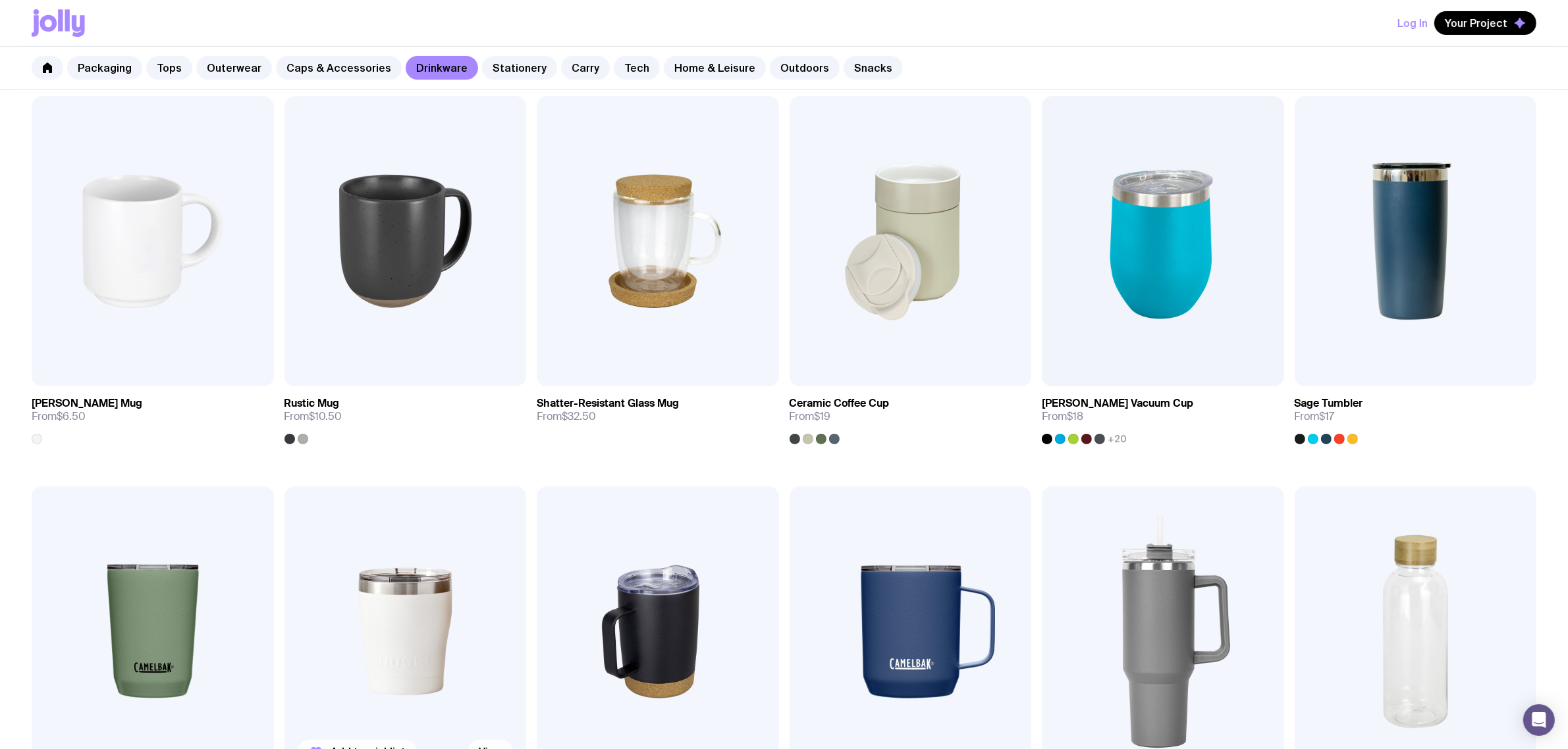
click at [405, 604] on img at bounding box center [405, 632] width 242 height 291
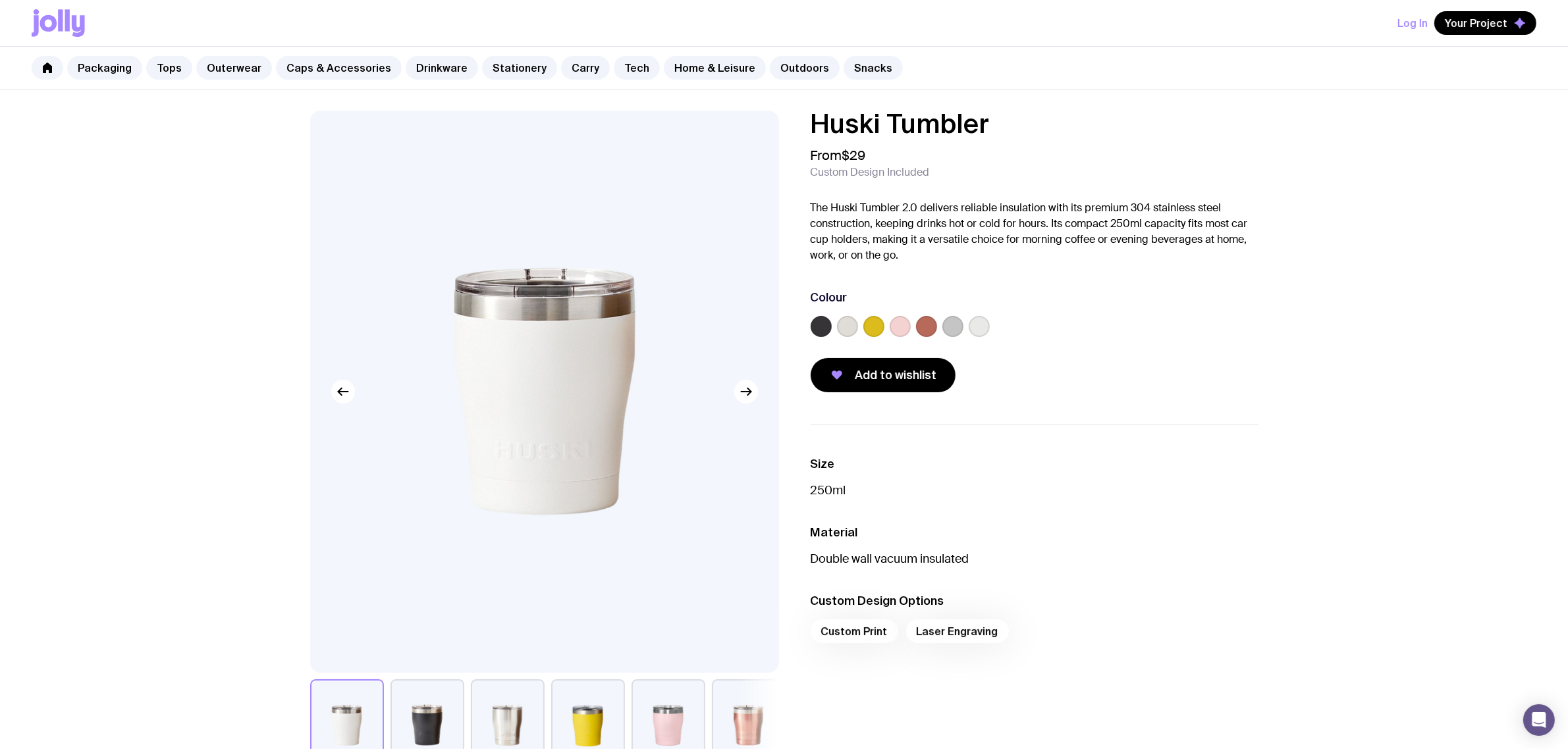
click at [904, 328] on label at bounding box center [900, 326] width 21 height 21
click at [0, 0] on input "radio" at bounding box center [0, 0] width 0 height 0
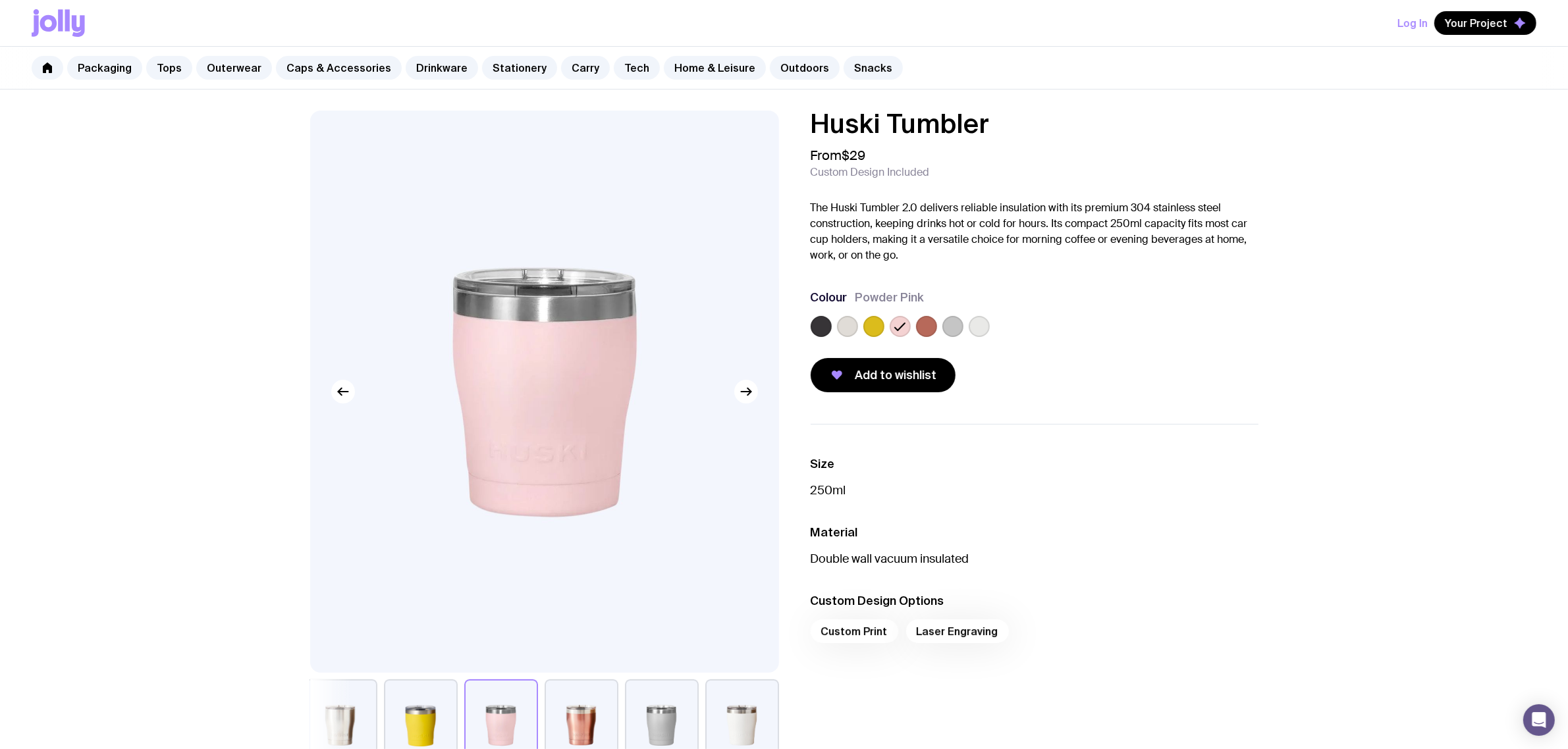
click at [828, 324] on label at bounding box center [821, 326] width 21 height 21
click at [0, 0] on input "radio" at bounding box center [0, 0] width 0 height 0
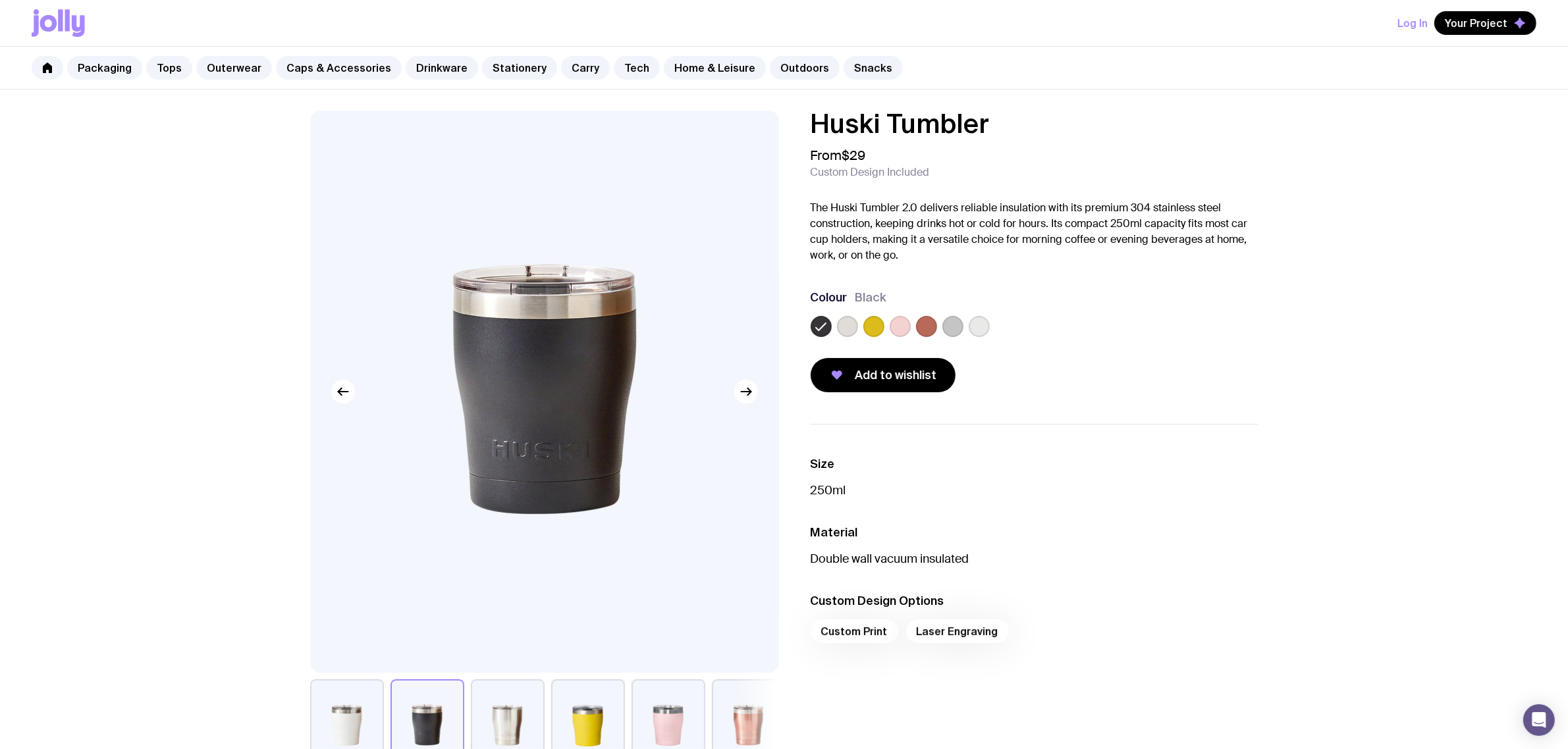
click at [956, 327] on label at bounding box center [952, 326] width 21 height 21
click at [0, 0] on input "radio" at bounding box center [0, 0] width 0 height 0
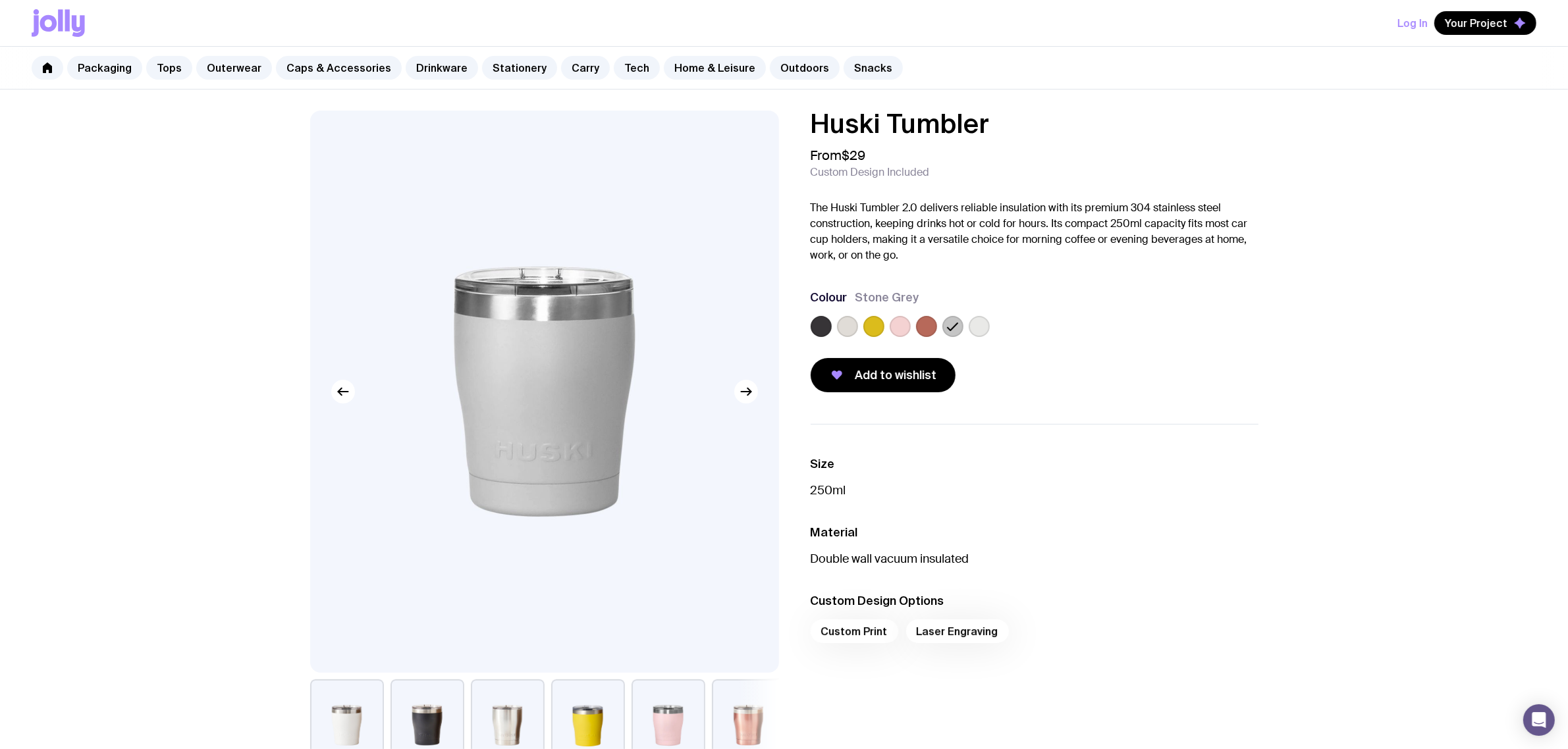
click at [986, 316] on div at bounding box center [979, 326] width 21 height 21
click at [986, 320] on label at bounding box center [979, 326] width 21 height 21
click at [0, 0] on input "radio" at bounding box center [0, 0] width 0 height 0
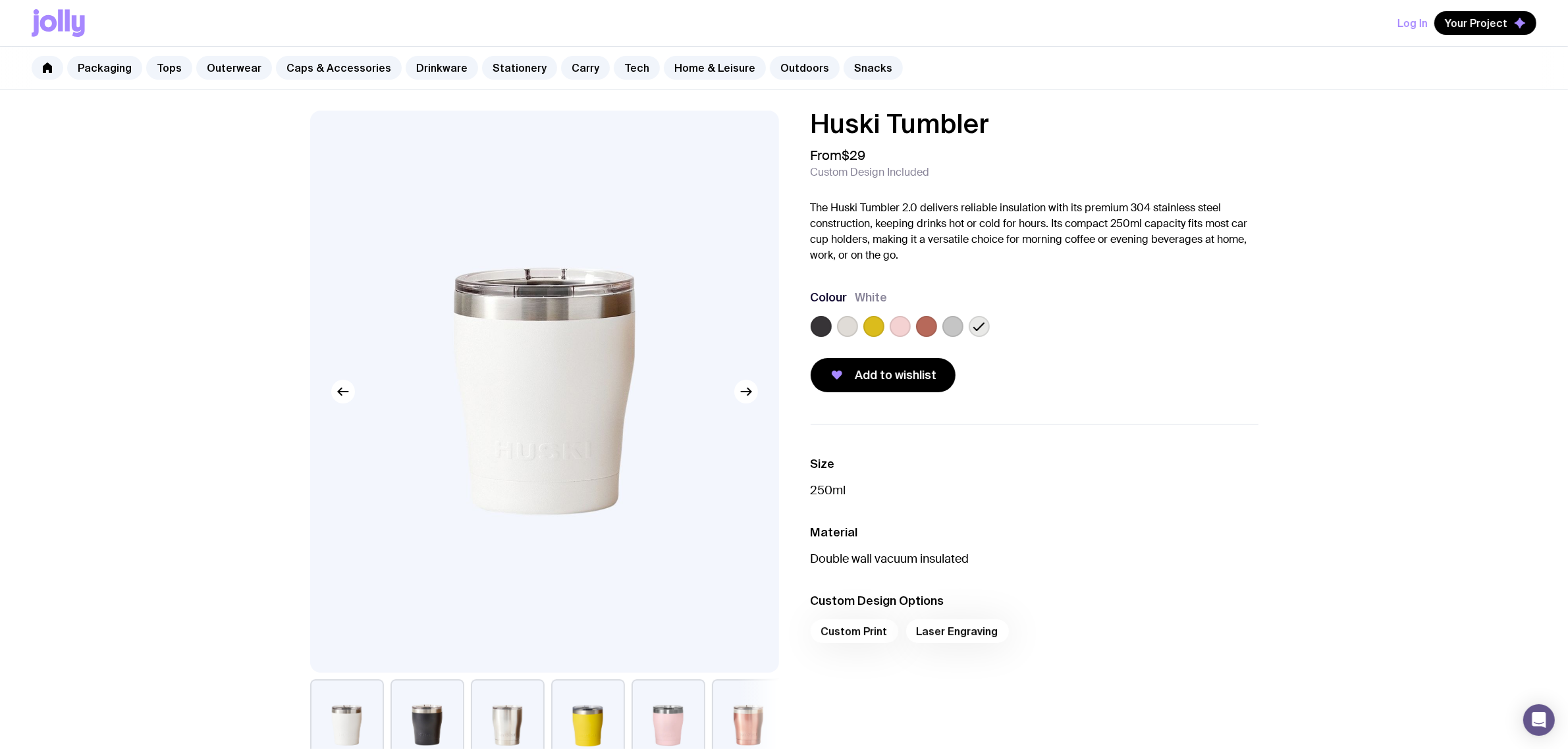
click at [958, 327] on label at bounding box center [952, 326] width 21 height 21
click at [0, 0] on input "radio" at bounding box center [0, 0] width 0 height 0
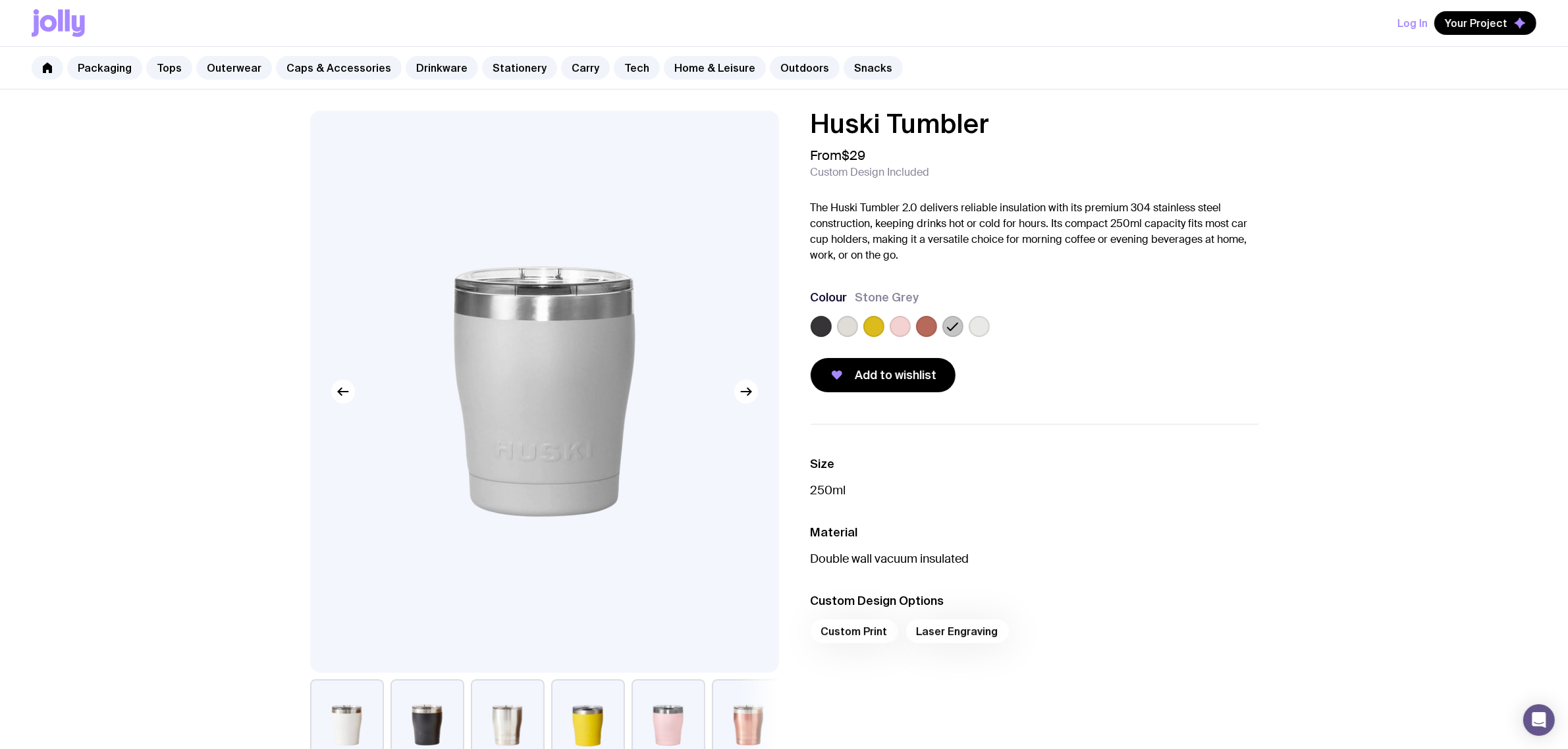
click at [871, 327] on label at bounding box center [874, 326] width 21 height 21
click at [0, 0] on input "radio" at bounding box center [0, 0] width 0 height 0
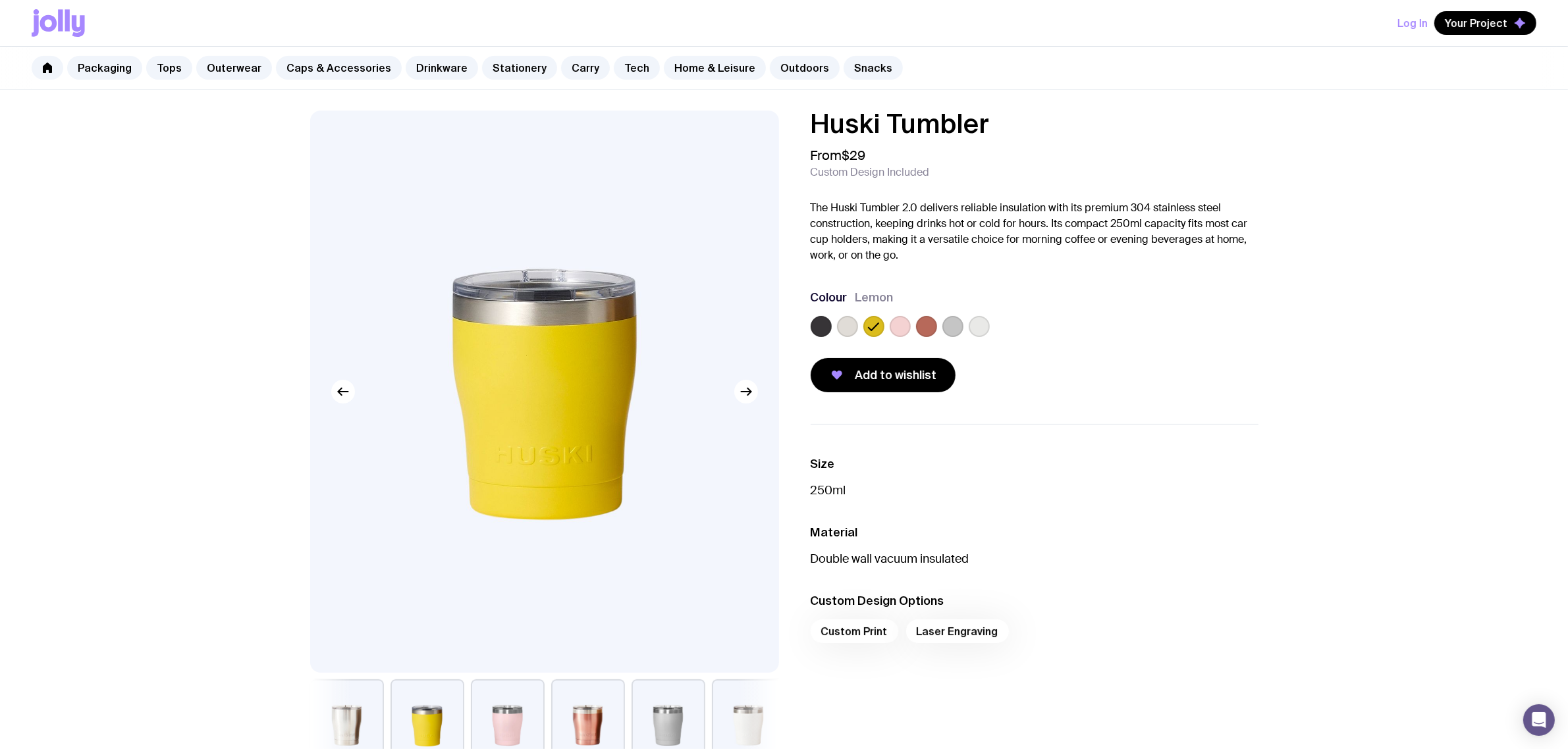
click at [858, 327] on div at bounding box center [847, 326] width 21 height 21
click at [845, 324] on label at bounding box center [847, 326] width 21 height 21
click at [0, 0] on input "radio" at bounding box center [0, 0] width 0 height 0
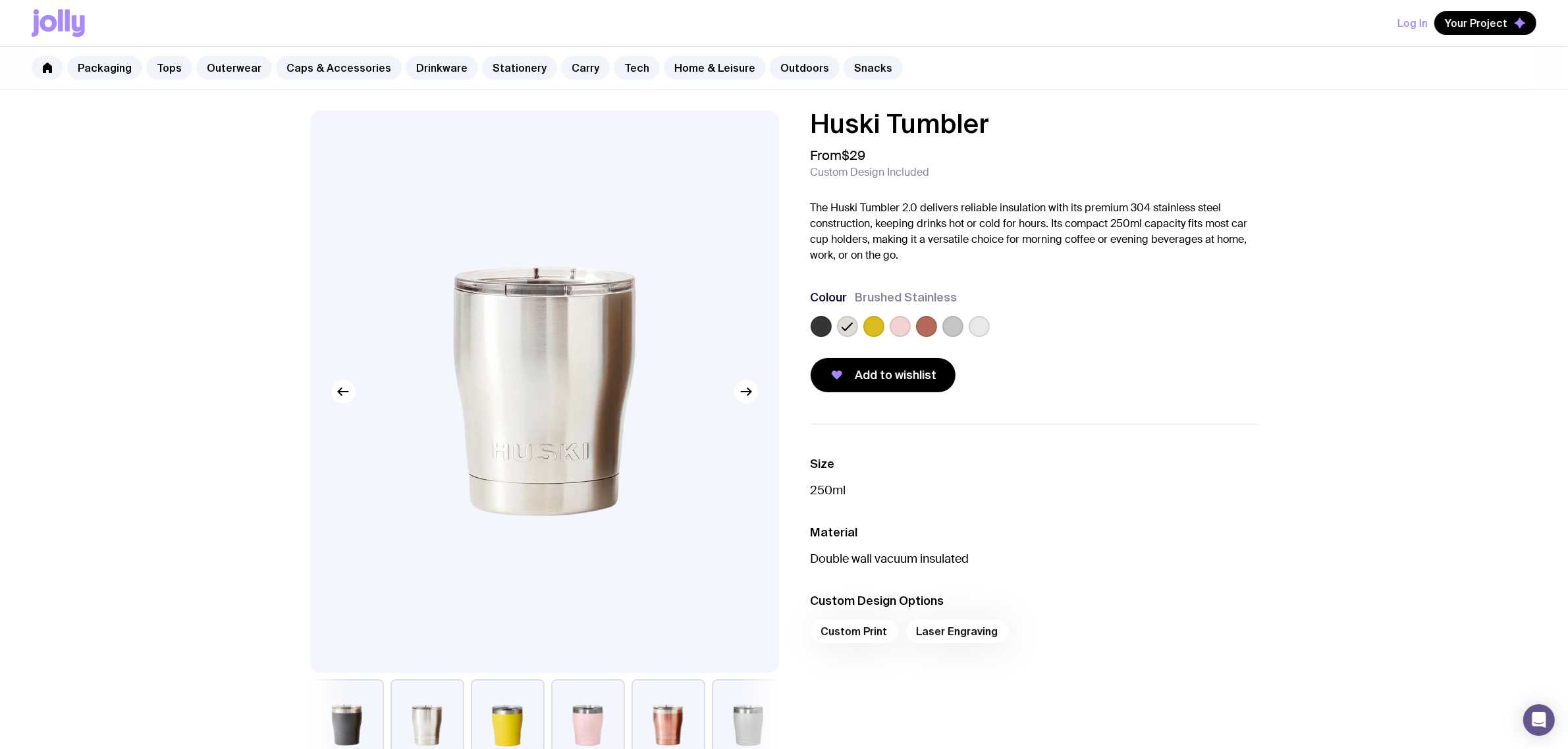
click at [818, 324] on label at bounding box center [821, 326] width 21 height 21
click at [0, 0] on input "radio" at bounding box center [0, 0] width 0 height 0
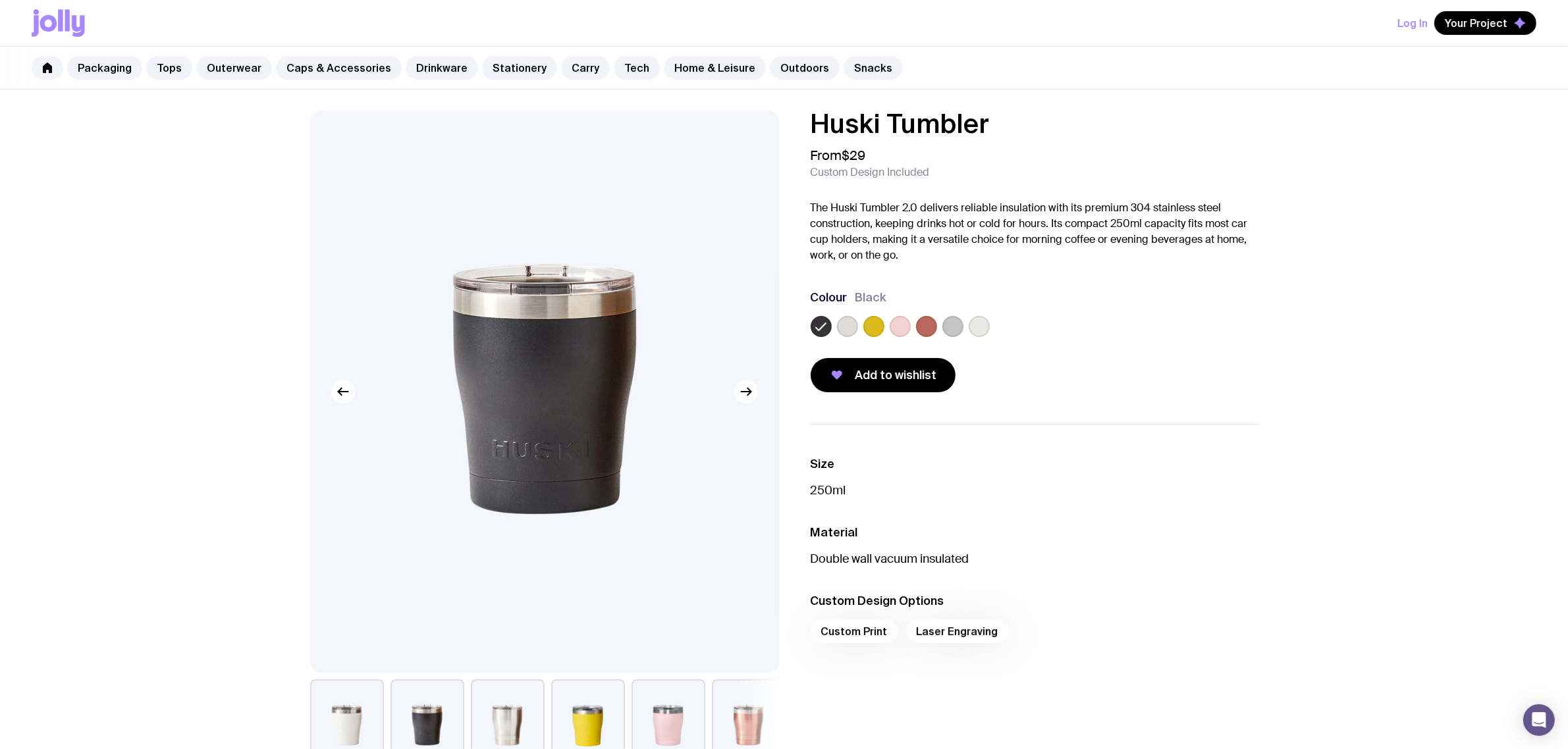
click at [535, 340] on img at bounding box center [544, 391] width 469 height 563
click at [561, 390] on img at bounding box center [544, 391] width 469 height 563
click at [746, 705] on button "button" at bounding box center [749, 725] width 74 height 93
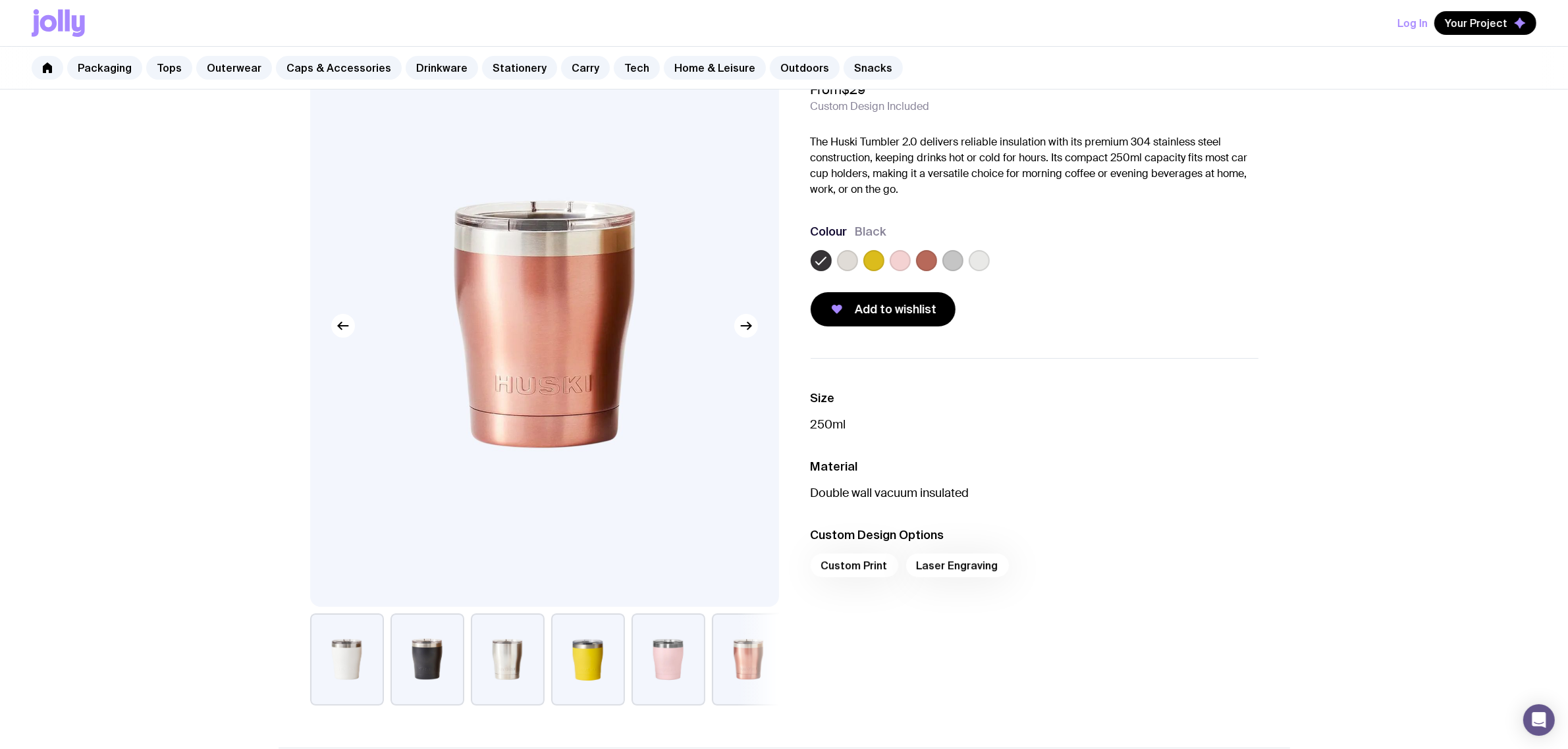
scroll to position [83, 0]
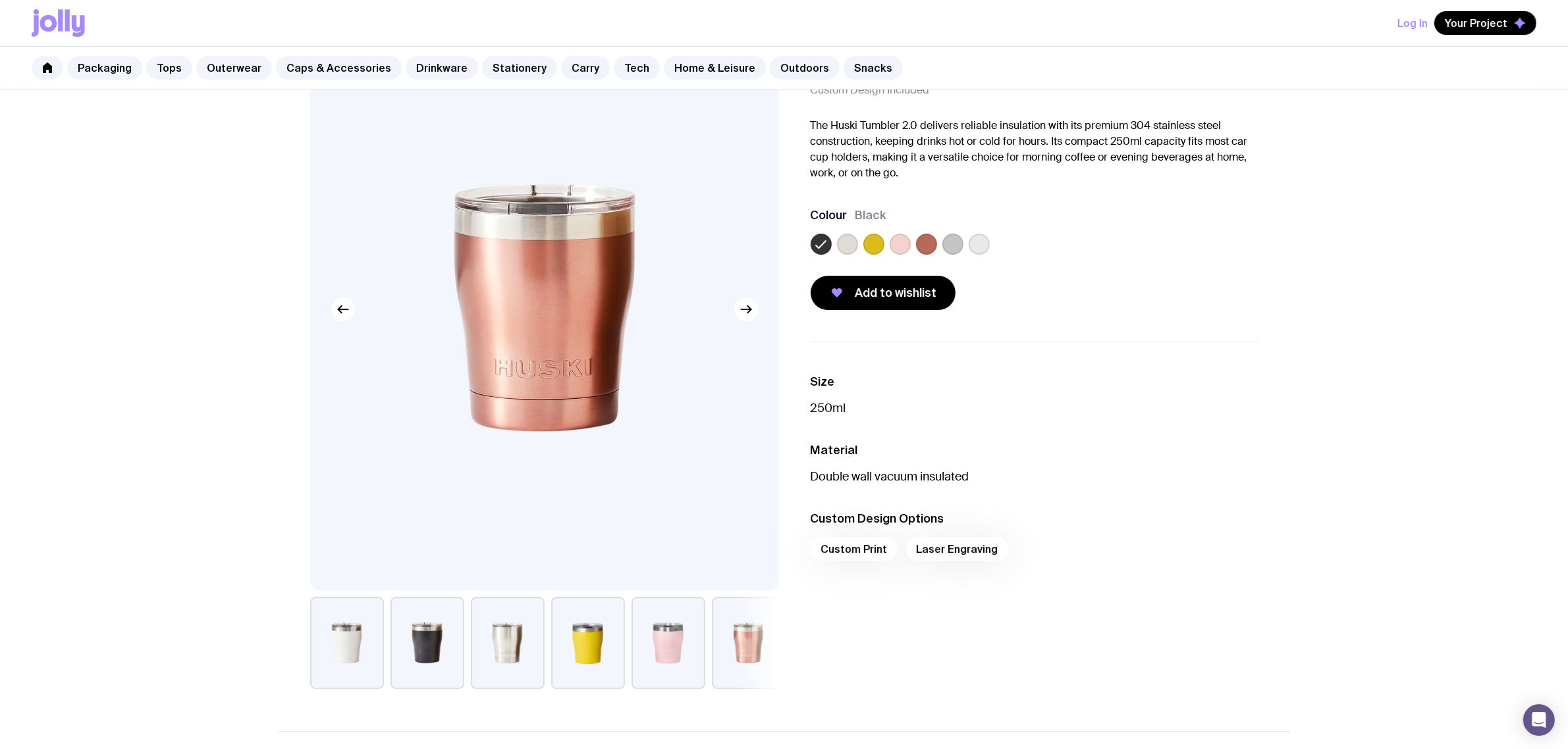
click at [695, 657] on button "button" at bounding box center [668, 643] width 74 height 93
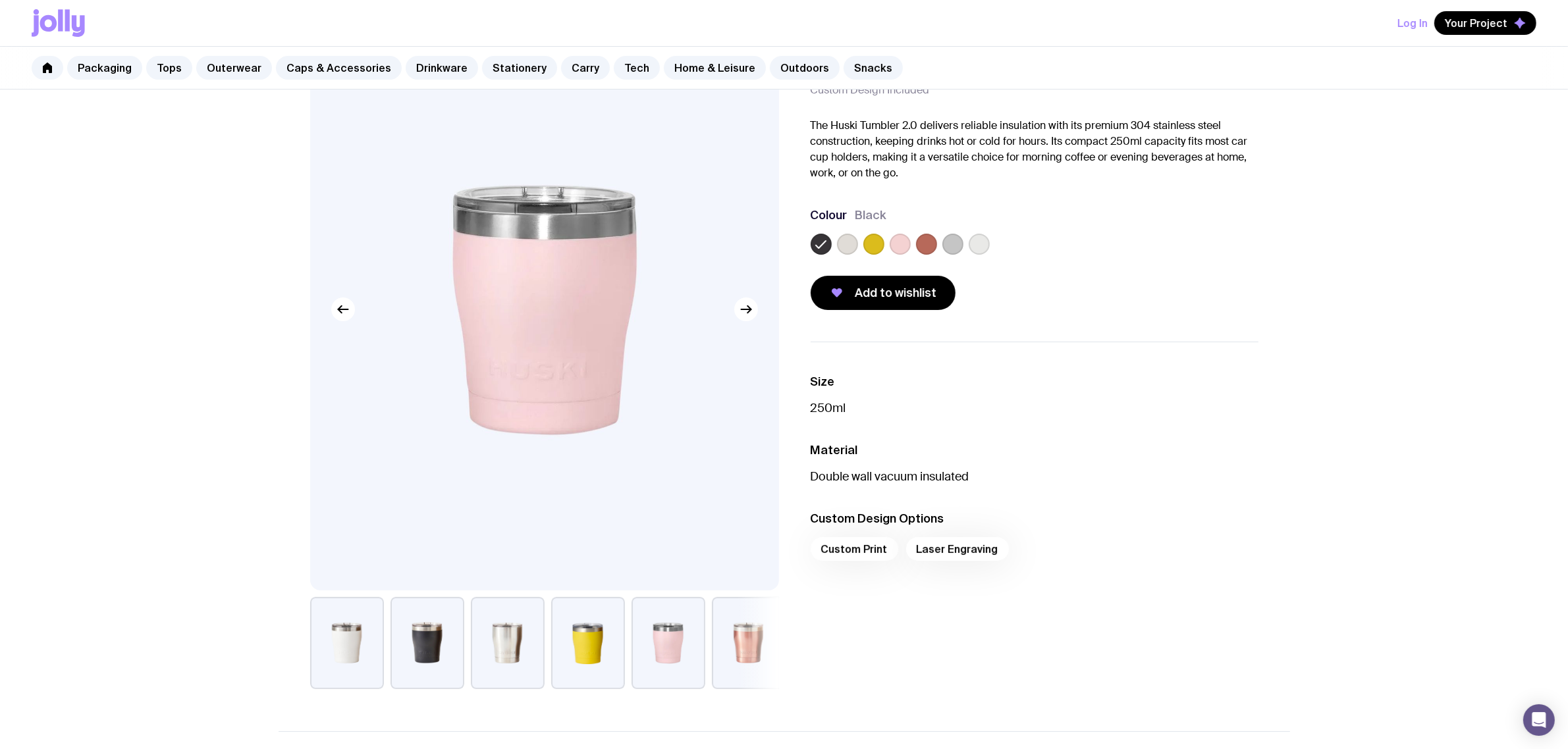
click at [426, 627] on button "button" at bounding box center [427, 643] width 74 height 93
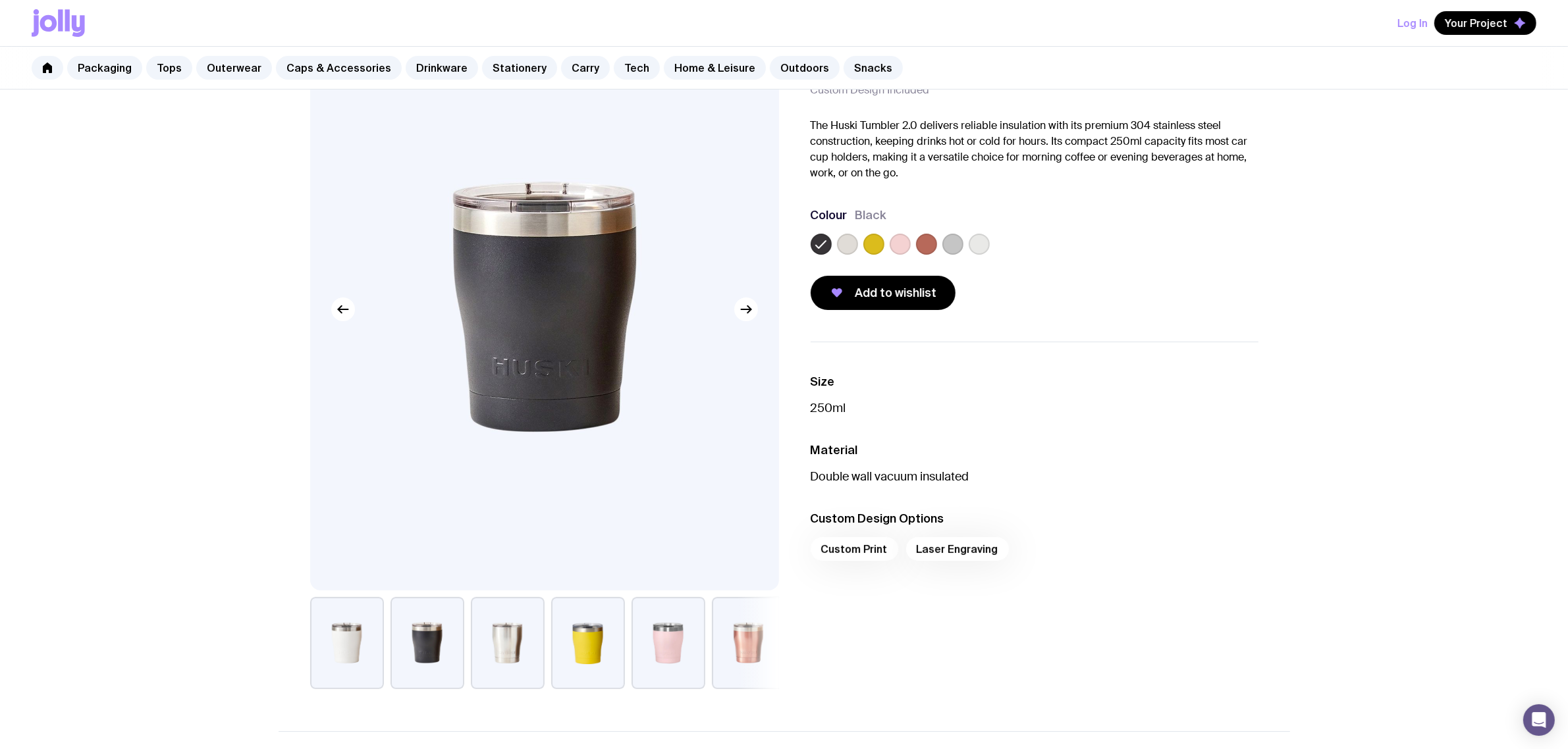
click at [511, 632] on button "button" at bounding box center [508, 643] width 74 height 93
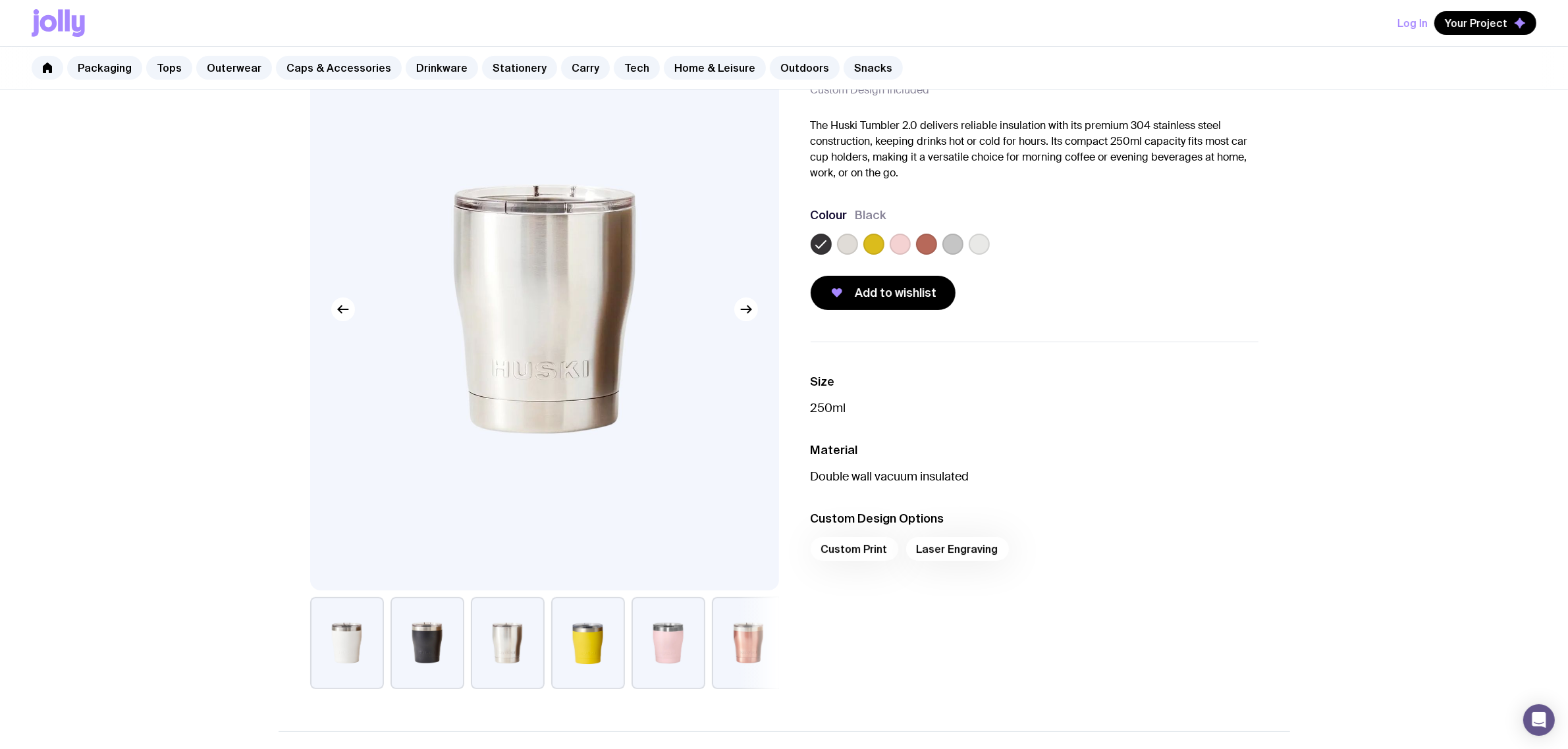
click at [435, 646] on button "button" at bounding box center [427, 643] width 74 height 93
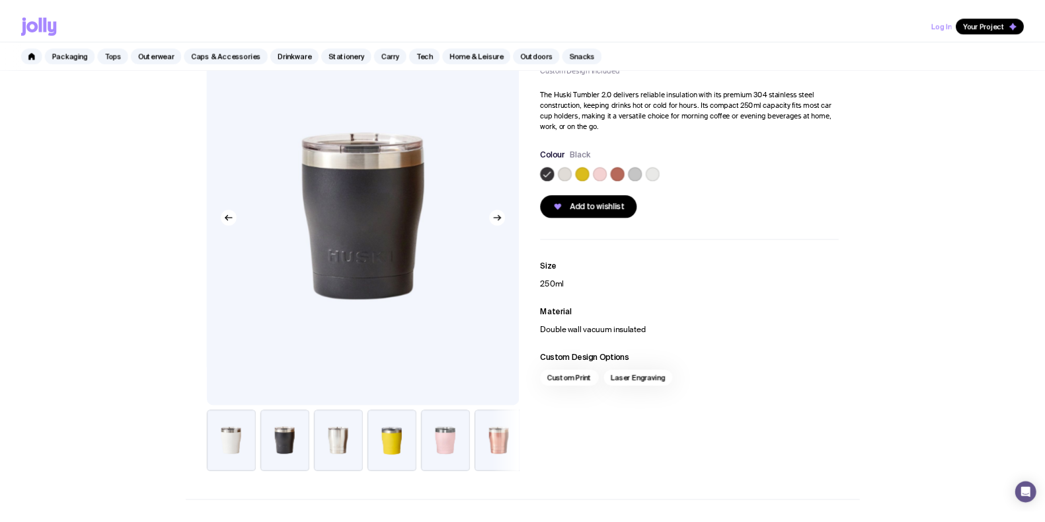
scroll to position [0, 0]
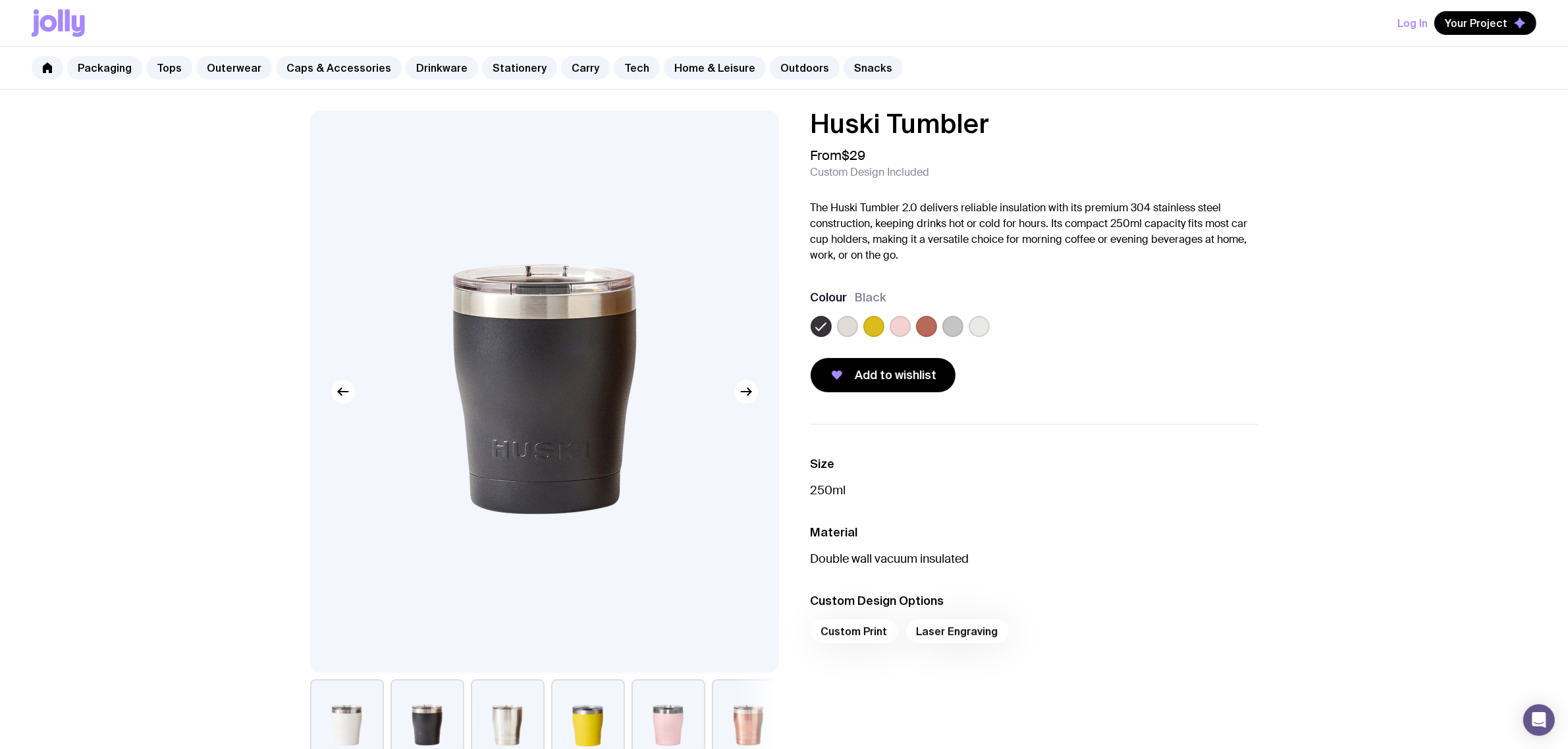
click at [957, 530] on h3 "Material" at bounding box center [1035, 533] width 448 height 16
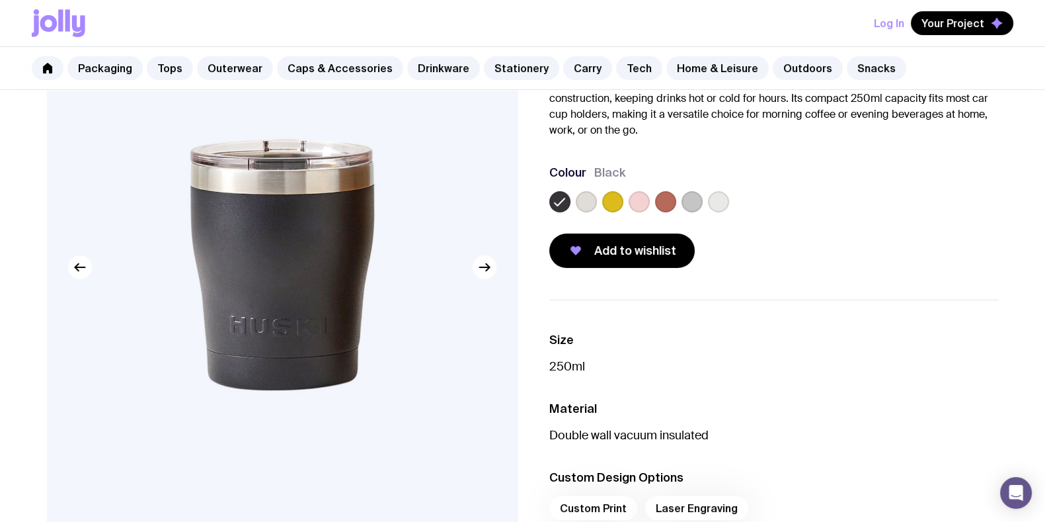
scroll to position [165, 0]
